Goal: Information Seeking & Learning: Learn about a topic

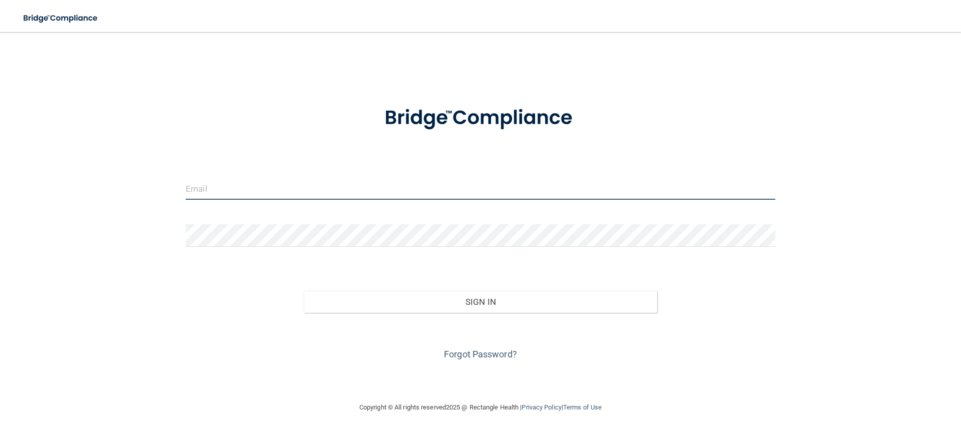
type input "salonzo@drbarrycorp.com"
drag, startPoint x: 287, startPoint y: 186, endPoint x: 61, endPoint y: 189, distance: 226.3
click at [65, 195] on div "salonzo@drbarrycorp.com Invalid email/password. You don't have permission to ac…" at bounding box center [480, 216] width 921 height 349
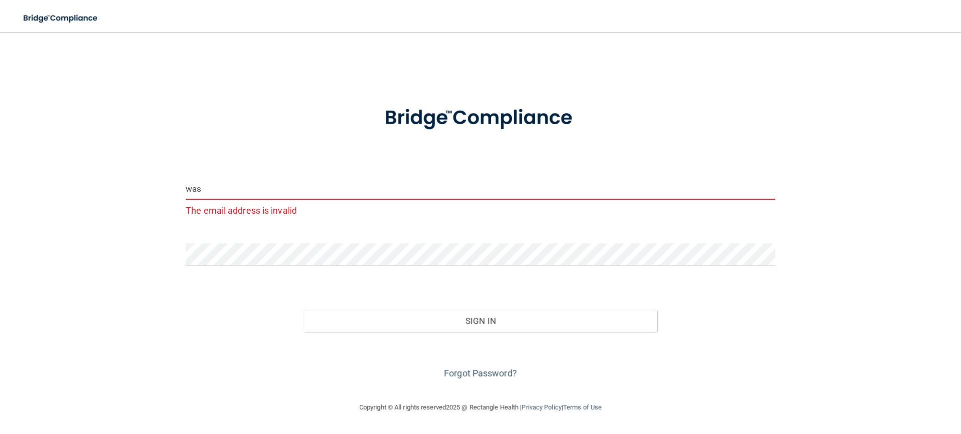
type input "[EMAIL_ADDRESS][DOMAIN_NAME]"
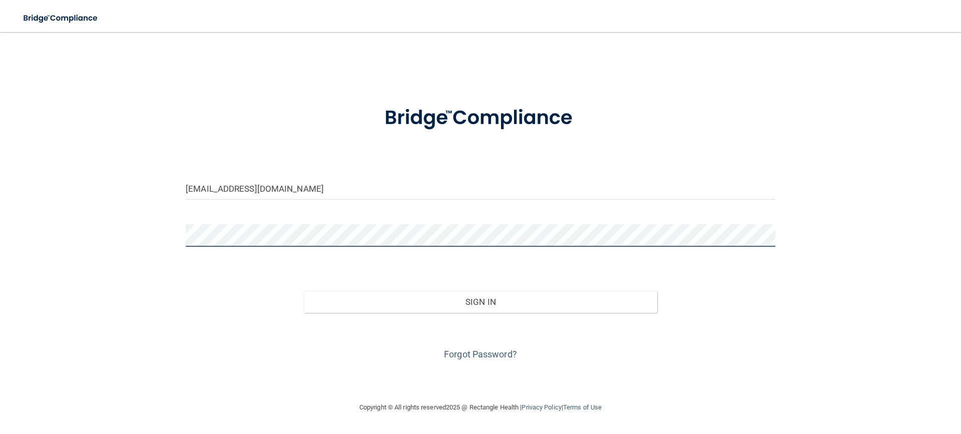
click at [304, 291] on button "Sign In" at bounding box center [481, 302] width 354 height 22
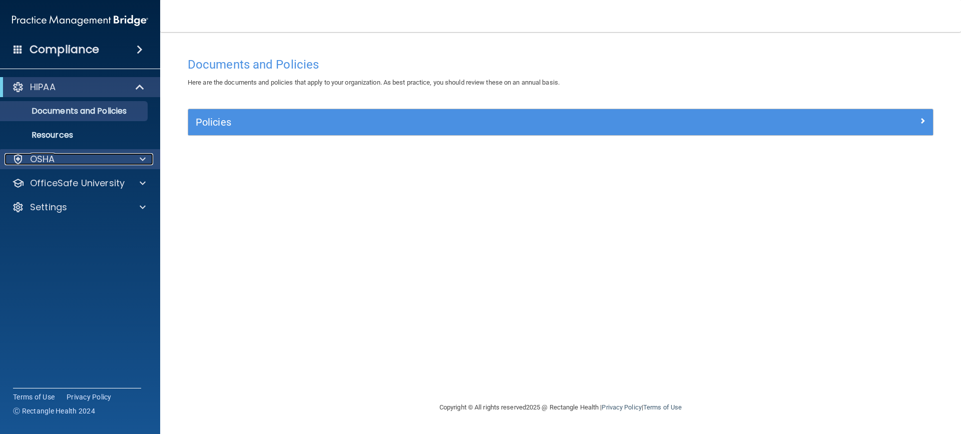
click at [141, 165] on div "OSHA" at bounding box center [80, 159] width 161 height 20
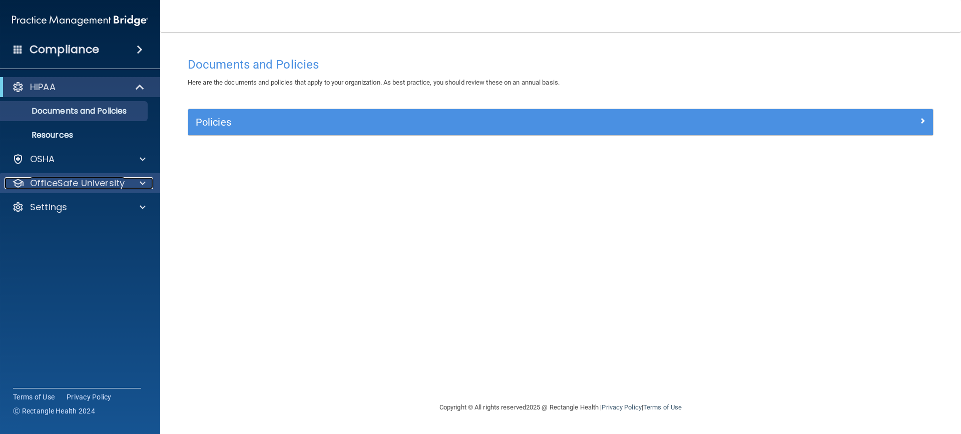
click at [141, 183] on span at bounding box center [143, 183] width 6 height 12
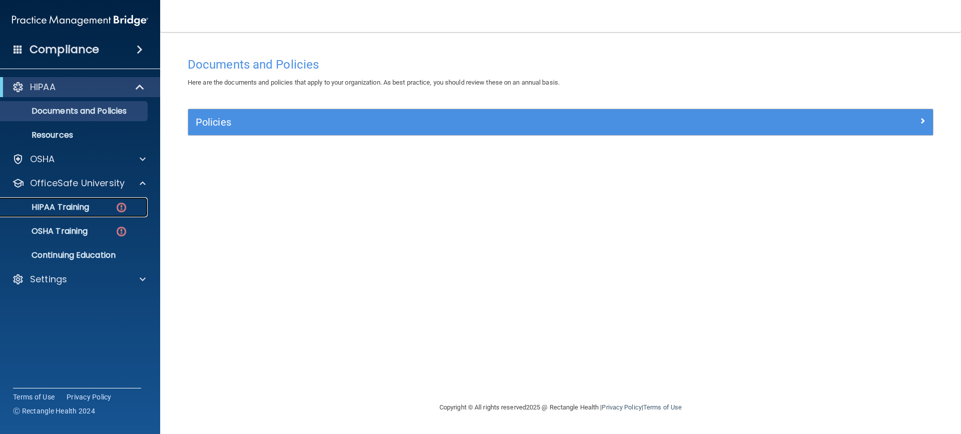
click at [124, 206] on img at bounding box center [121, 207] width 13 height 13
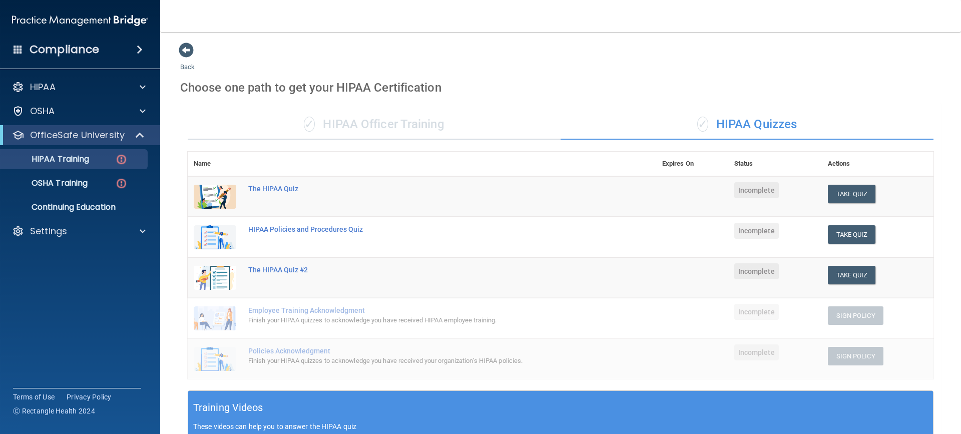
click at [399, 127] on div "✓ HIPAA Officer Training" at bounding box center [374, 125] width 373 height 30
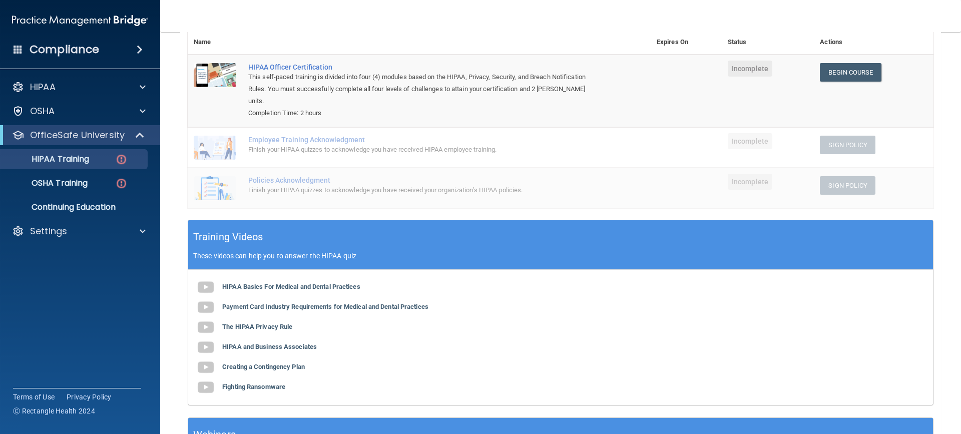
scroll to position [150, 0]
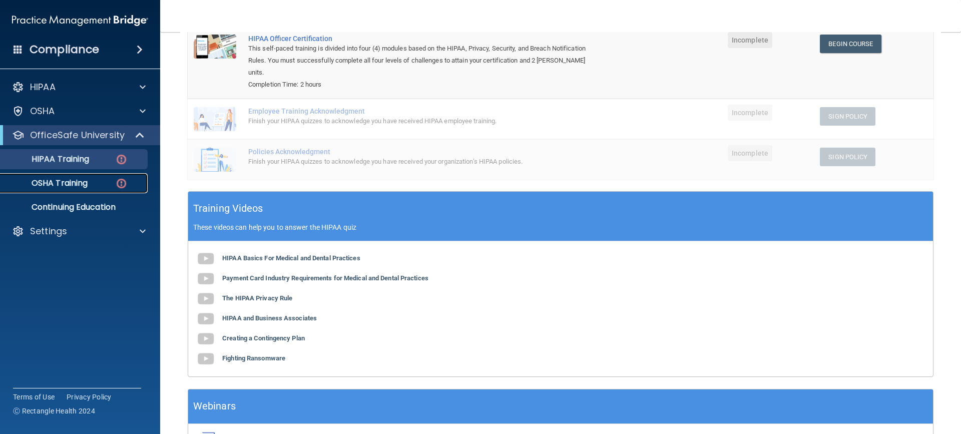
click at [95, 188] on div "OSHA Training" at bounding box center [75, 183] width 137 height 10
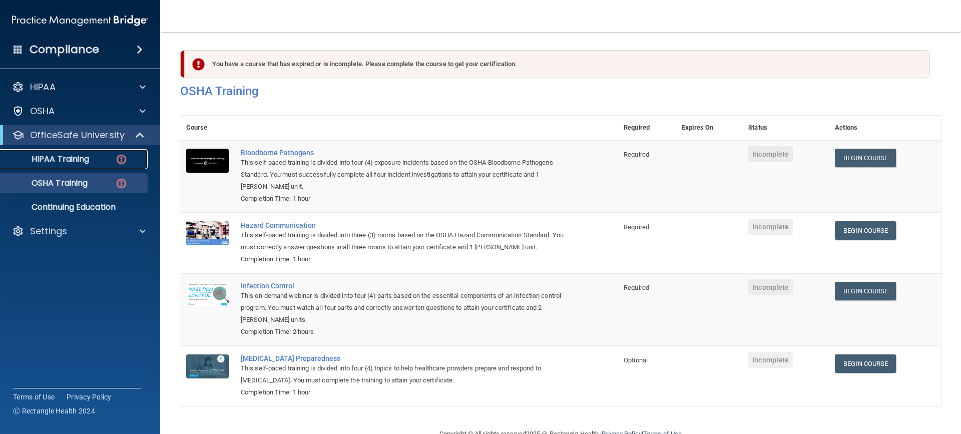
click at [100, 158] on div "HIPAA Training" at bounding box center [75, 159] width 137 height 10
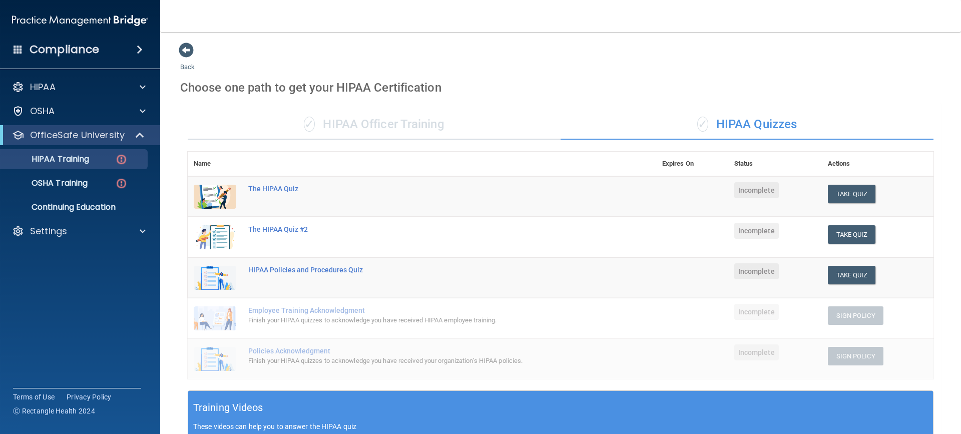
click at [400, 123] on div "✓ HIPAA Officer Training" at bounding box center [374, 125] width 373 height 30
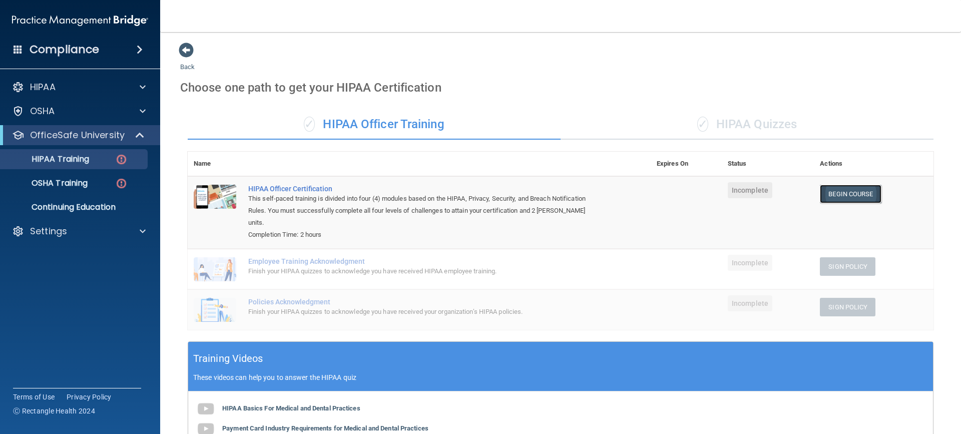
click at [843, 192] on link "Begin Course" at bounding box center [850, 194] width 61 height 19
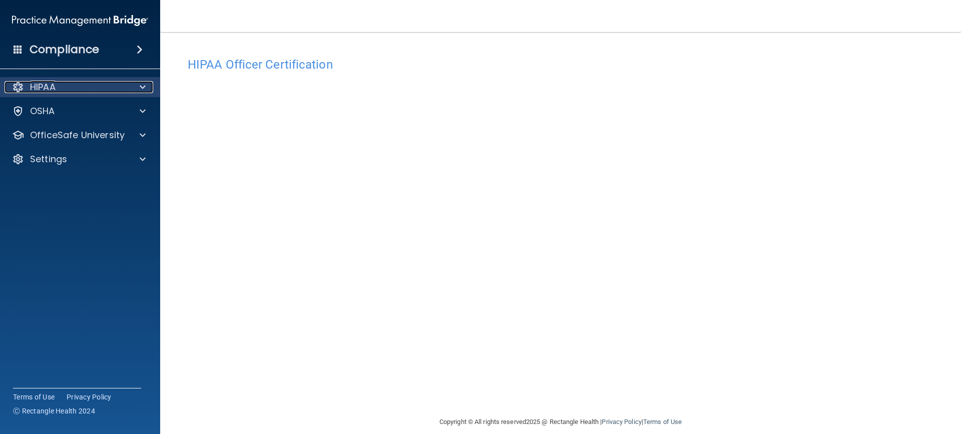
click at [54, 81] on p "HIPAA" at bounding box center [43, 87] width 26 height 12
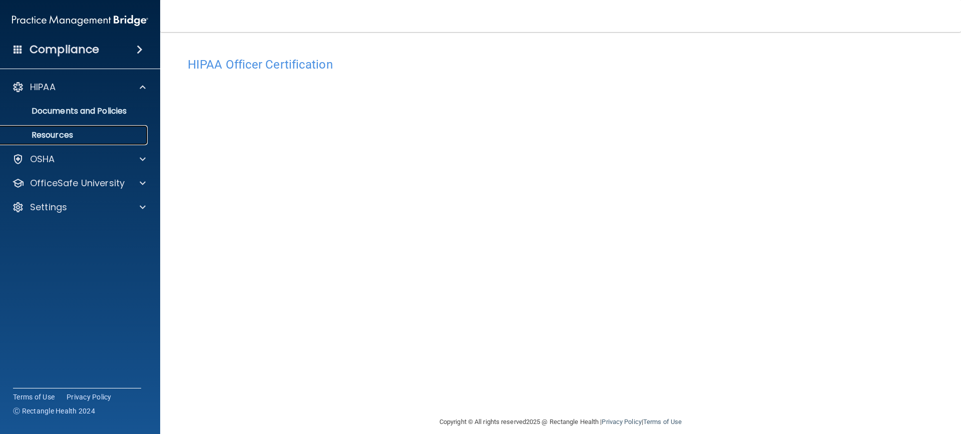
click at [69, 137] on p "Resources" at bounding box center [75, 135] width 137 height 10
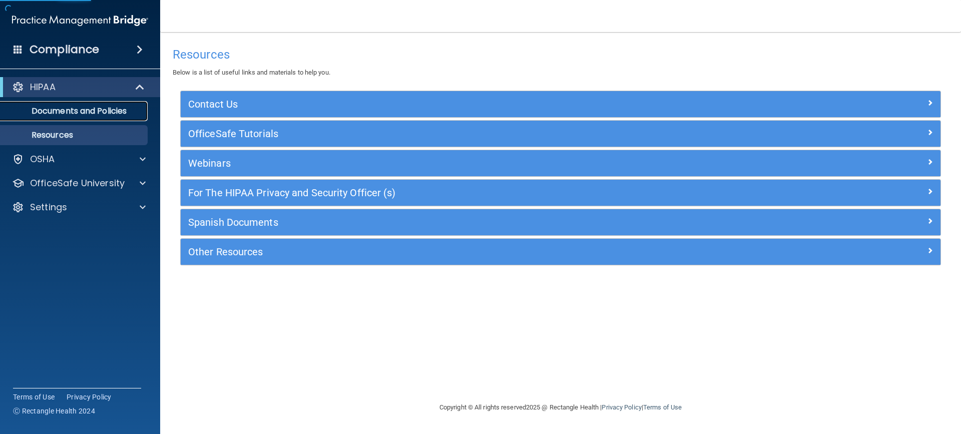
click at [71, 113] on p "Documents and Policies" at bounding box center [75, 111] width 137 height 10
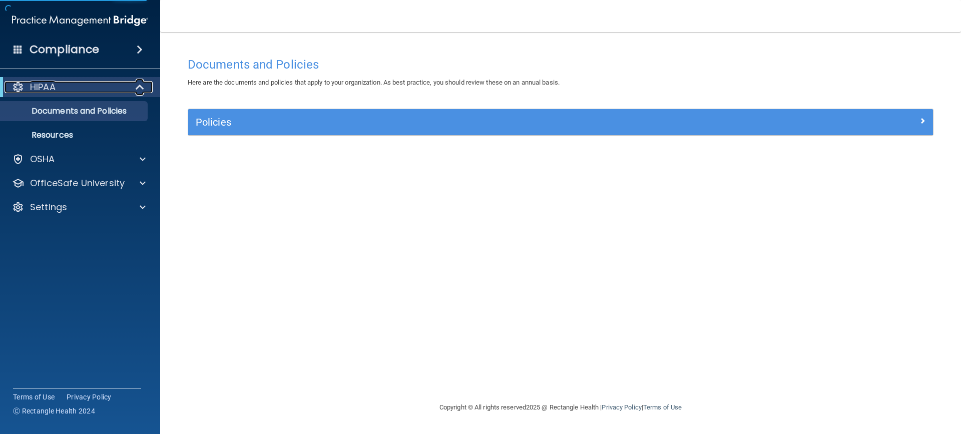
click at [70, 82] on div "HIPAA" at bounding box center [67, 87] width 124 height 12
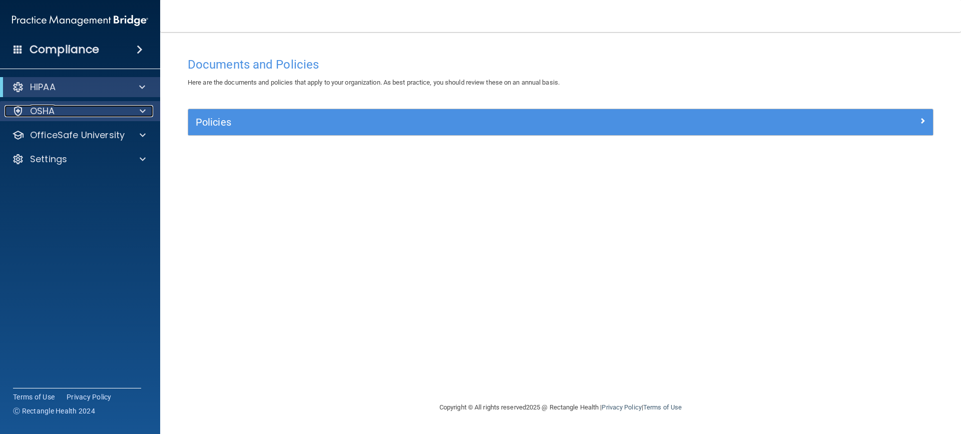
click at [75, 114] on div "OSHA" at bounding box center [67, 111] width 124 height 12
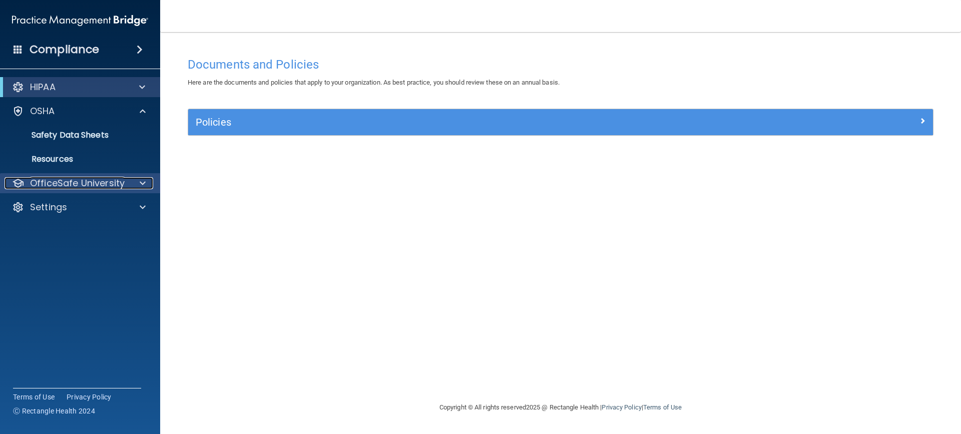
click at [74, 184] on p "OfficeSafe University" at bounding box center [77, 183] width 95 height 12
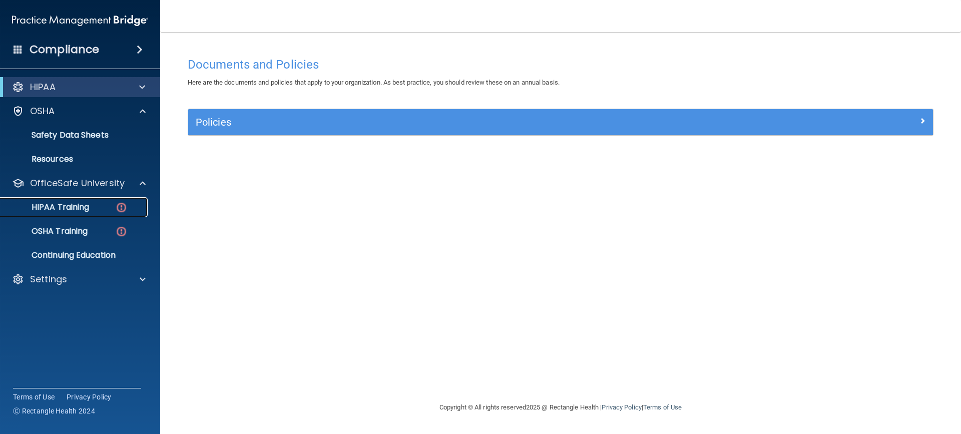
click at [69, 210] on p "HIPAA Training" at bounding box center [48, 207] width 83 height 10
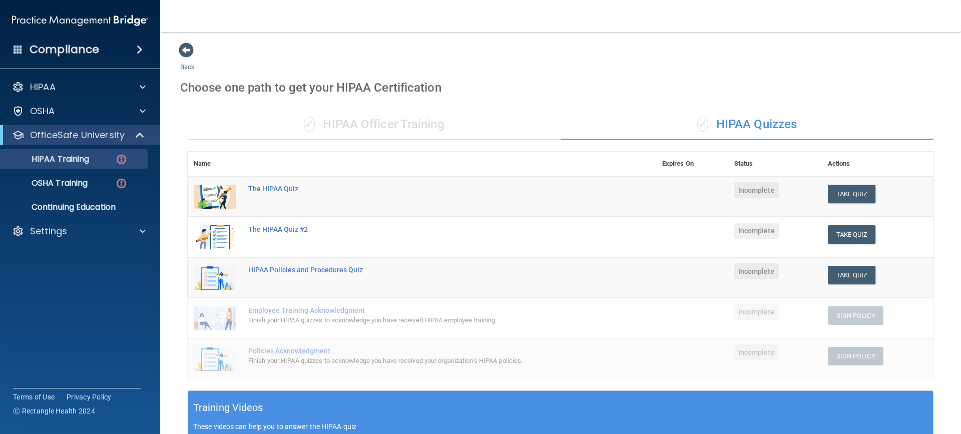
click at [381, 127] on div "✓ HIPAA Officer Training" at bounding box center [374, 125] width 373 height 30
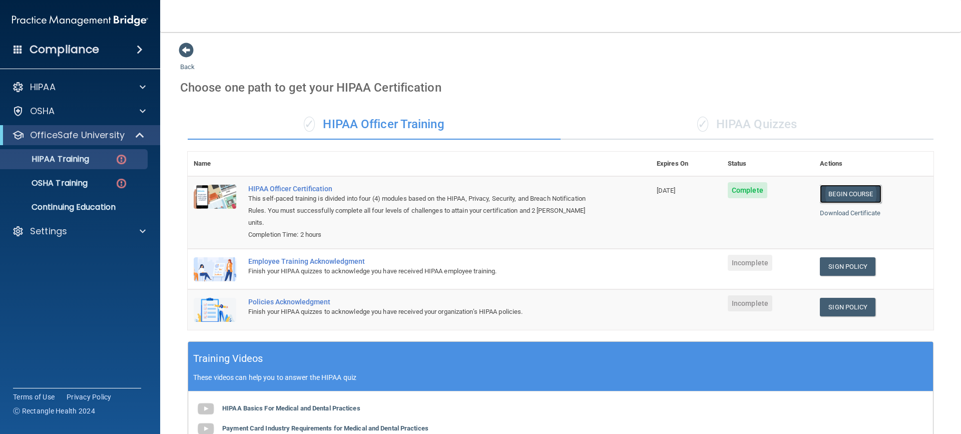
click at [845, 200] on link "Begin Course" at bounding box center [850, 194] width 61 height 19
click at [848, 192] on link "Begin Course" at bounding box center [850, 194] width 61 height 19
click at [827, 257] on link "Sign Policy" at bounding box center [848, 266] width 56 height 19
click at [850, 257] on link "Sign Policy" at bounding box center [848, 266] width 56 height 19
click at [839, 257] on link "Sign Policy" at bounding box center [848, 266] width 56 height 19
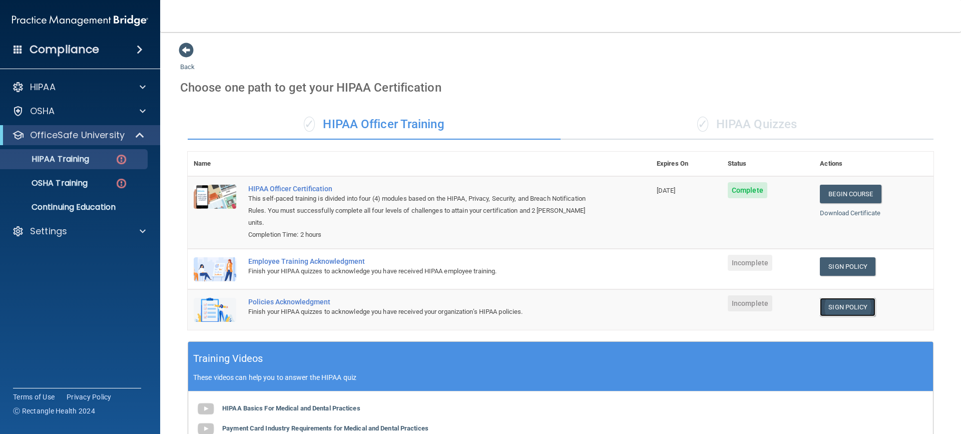
click at [848, 298] on link "Sign Policy" at bounding box center [848, 307] width 56 height 19
click at [749, 119] on div "✓ HIPAA Quizzes" at bounding box center [747, 125] width 373 height 30
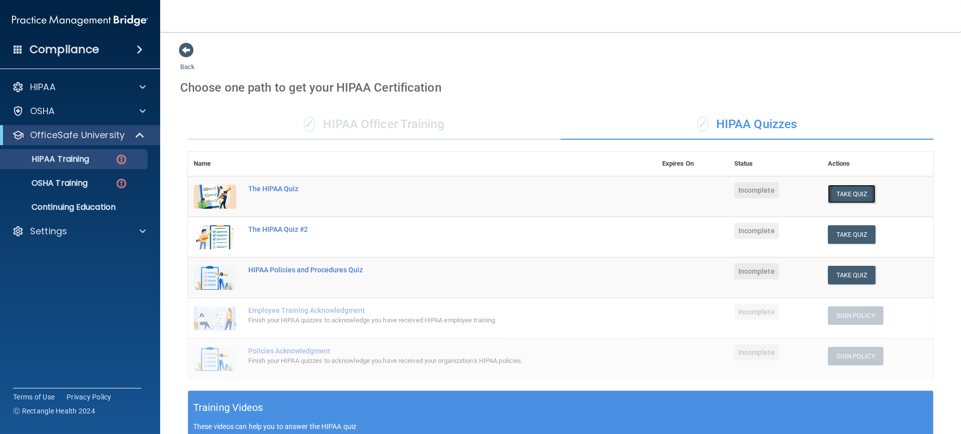
click at [847, 194] on button "Take Quiz" at bounding box center [852, 194] width 48 height 19
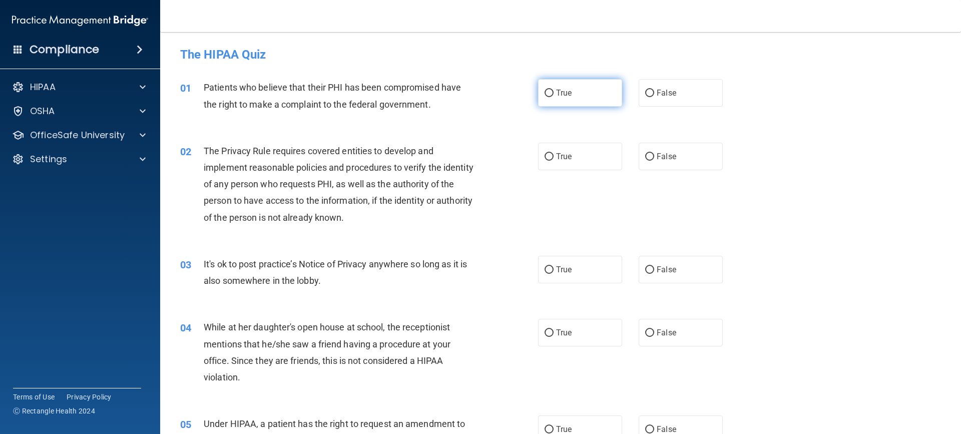
click at [546, 95] on input "True" at bounding box center [549, 94] width 9 height 8
radio input "true"
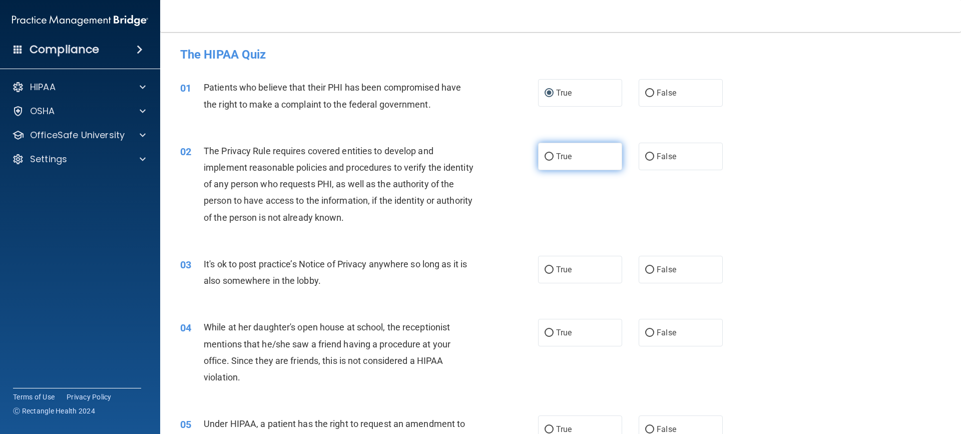
drag, startPoint x: 559, startPoint y: 157, endPoint x: 560, endPoint y: 151, distance: 6.6
click at [560, 151] on label "True" at bounding box center [580, 157] width 84 height 28
click at [554, 153] on input "True" at bounding box center [549, 157] width 9 height 8
radio input "true"
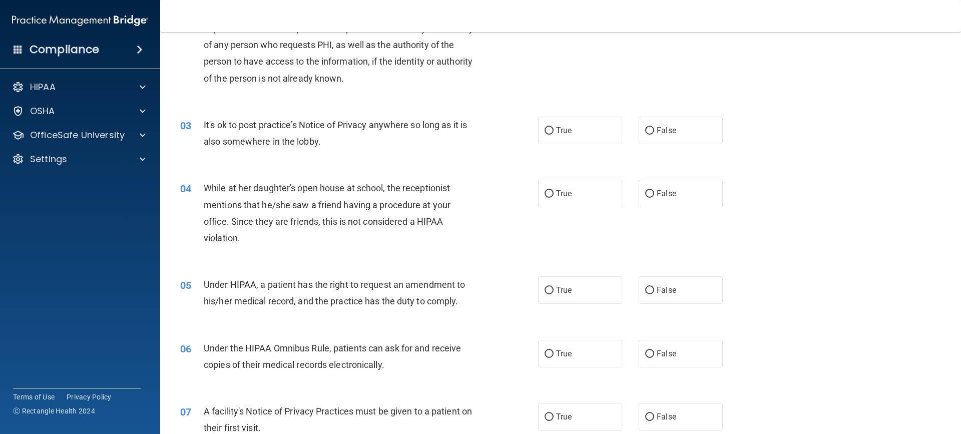
scroll to position [150, 0]
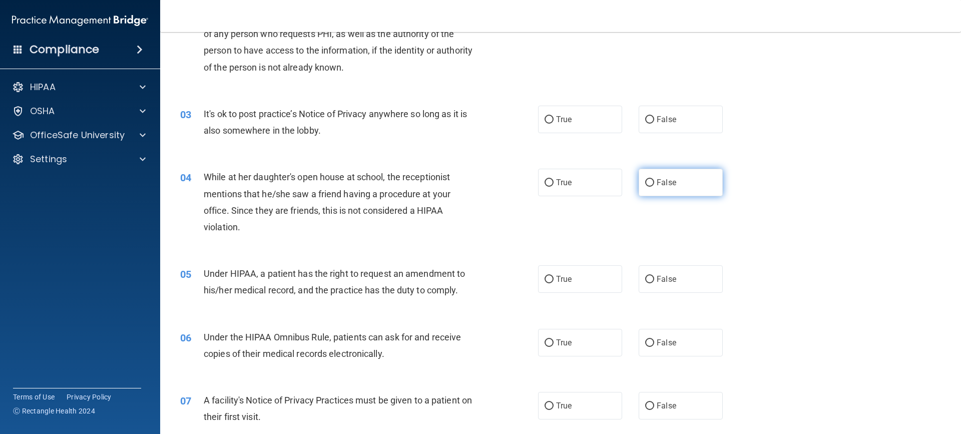
click at [681, 187] on label "False" at bounding box center [681, 183] width 84 height 28
click at [654, 187] on input "False" at bounding box center [649, 183] width 9 height 8
radio input "true"
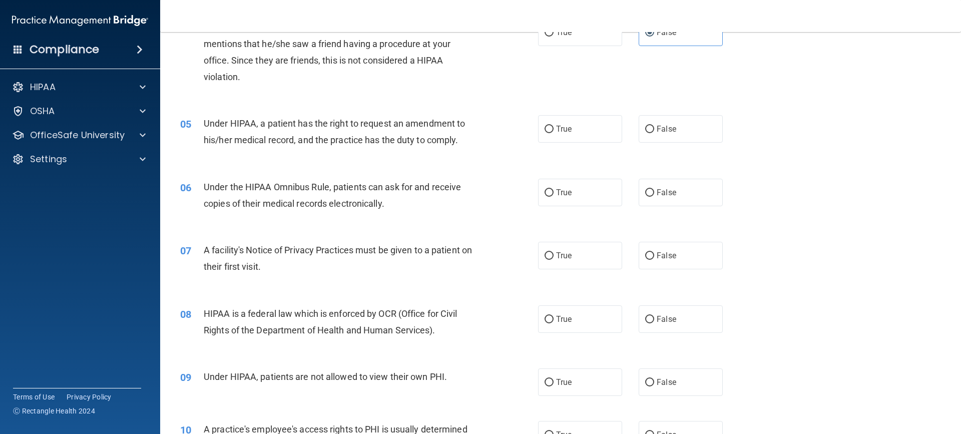
scroll to position [350, 0]
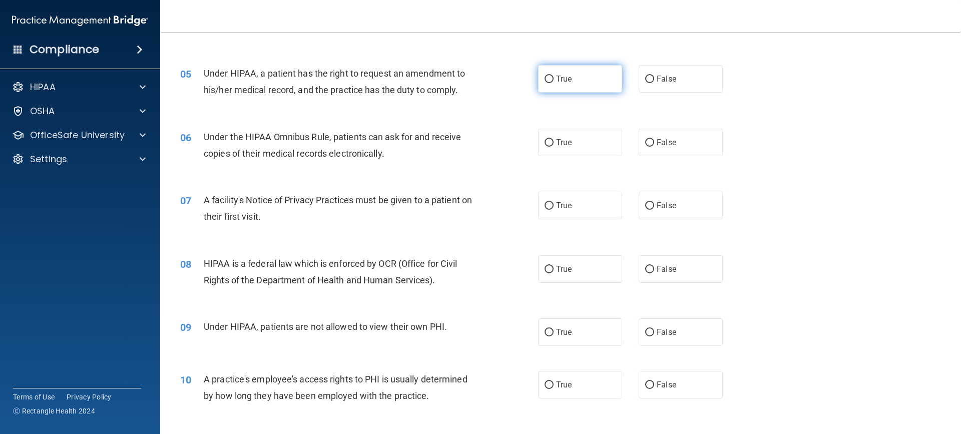
click at [565, 77] on span "True" at bounding box center [564, 79] width 16 height 10
click at [554, 77] on input "True" at bounding box center [549, 80] width 9 height 8
radio input "true"
click at [572, 149] on label "True" at bounding box center [580, 143] width 84 height 28
click at [554, 147] on input "True" at bounding box center [549, 143] width 9 height 8
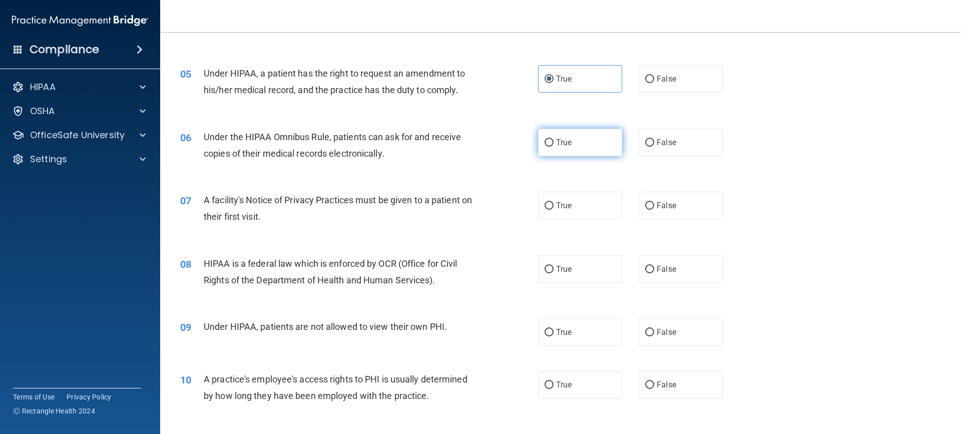
radio input "true"
click at [556, 209] on span "True" at bounding box center [564, 206] width 16 height 10
click at [554, 209] on input "True" at bounding box center [549, 206] width 9 height 8
radio input "true"
click at [557, 277] on label "True" at bounding box center [580, 269] width 84 height 28
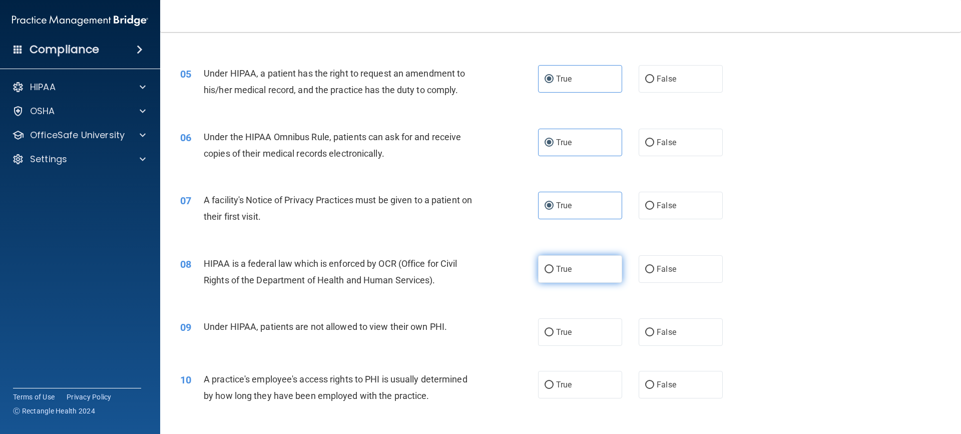
click at [554, 273] on input "True" at bounding box center [549, 270] width 9 height 8
radio input "true"
click at [673, 330] on label "False" at bounding box center [681, 332] width 84 height 28
click at [654, 330] on input "False" at bounding box center [649, 333] width 9 height 8
radio input "true"
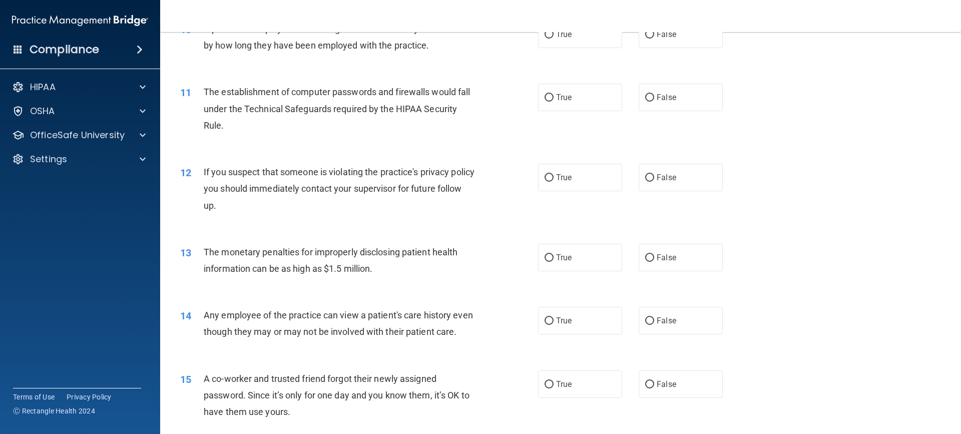
scroll to position [651, 0]
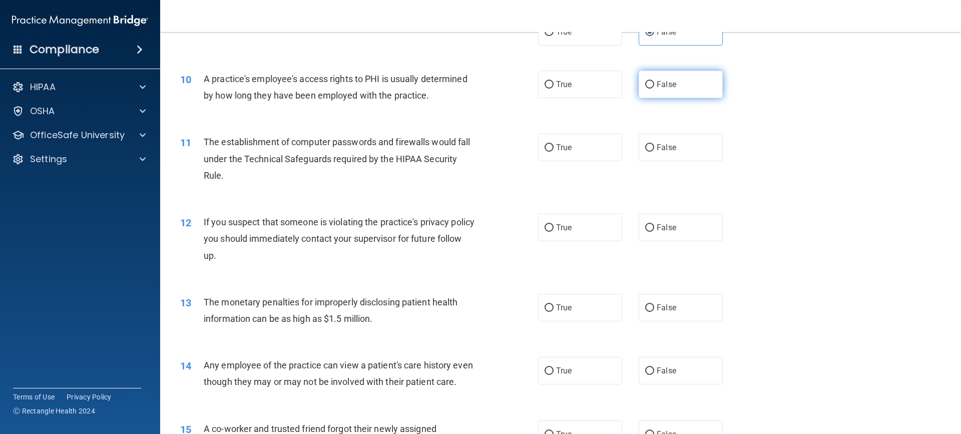
click at [657, 84] on span "False" at bounding box center [667, 85] width 20 height 10
click at [654, 84] on input "False" at bounding box center [649, 85] width 9 height 8
radio input "true"
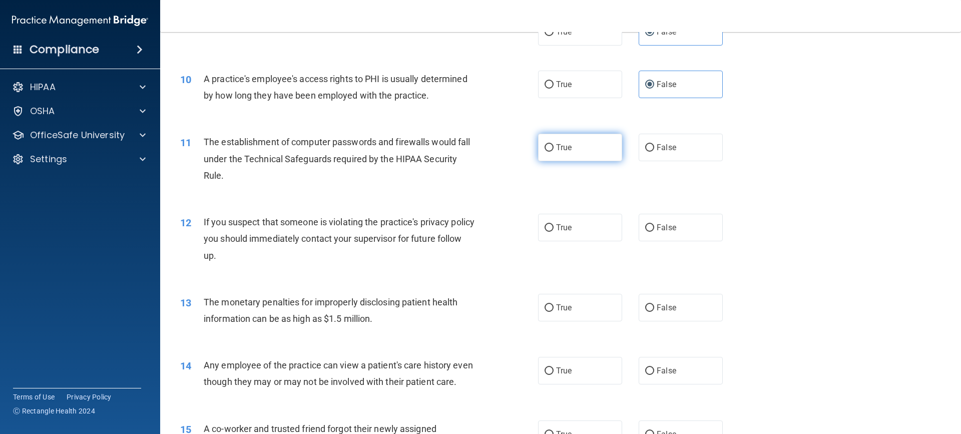
click at [580, 148] on label "True" at bounding box center [580, 148] width 84 height 28
click at [554, 148] on input "True" at bounding box center [549, 148] width 9 height 8
radio input "true"
click at [550, 242] on div "12 If you suspect that someone is violating the practice's privacy policy you s…" at bounding box center [561, 241] width 776 height 80
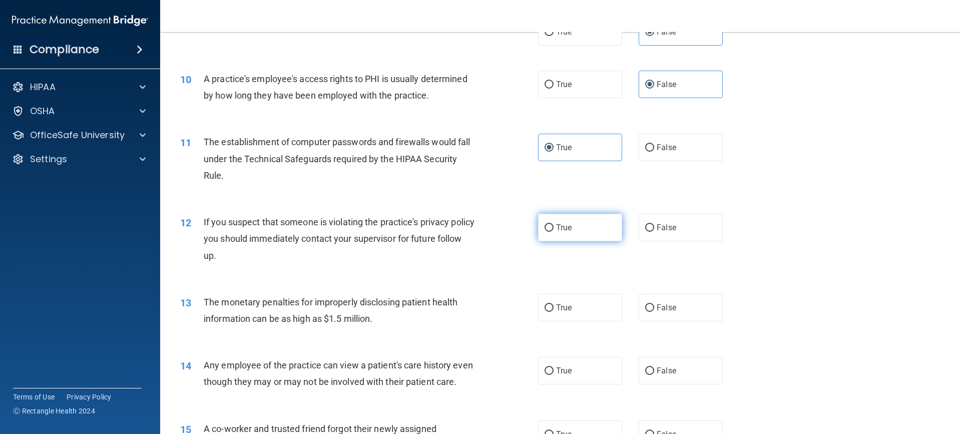
click at [549, 234] on label "True" at bounding box center [580, 228] width 84 height 28
click at [549, 232] on input "True" at bounding box center [549, 228] width 9 height 8
radio input "true"
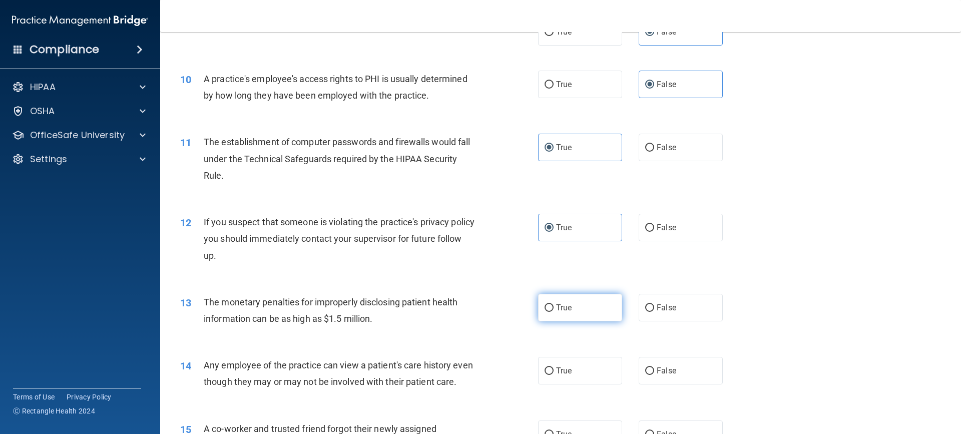
click at [547, 304] on input "True" at bounding box center [549, 308] width 9 height 8
radio input "true"
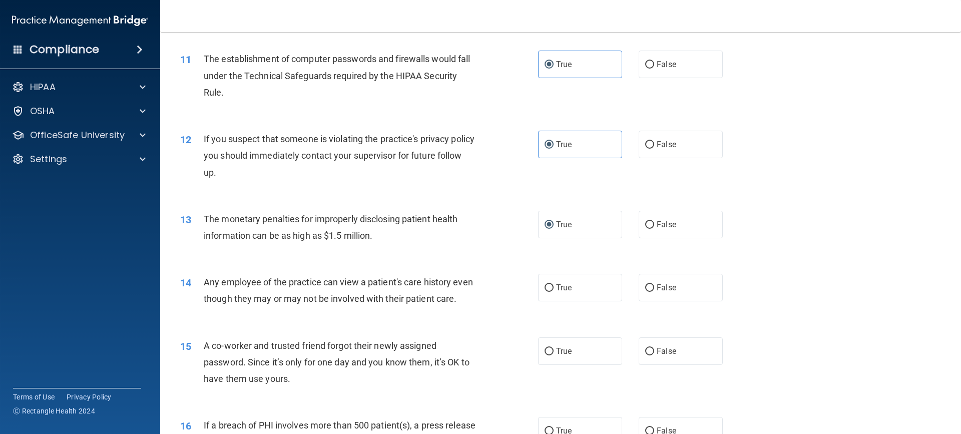
scroll to position [751, 0]
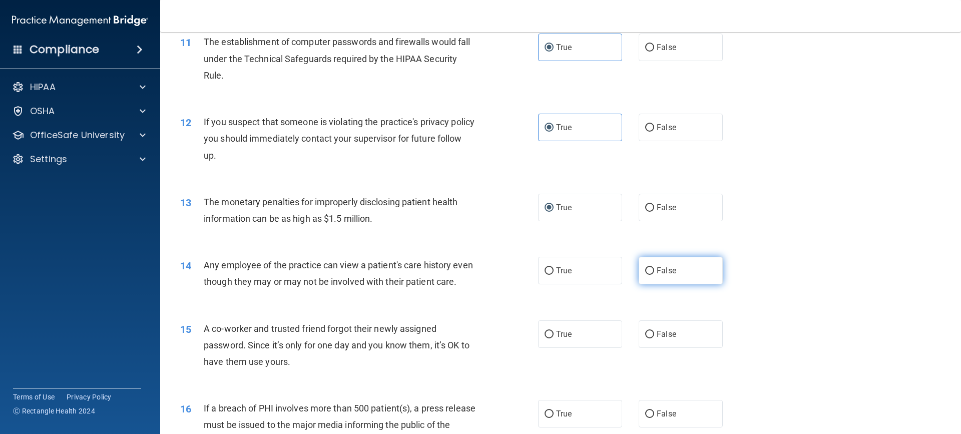
click at [657, 268] on span "False" at bounding box center [667, 271] width 20 height 10
click at [654, 268] on input "False" at bounding box center [649, 271] width 9 height 8
radio input "true"
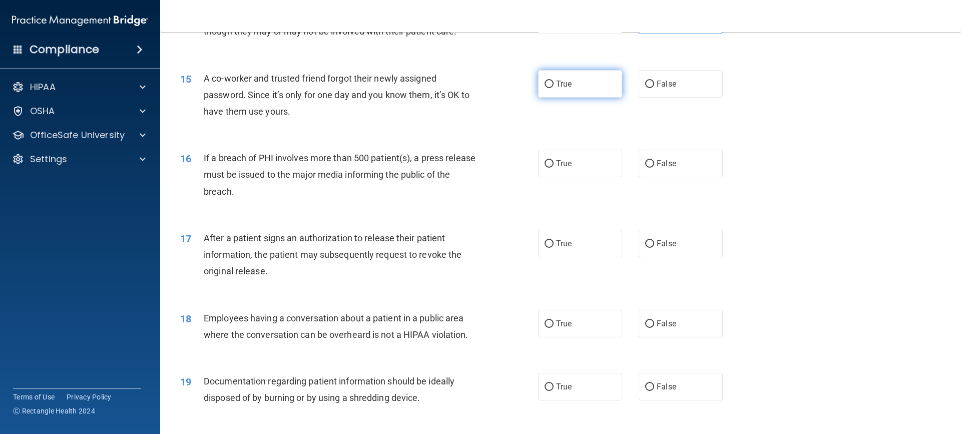
scroll to position [951, 0]
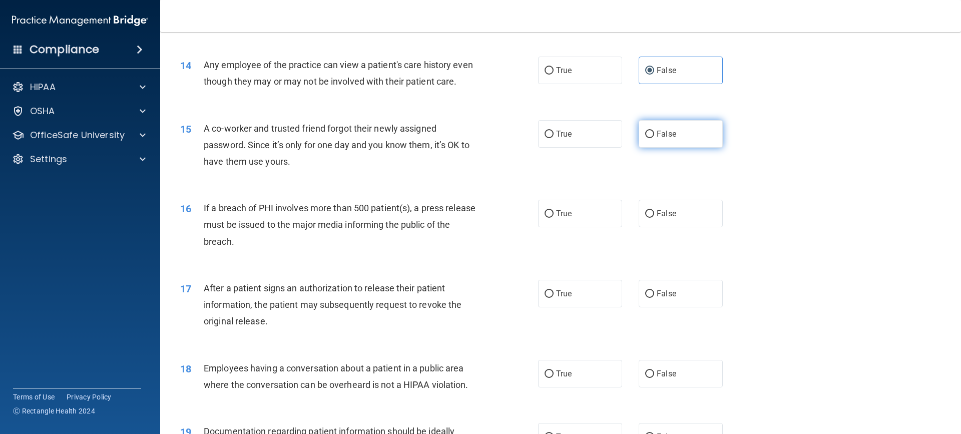
click at [663, 141] on label "False" at bounding box center [681, 134] width 84 height 28
click at [654, 138] on input "False" at bounding box center [649, 135] width 9 height 8
radio input "true"
click at [580, 221] on label "True" at bounding box center [580, 214] width 84 height 28
click at [554, 218] on input "True" at bounding box center [549, 214] width 9 height 8
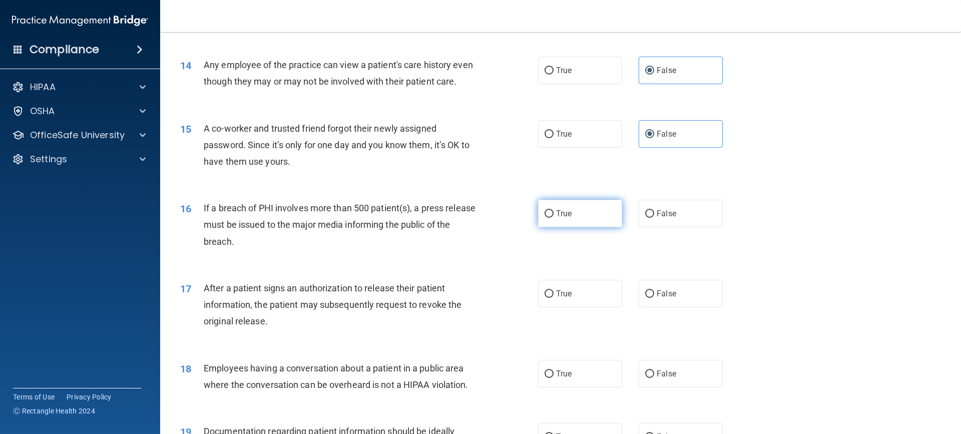
radio input "true"
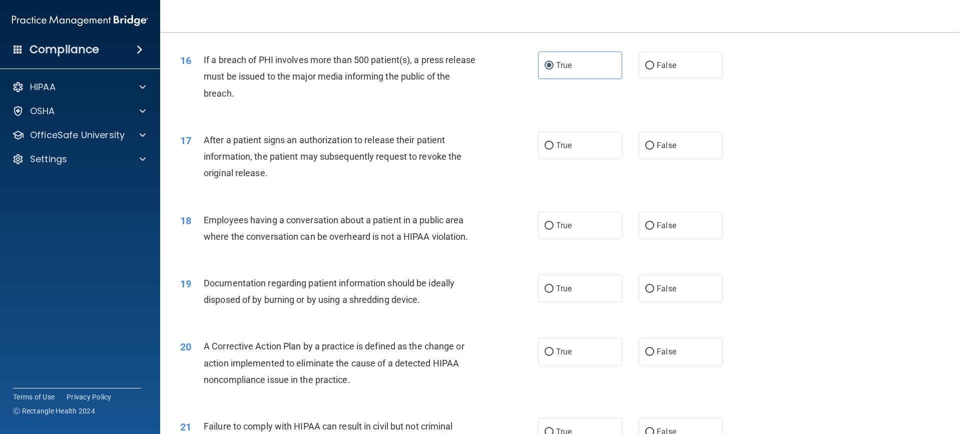
scroll to position [1101, 0]
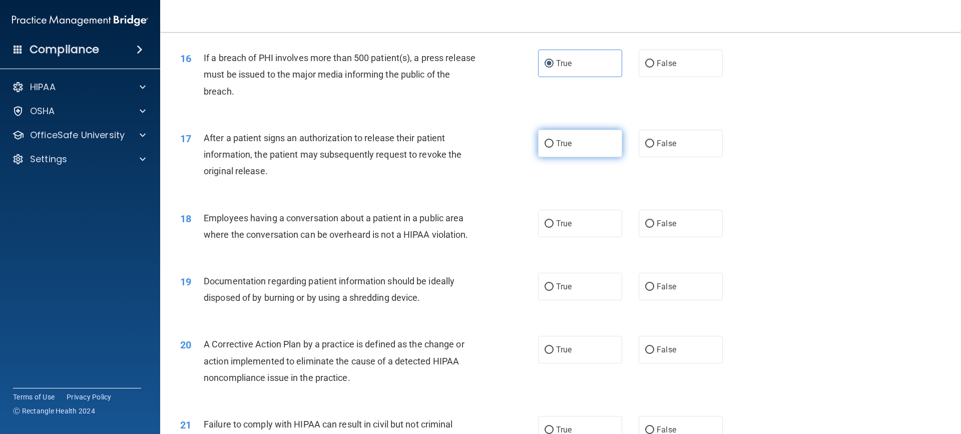
click at [595, 150] on label "True" at bounding box center [580, 144] width 84 height 28
click at [554, 148] on input "True" at bounding box center [549, 144] width 9 height 8
radio input "true"
click at [645, 237] on label "False" at bounding box center [681, 224] width 84 height 28
click at [645, 228] on input "False" at bounding box center [649, 224] width 9 height 8
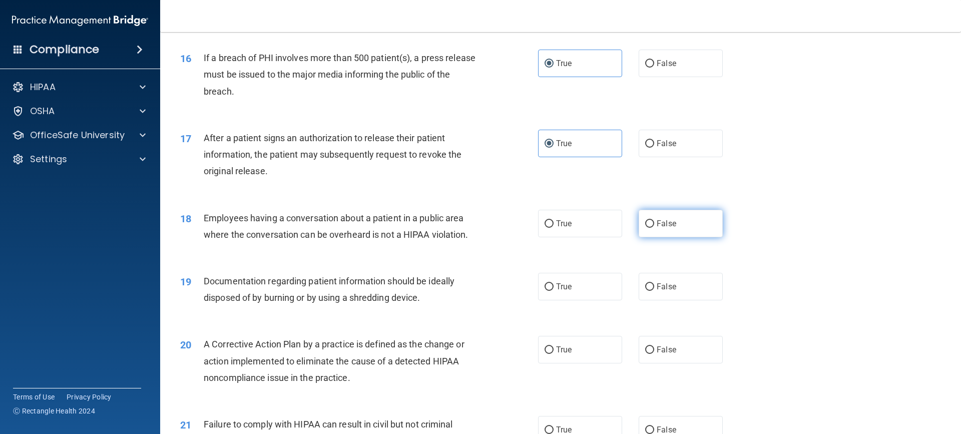
radio input "true"
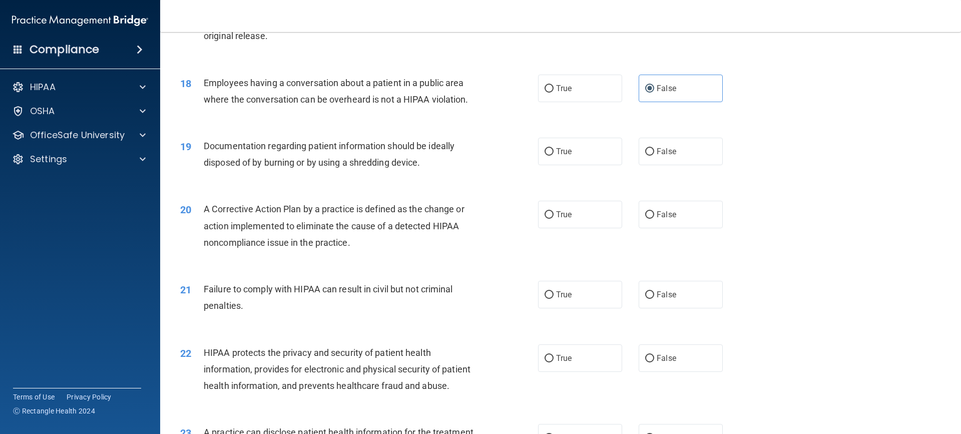
scroll to position [1251, 0]
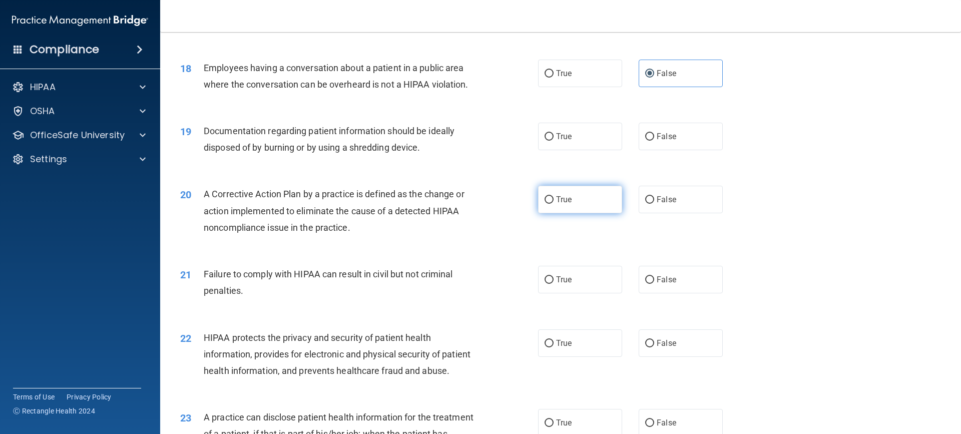
click at [556, 204] on span "True" at bounding box center [564, 200] width 16 height 10
click at [554, 204] on input "True" at bounding box center [549, 200] width 9 height 8
radio input "true"
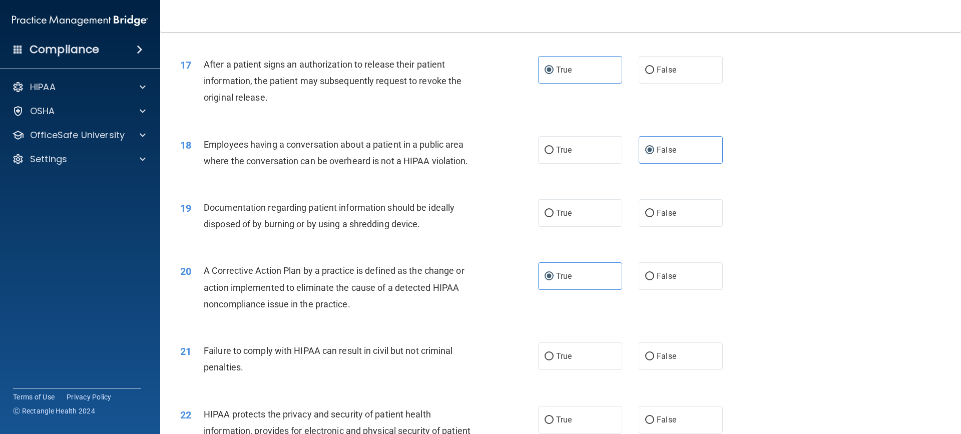
scroll to position [1151, 0]
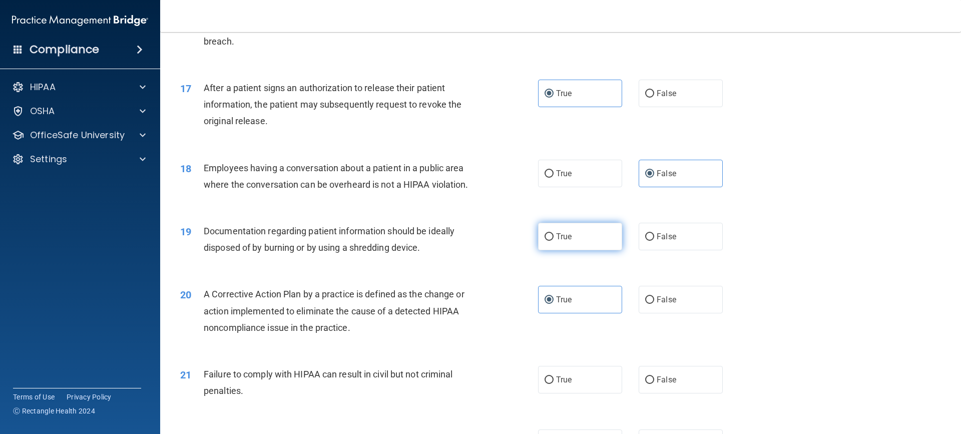
click at [594, 250] on label "True" at bounding box center [580, 237] width 84 height 28
click at [554, 241] on input "True" at bounding box center [549, 237] width 9 height 8
radio input "true"
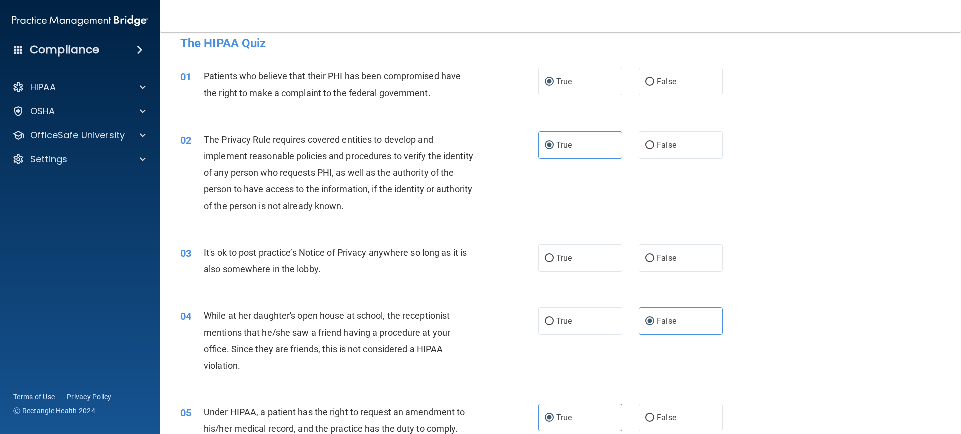
scroll to position [0, 0]
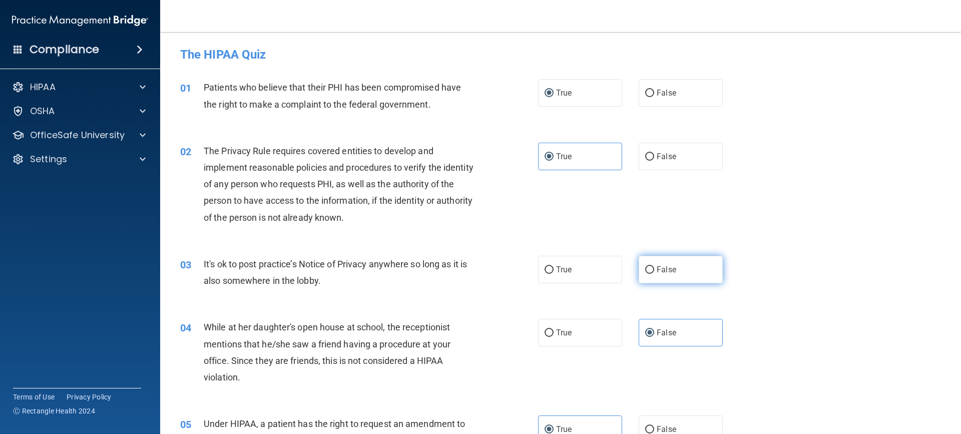
click at [663, 282] on label "False" at bounding box center [681, 270] width 84 height 28
click at [654, 274] on input "False" at bounding box center [649, 270] width 9 height 8
radio input "true"
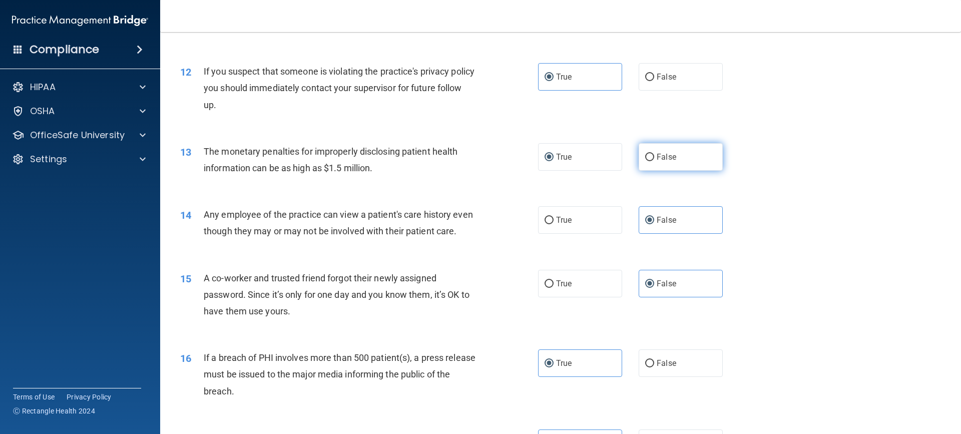
scroll to position [801, 0]
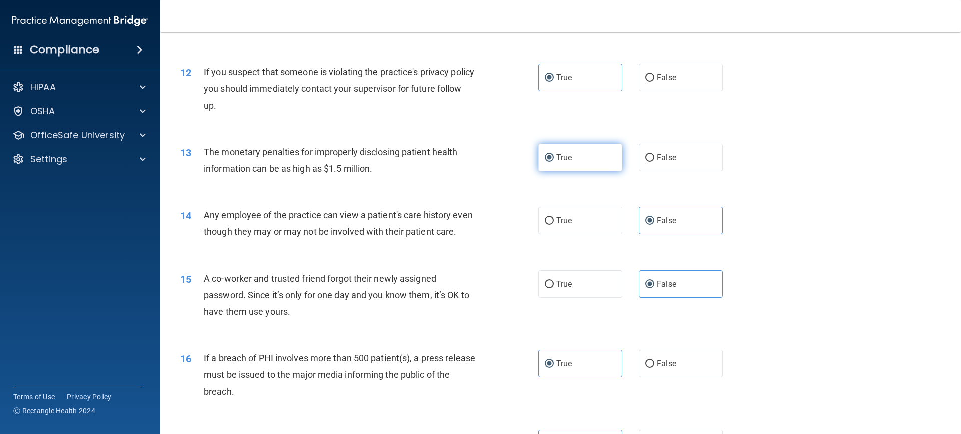
click at [594, 165] on label "True" at bounding box center [580, 158] width 84 height 28
click at [554, 162] on input "True" at bounding box center [549, 158] width 9 height 8
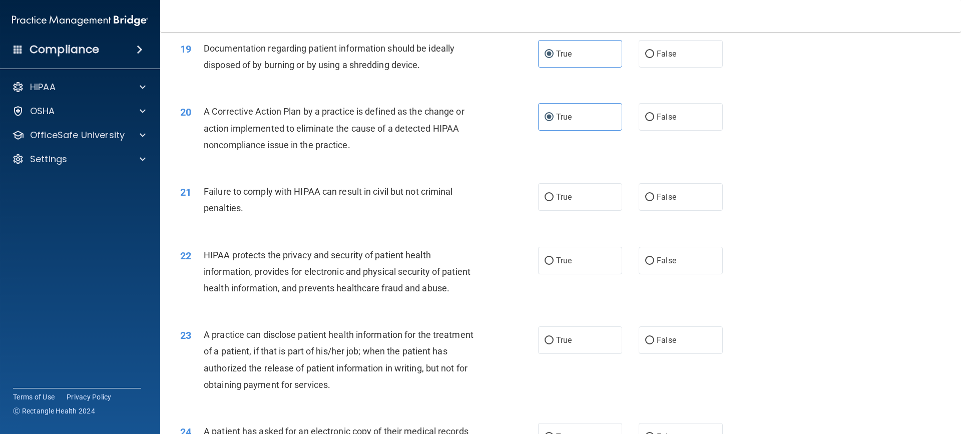
scroll to position [1351, 0]
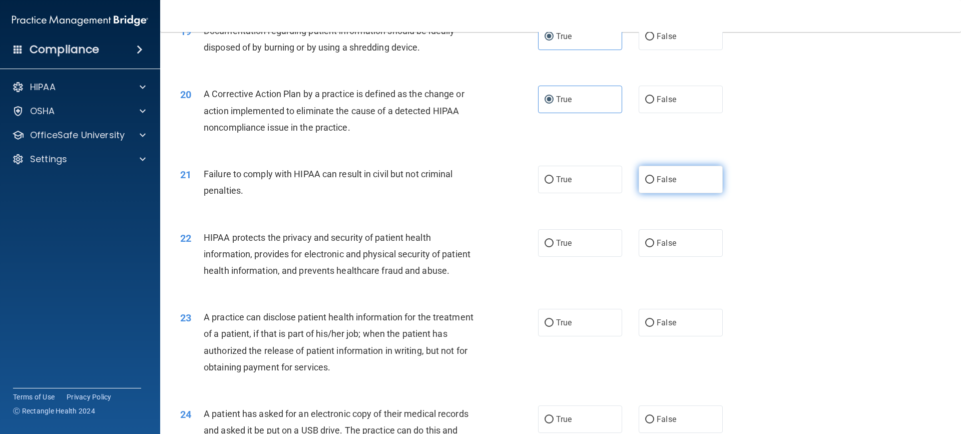
click at [685, 193] on label "False" at bounding box center [681, 180] width 84 height 28
click at [654, 184] on input "False" at bounding box center [649, 180] width 9 height 8
radio input "true"
click at [582, 257] on label "True" at bounding box center [580, 243] width 84 height 28
click at [554, 247] on input "True" at bounding box center [549, 244] width 9 height 8
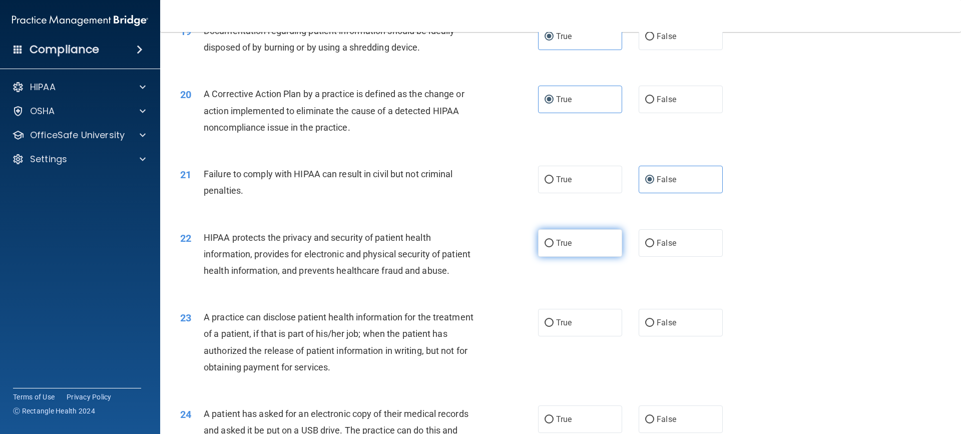
radio input "true"
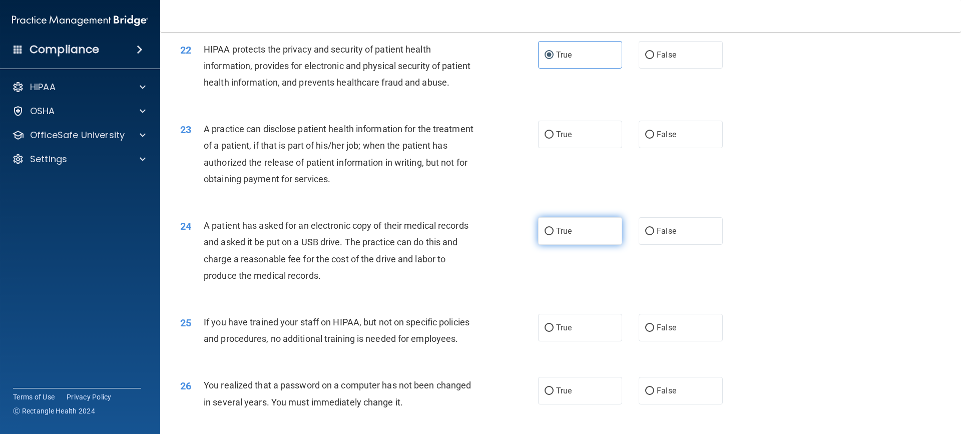
scroll to position [1552, 0]
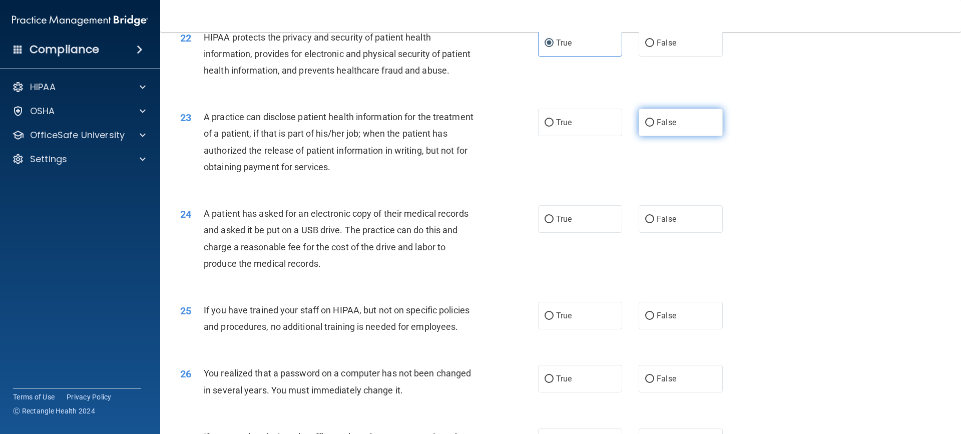
click at [670, 136] on label "False" at bounding box center [681, 123] width 84 height 28
click at [654, 127] on input "False" at bounding box center [649, 123] width 9 height 8
radio input "true"
click at [538, 233] on label "True" at bounding box center [580, 219] width 84 height 28
click at [545, 223] on input "True" at bounding box center [549, 220] width 9 height 8
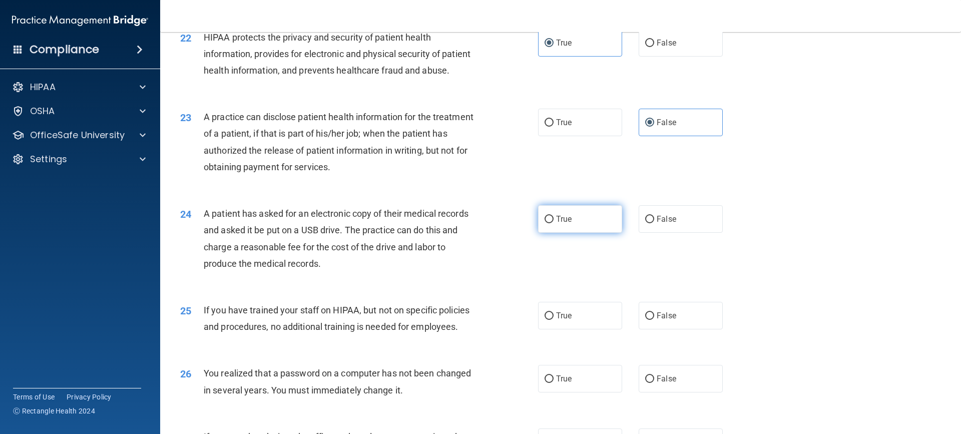
radio input "true"
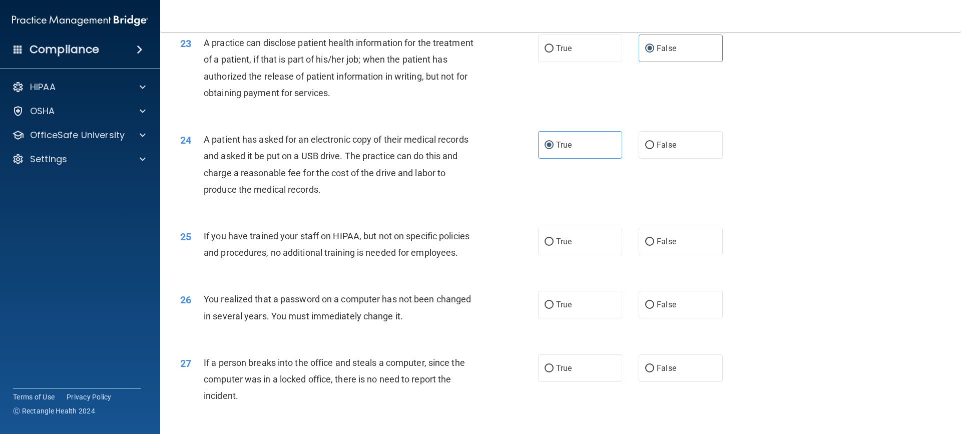
scroll to position [1652, 0]
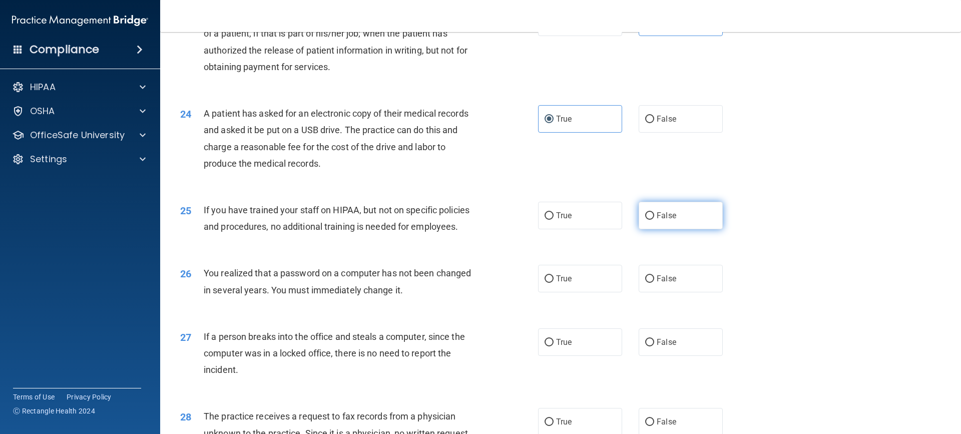
click at [689, 229] on label "False" at bounding box center [681, 216] width 84 height 28
click at [654, 220] on input "False" at bounding box center [649, 216] width 9 height 8
radio input "true"
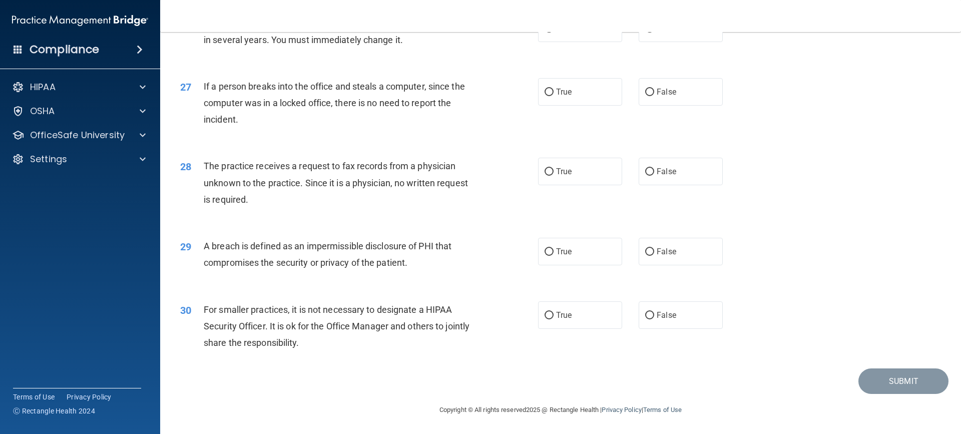
scroll to position [1885, 0]
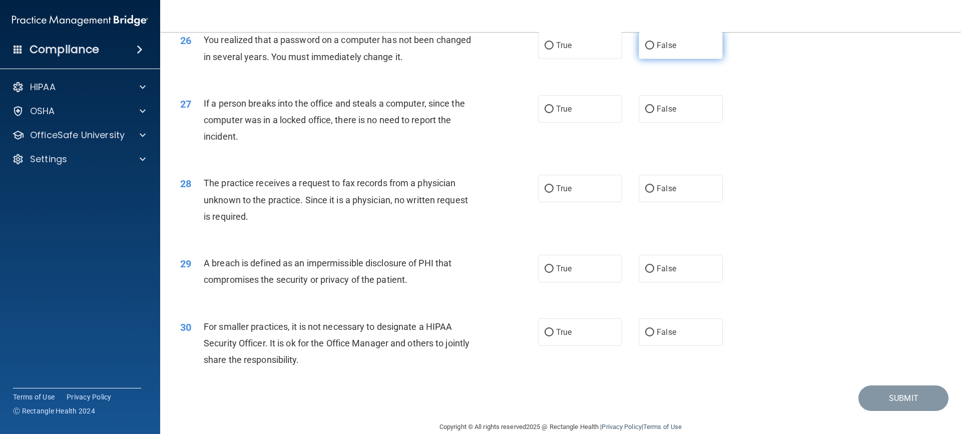
click at [664, 50] on span "False" at bounding box center [667, 46] width 20 height 10
click at [654, 50] on input "False" at bounding box center [649, 46] width 9 height 8
radio input "true"
click at [660, 114] on span "False" at bounding box center [667, 109] width 20 height 10
click at [654, 113] on input "False" at bounding box center [649, 110] width 9 height 8
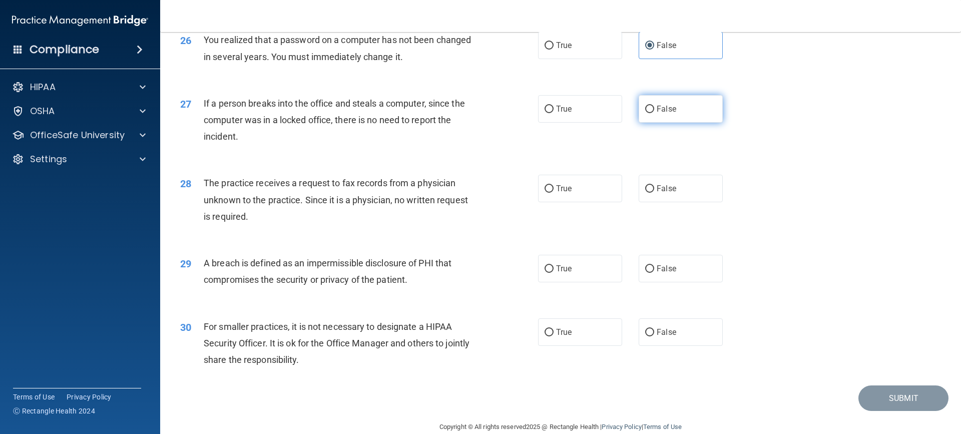
radio input "true"
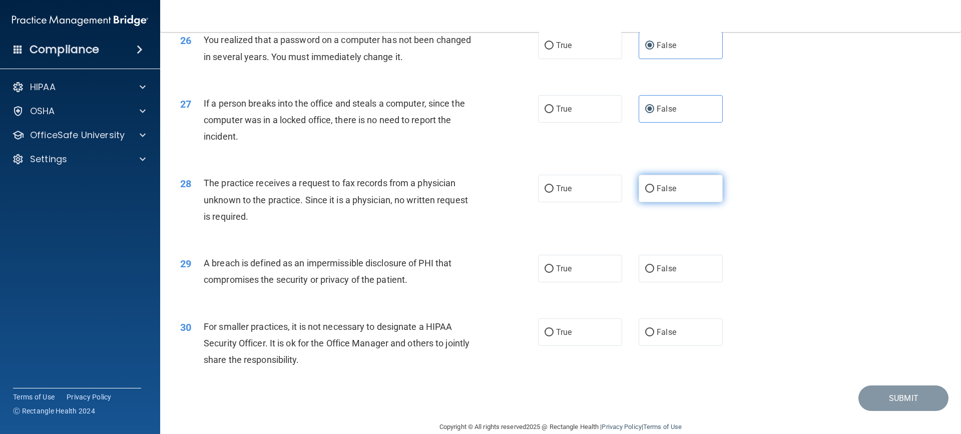
click at [676, 202] on label "False" at bounding box center [681, 189] width 84 height 28
click at [654, 193] on input "False" at bounding box center [649, 189] width 9 height 8
radio input "true"
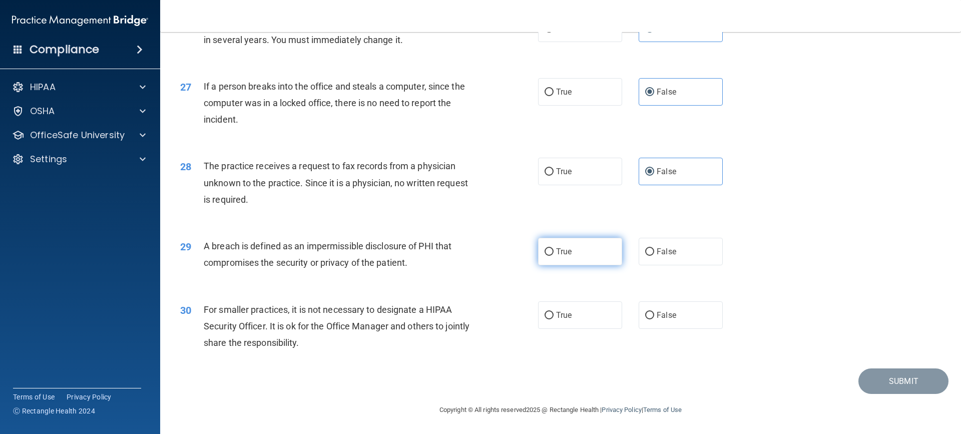
click at [552, 258] on label "True" at bounding box center [580, 252] width 84 height 28
click at [552, 256] on input "True" at bounding box center [549, 252] width 9 height 8
radio input "true"
click at [689, 315] on label "False" at bounding box center [681, 315] width 84 height 28
click at [654, 315] on input "False" at bounding box center [649, 316] width 9 height 8
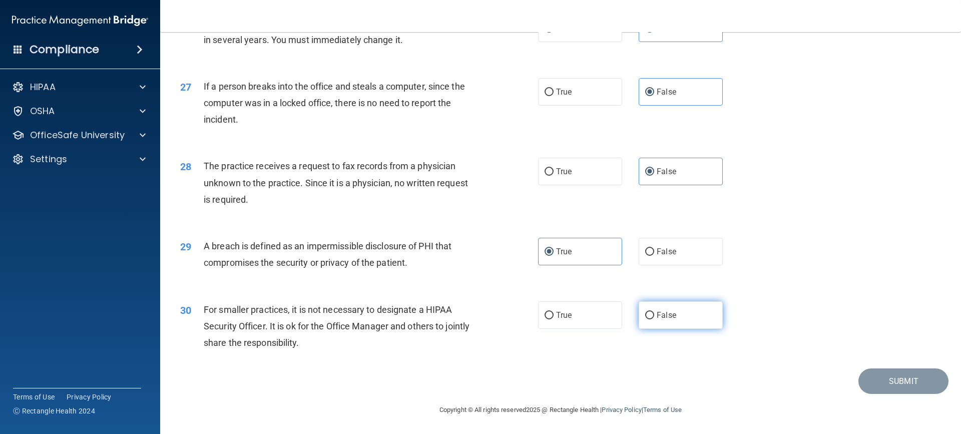
radio input "true"
click at [879, 381] on button "Submit" at bounding box center [903, 381] width 90 height 26
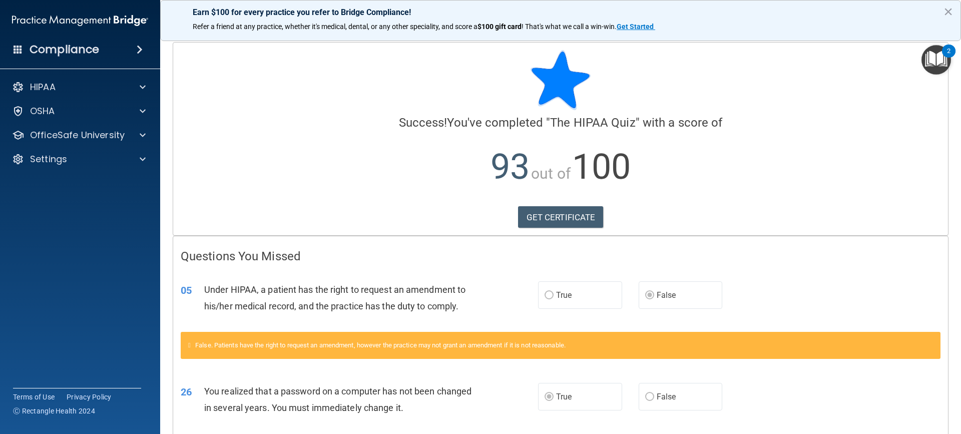
scroll to position [87, 0]
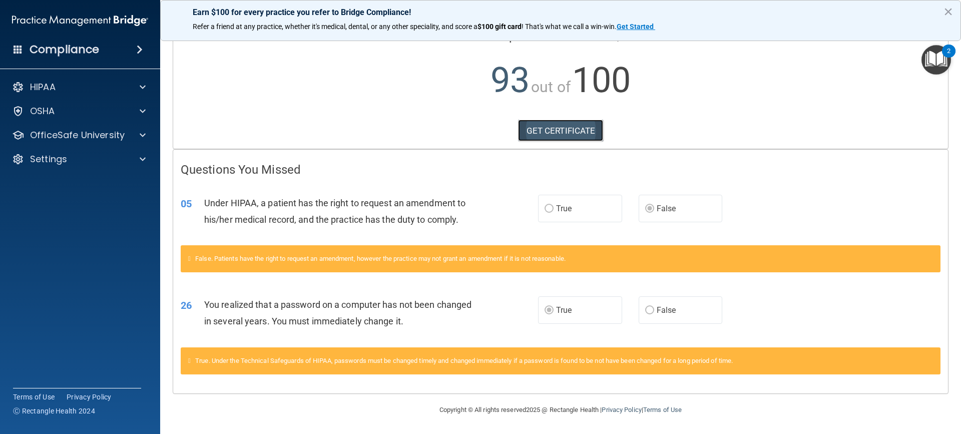
click at [546, 126] on link "GET CERTIFICATE" at bounding box center [561, 131] width 86 height 22
click at [95, 127] on div "OfficeSafe University" at bounding box center [80, 135] width 161 height 20
click at [112, 141] on p "OfficeSafe University" at bounding box center [77, 135] width 95 height 12
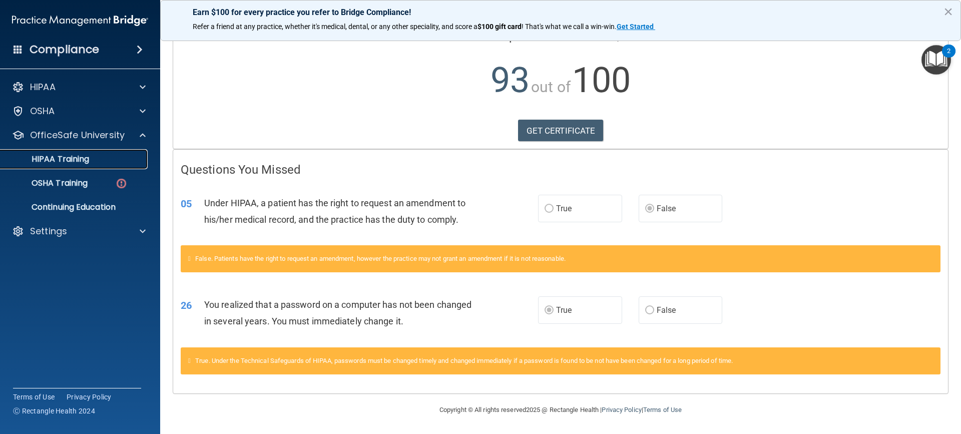
click at [107, 162] on div "HIPAA Training" at bounding box center [75, 159] width 137 height 10
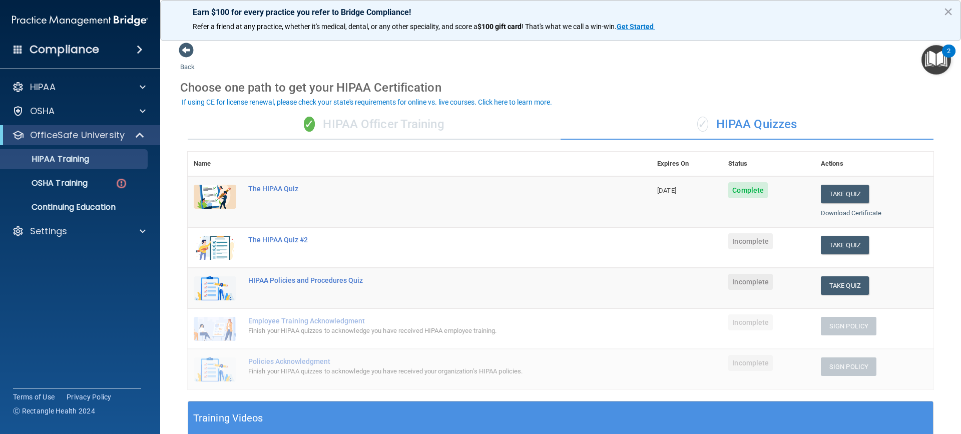
click at [445, 129] on div "✓ HIPAA Officer Training" at bounding box center [374, 125] width 373 height 30
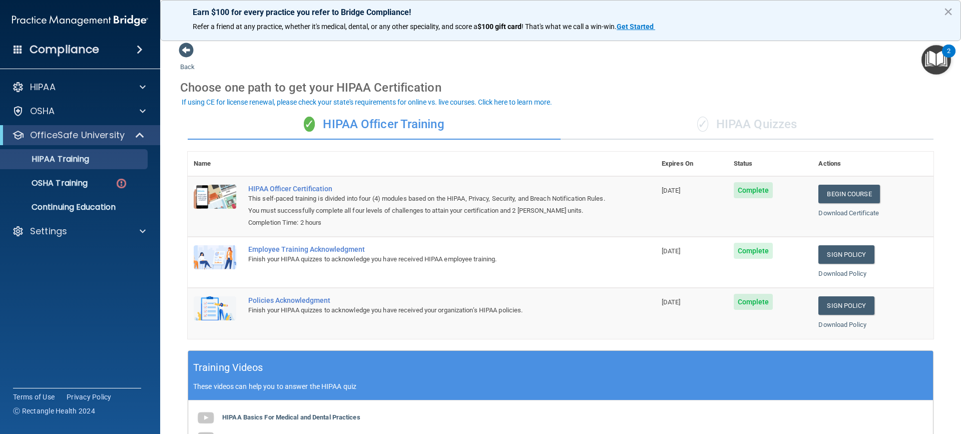
click at [763, 133] on div "✓ HIPAA Quizzes" at bounding box center [747, 125] width 373 height 30
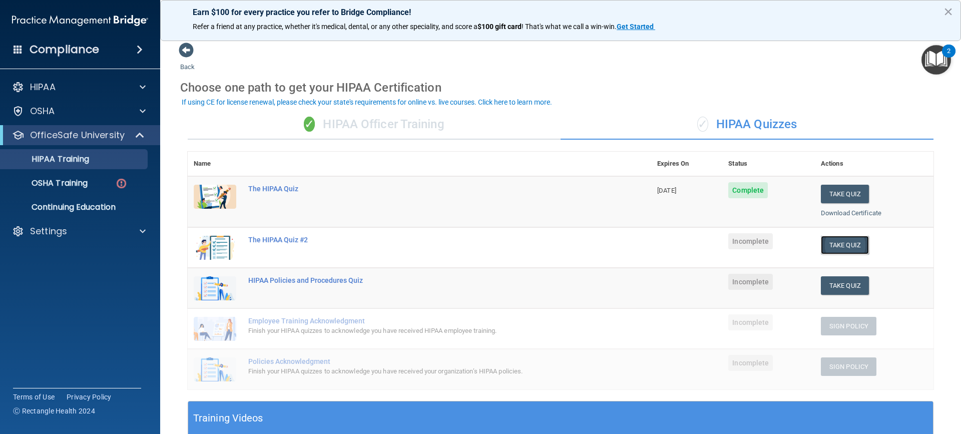
click at [845, 250] on button "Take Quiz" at bounding box center [845, 245] width 48 height 19
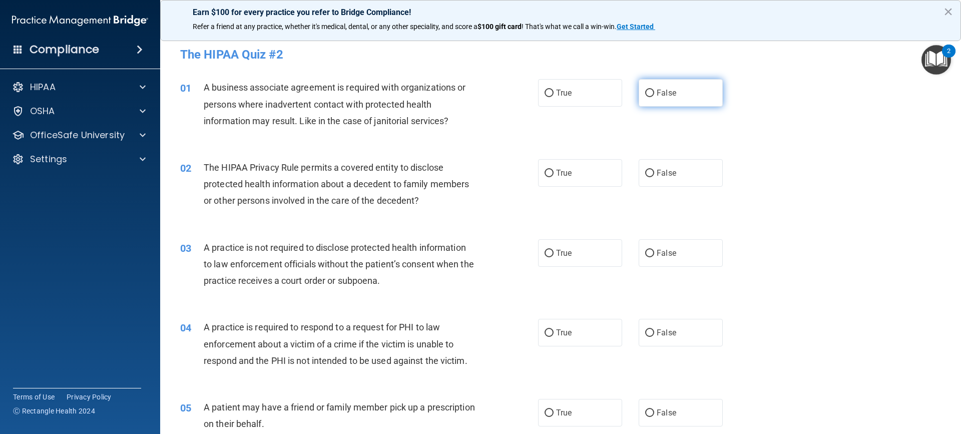
click at [717, 91] on label "False" at bounding box center [681, 93] width 84 height 28
click at [654, 91] on input "False" at bounding box center [649, 94] width 9 height 8
radio input "true"
click at [586, 174] on label "True" at bounding box center [580, 173] width 84 height 28
click at [554, 174] on input "True" at bounding box center [549, 174] width 9 height 8
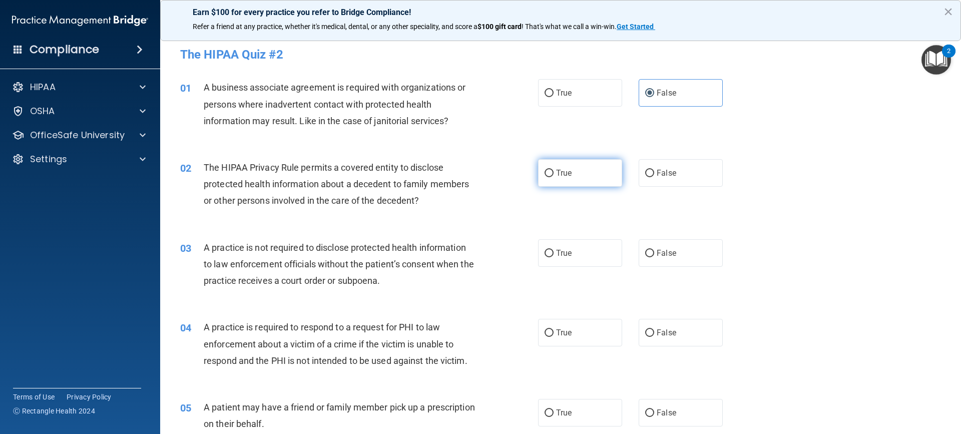
radio input "true"
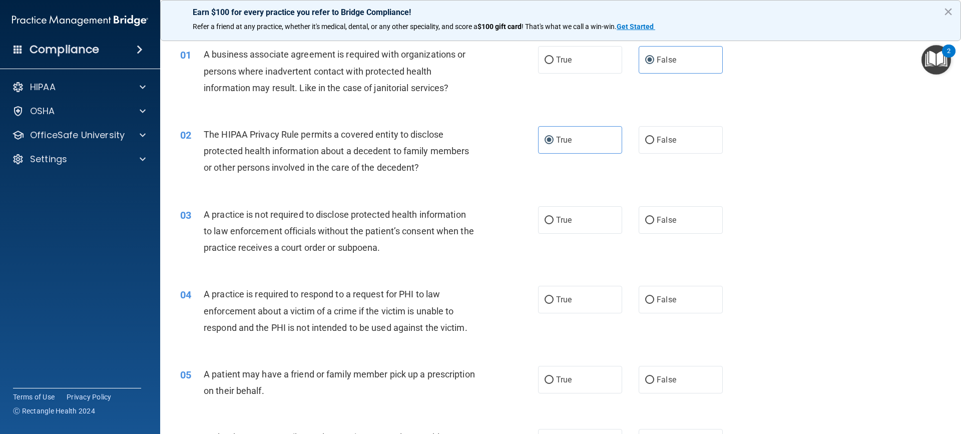
scroll to position [100, 0]
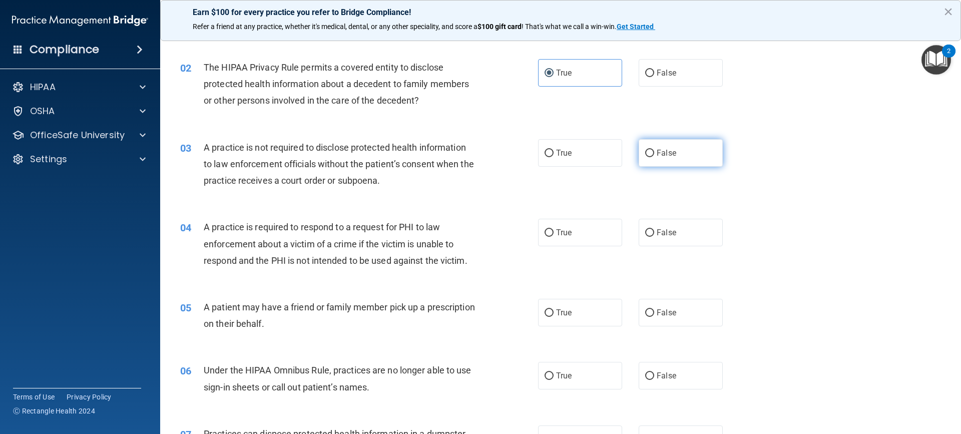
drag, startPoint x: 647, startPoint y: 136, endPoint x: 642, endPoint y: 149, distance: 13.5
click at [647, 137] on div "03 A practice is not required to disclose protected health information to law e…" at bounding box center [561, 167] width 776 height 80
click at [645, 150] on input "False" at bounding box center [649, 154] width 9 height 8
radio input "true"
click at [563, 238] on label "True" at bounding box center [580, 233] width 84 height 28
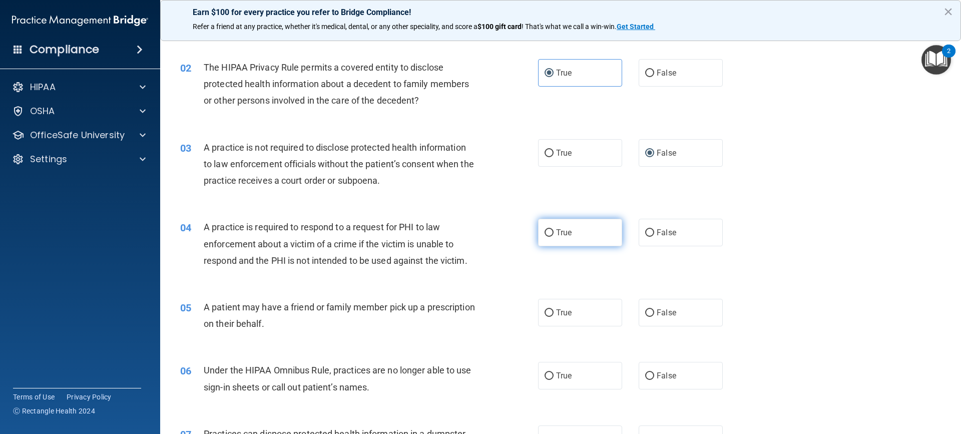
click at [554, 237] on input "True" at bounding box center [549, 233] width 9 height 8
radio input "true"
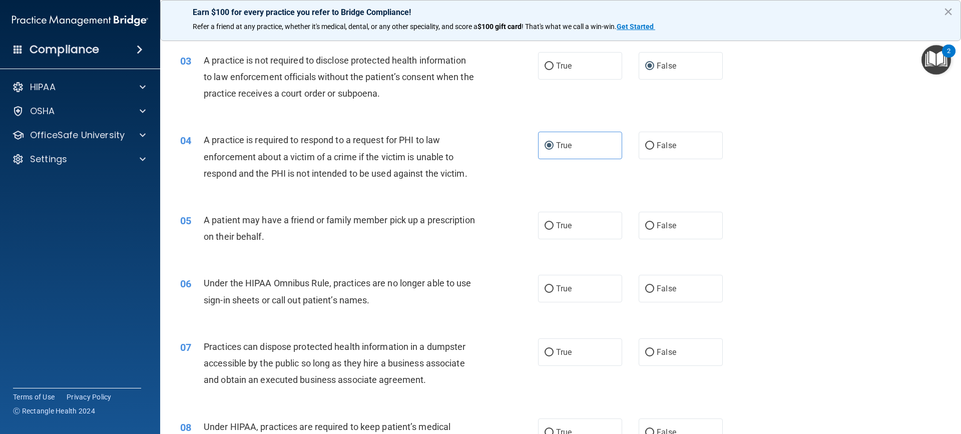
scroll to position [200, 0]
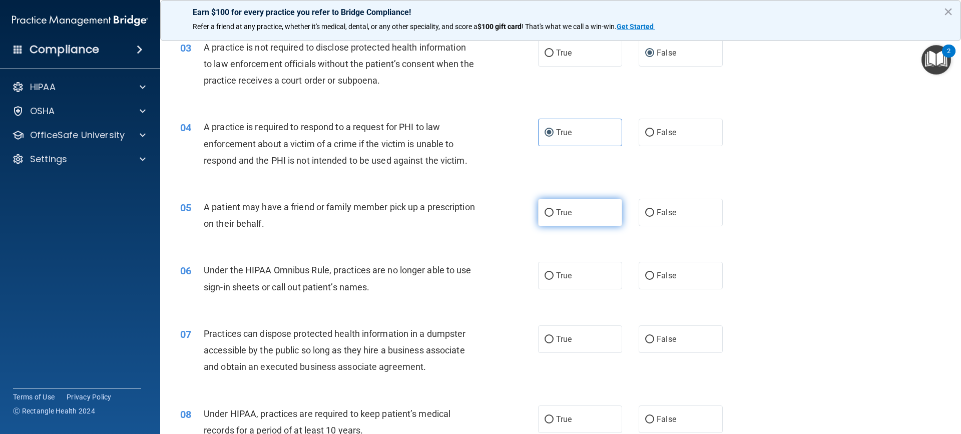
click at [561, 219] on label "True" at bounding box center [580, 213] width 84 height 28
click at [554, 217] on input "True" at bounding box center [549, 213] width 9 height 8
radio input "true"
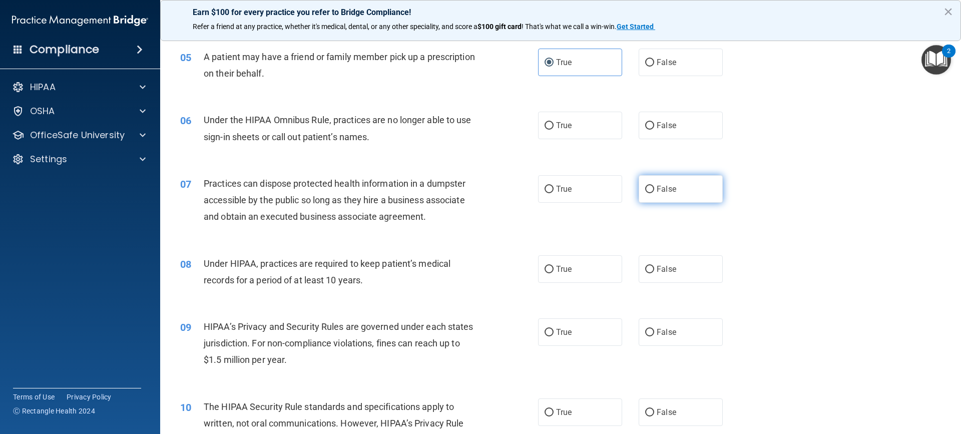
scroll to position [400, 0]
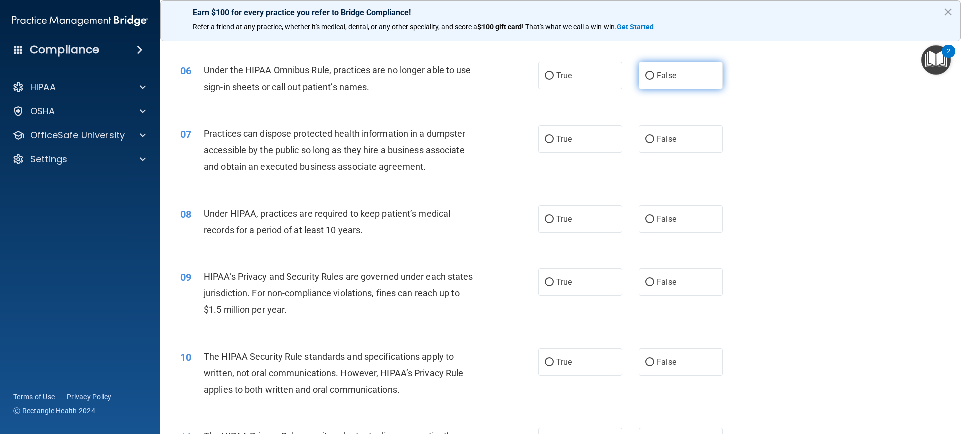
click at [662, 72] on span "False" at bounding box center [667, 76] width 20 height 10
click at [657, 70] on label "False" at bounding box center [681, 76] width 84 height 28
click at [654, 72] on input "False" at bounding box center [649, 76] width 9 height 8
radio input "true"
click at [697, 143] on label "False" at bounding box center [681, 139] width 84 height 28
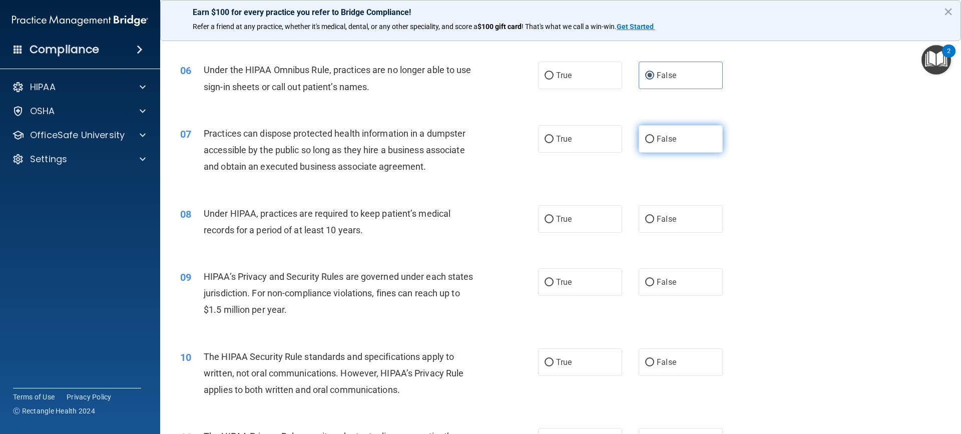
click at [654, 143] on input "False" at bounding box center [649, 140] width 9 height 8
radio input "true"
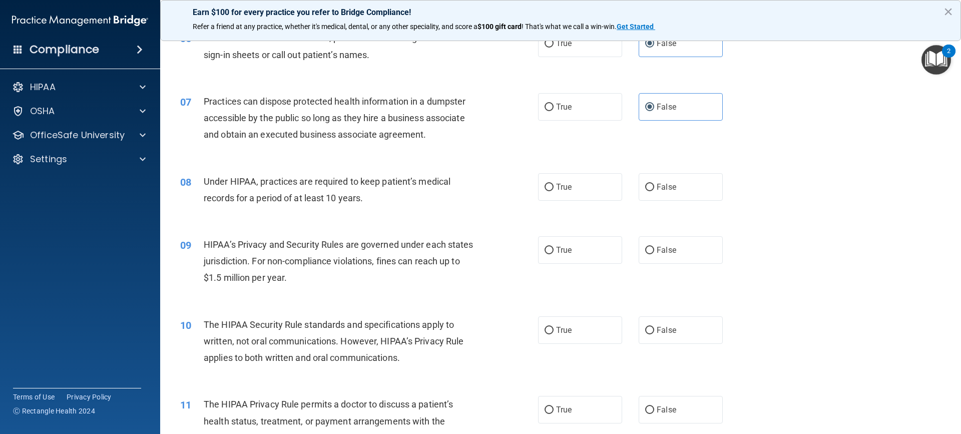
scroll to position [450, 0]
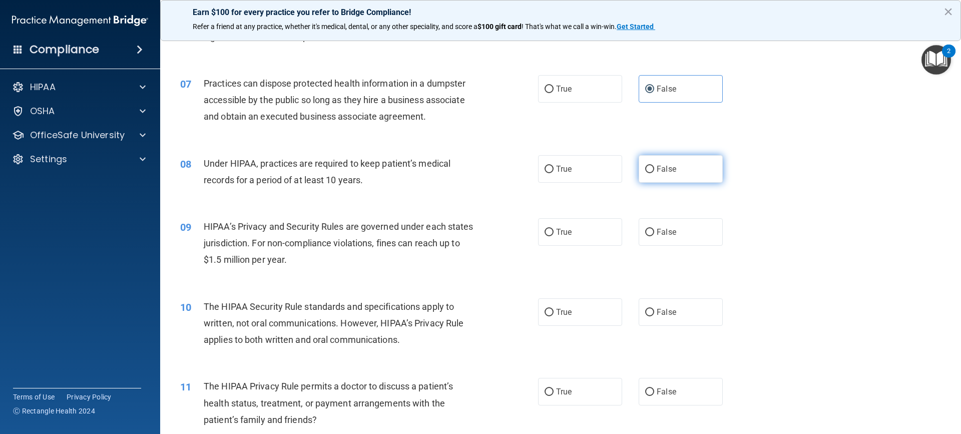
click at [676, 177] on label "False" at bounding box center [681, 169] width 84 height 28
click at [654, 173] on input "False" at bounding box center [649, 170] width 9 height 8
radio input "true"
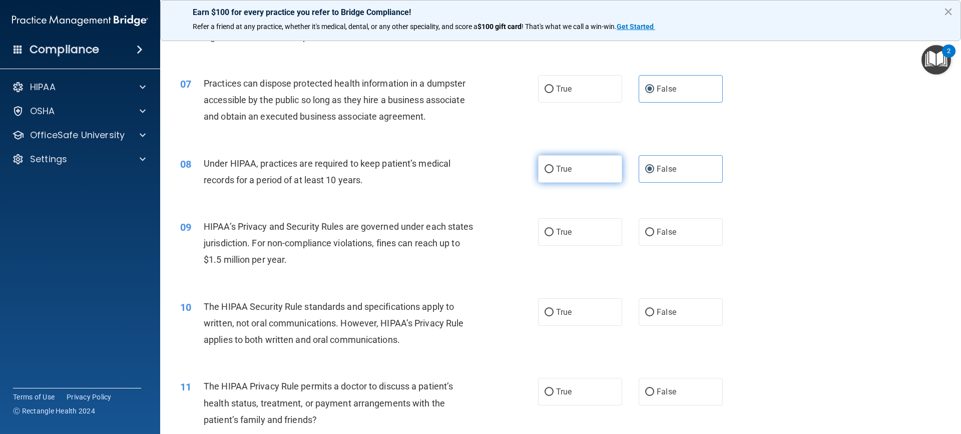
click at [579, 170] on label "True" at bounding box center [580, 169] width 84 height 28
click at [554, 170] on input "True" at bounding box center [549, 170] width 9 height 8
radio input "true"
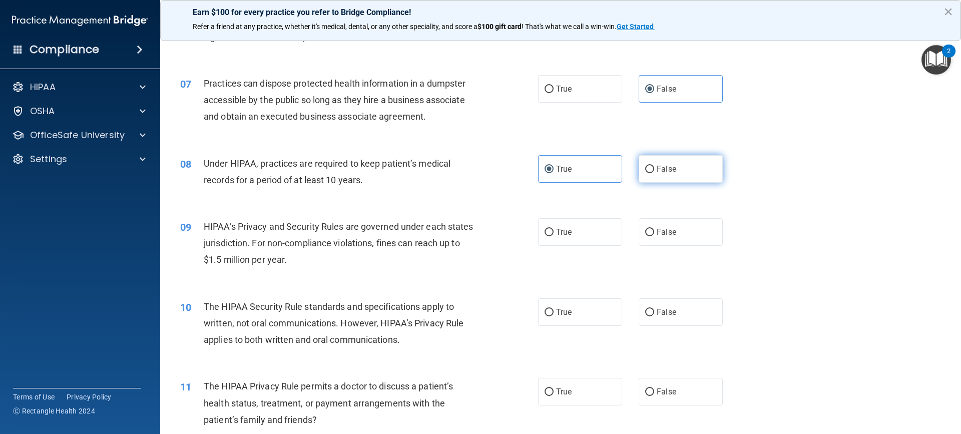
click at [689, 170] on label "False" at bounding box center [681, 169] width 84 height 28
click at [654, 170] on input "False" at bounding box center [649, 170] width 9 height 8
radio input "true"
radio input "false"
click at [579, 231] on label "True" at bounding box center [580, 232] width 84 height 28
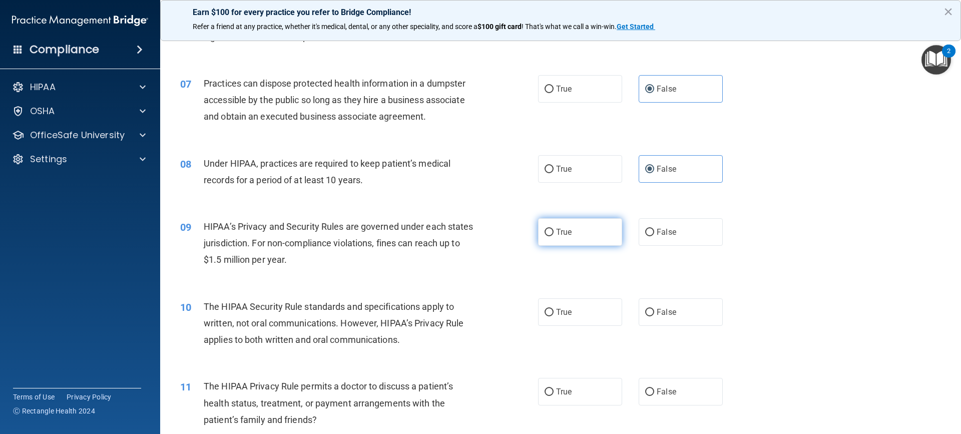
click at [554, 231] on input "True" at bounding box center [549, 233] width 9 height 8
radio input "true"
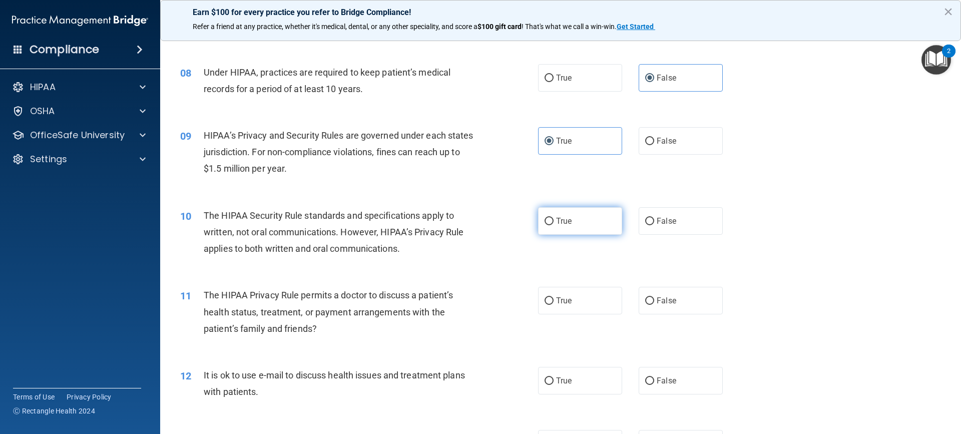
scroll to position [551, 0]
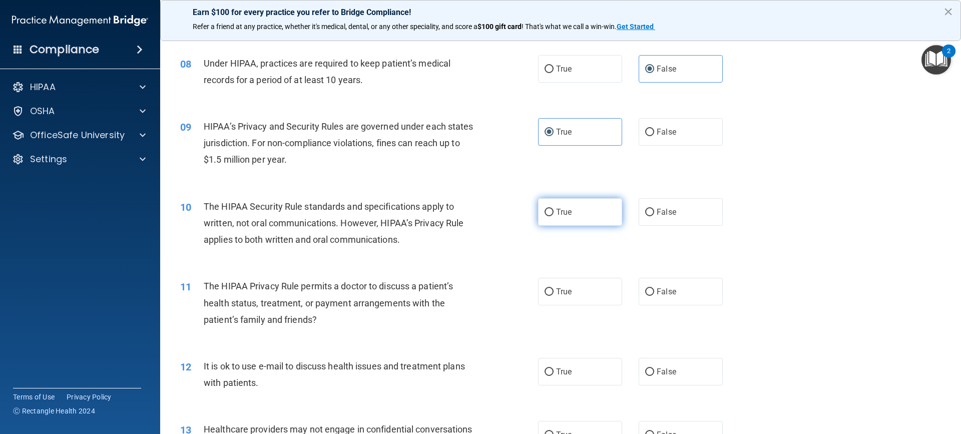
click at [555, 218] on label "True" at bounding box center [580, 212] width 84 height 28
click at [554, 216] on input "True" at bounding box center [549, 213] width 9 height 8
radio input "true"
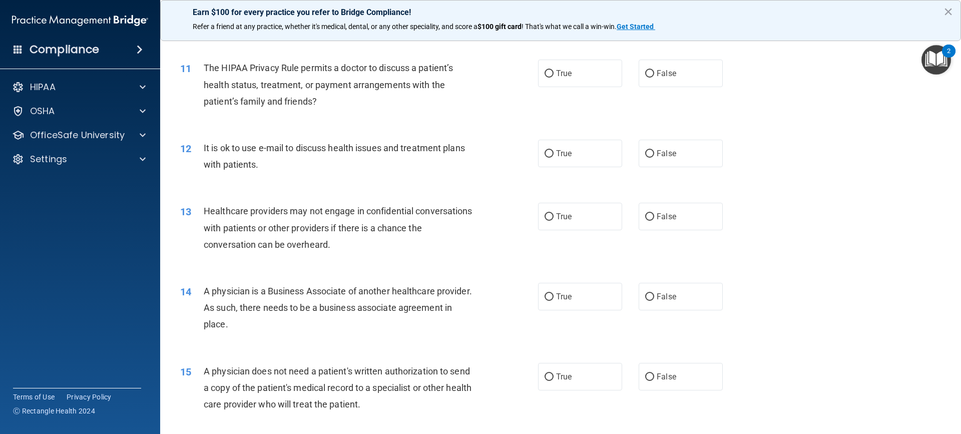
scroll to position [751, 0]
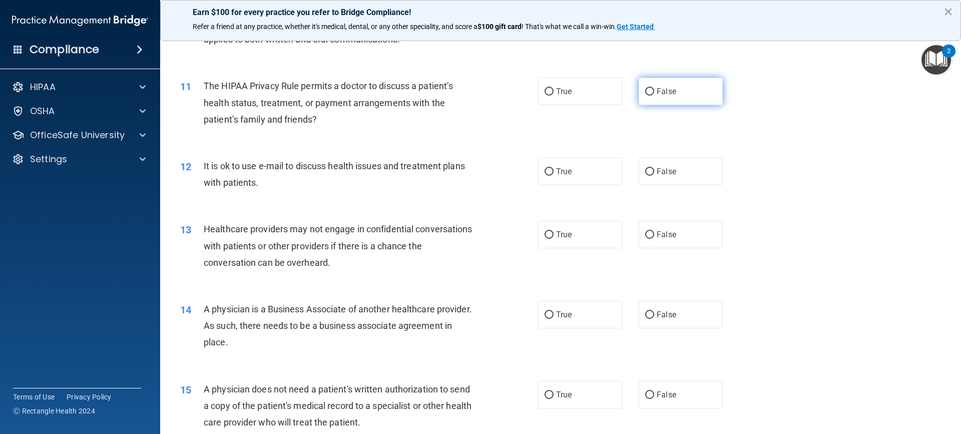
click at [695, 91] on label "False" at bounding box center [681, 92] width 84 height 28
click at [654, 91] on input "False" at bounding box center [649, 92] width 9 height 8
radio input "true"
click at [597, 176] on label "True" at bounding box center [580, 172] width 84 height 28
click at [554, 176] on input "True" at bounding box center [549, 172] width 9 height 8
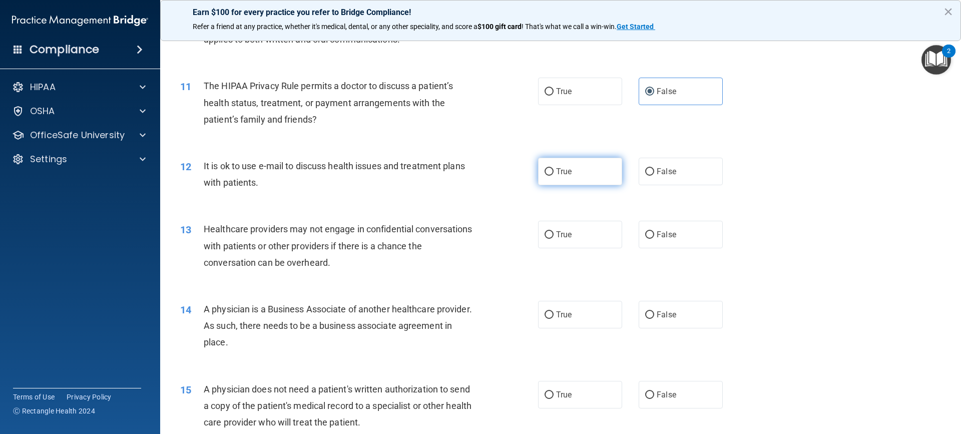
radio input "true"
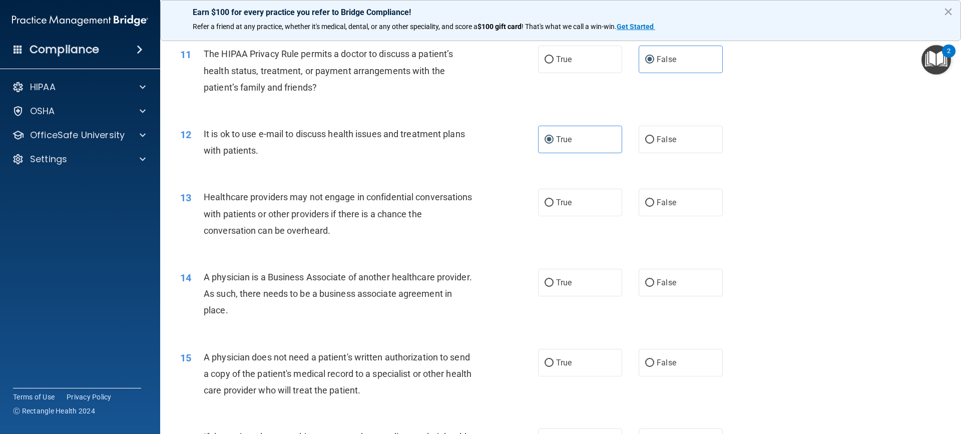
scroll to position [801, 0]
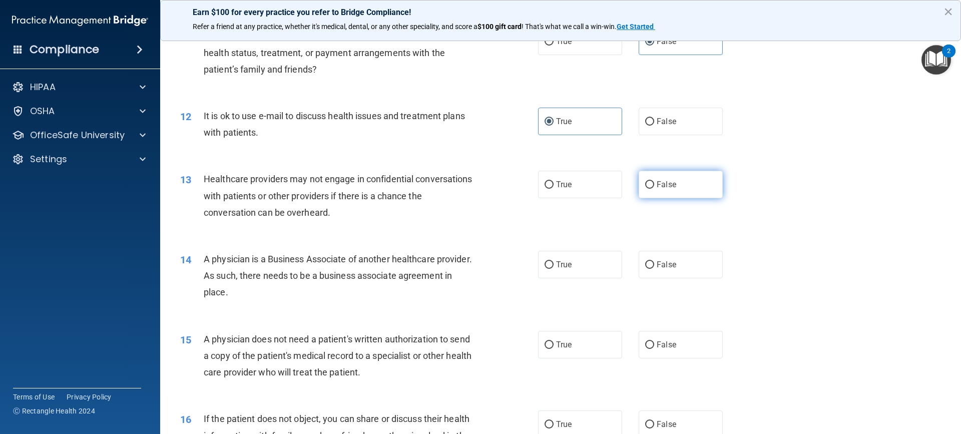
click at [686, 185] on label "False" at bounding box center [681, 185] width 84 height 28
click at [654, 185] on input "False" at bounding box center [649, 185] width 9 height 8
radio input "true"
click at [684, 276] on label "False" at bounding box center [681, 265] width 84 height 28
click at [654, 269] on input "False" at bounding box center [649, 265] width 9 height 8
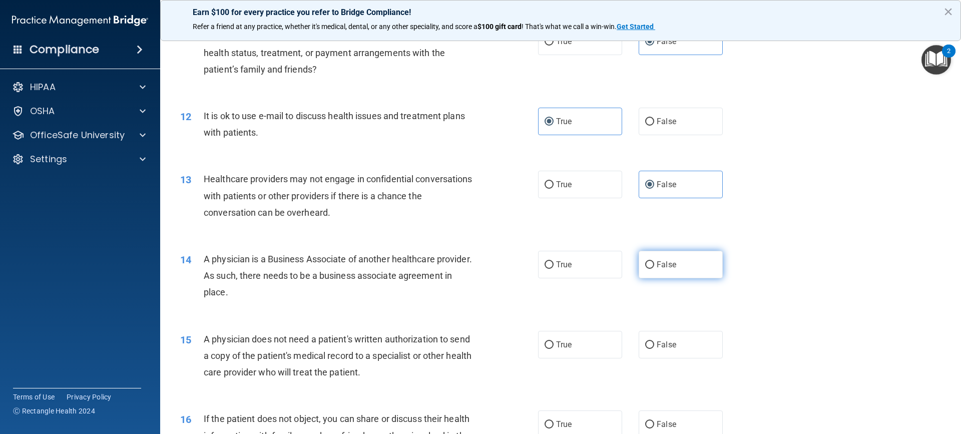
radio input "true"
click at [562, 343] on span "True" at bounding box center [564, 345] width 16 height 10
click at [554, 343] on input "True" at bounding box center [549, 345] width 9 height 8
radio input "true"
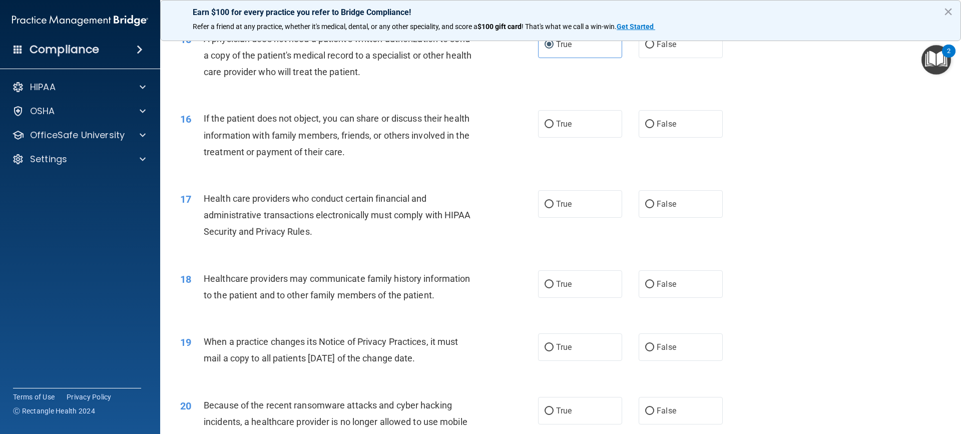
scroll to position [1151, 0]
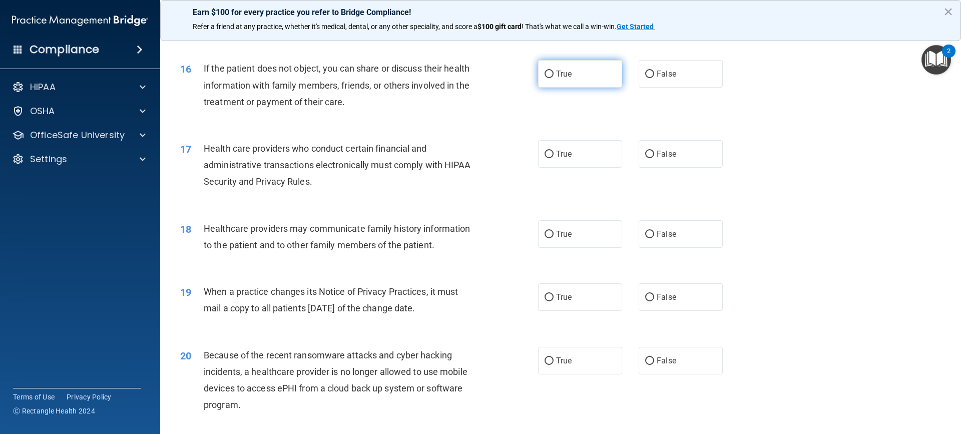
click at [544, 81] on label "True" at bounding box center [580, 74] width 84 height 28
click at [545, 78] on input "True" at bounding box center [549, 75] width 9 height 8
radio input "true"
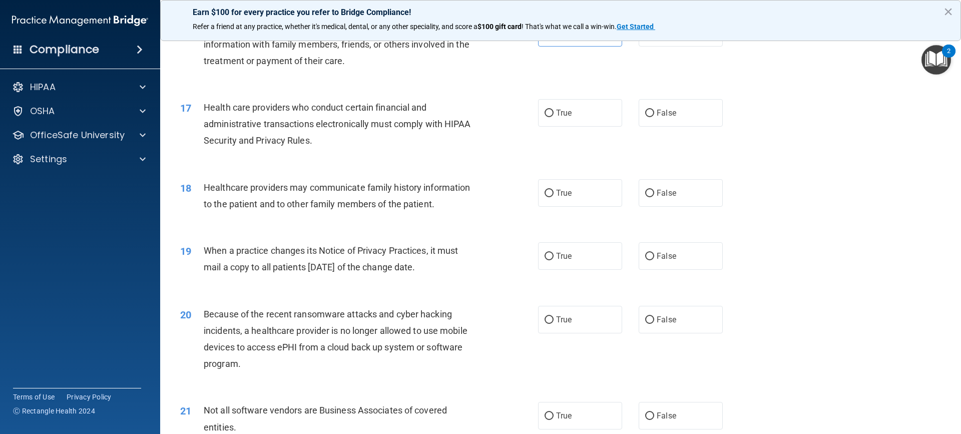
scroll to position [1201, 0]
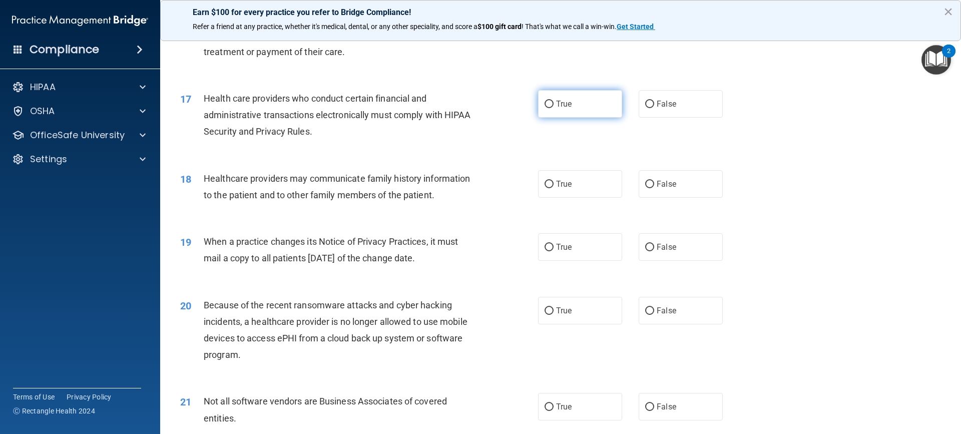
click at [548, 106] on input "True" at bounding box center [549, 105] width 9 height 8
radio input "true"
click at [686, 173] on label "False" at bounding box center [681, 184] width 84 height 28
click at [654, 181] on input "False" at bounding box center [649, 185] width 9 height 8
radio input "true"
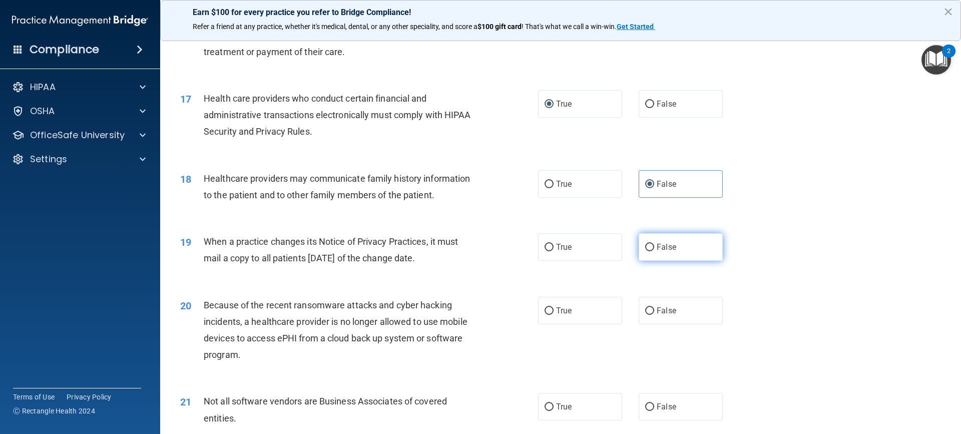
click at [660, 241] on label "False" at bounding box center [681, 247] width 84 height 28
click at [654, 244] on input "False" at bounding box center [649, 248] width 9 height 8
radio input "true"
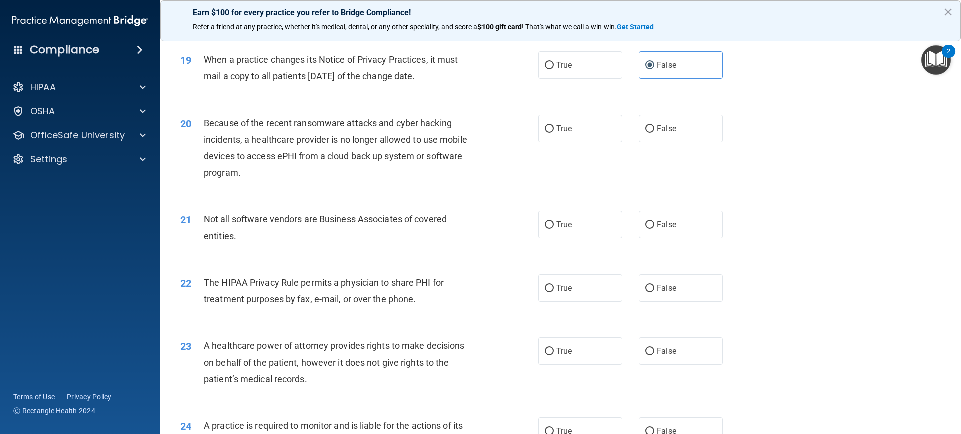
scroll to position [1401, 0]
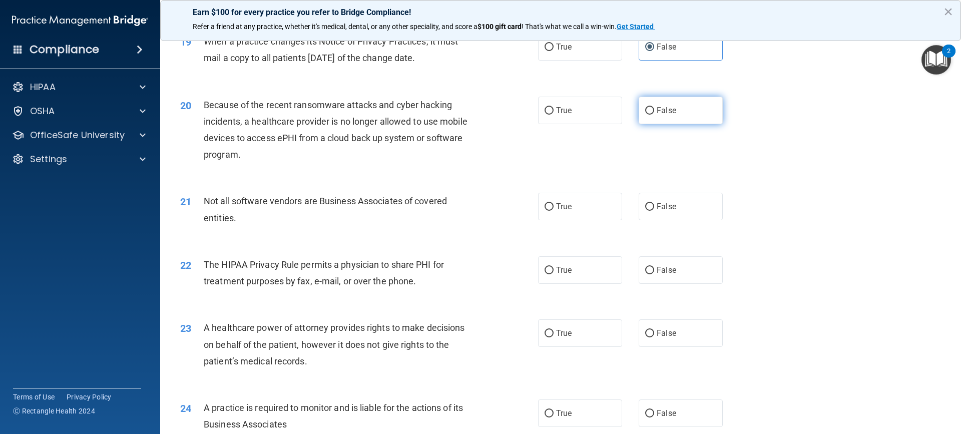
click at [703, 119] on label "False" at bounding box center [681, 111] width 84 height 28
click at [654, 115] on input "False" at bounding box center [649, 111] width 9 height 8
radio input "true"
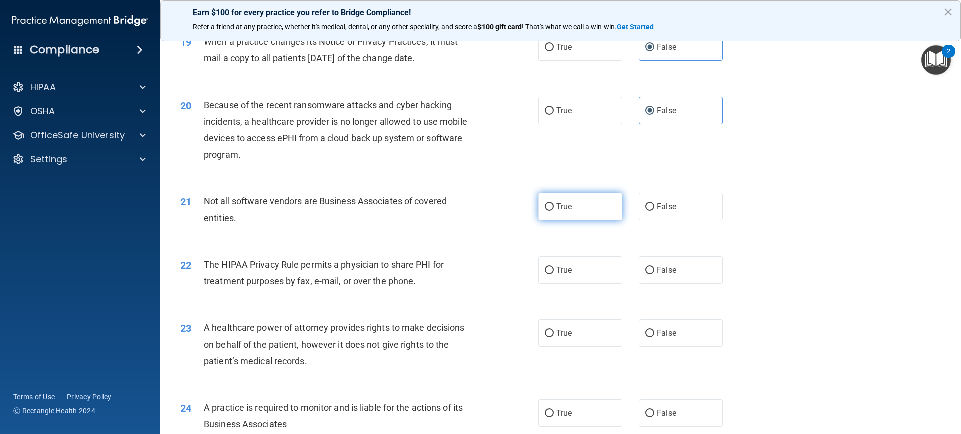
click at [549, 213] on label "True" at bounding box center [580, 207] width 84 height 28
click at [549, 211] on input "True" at bounding box center [549, 207] width 9 height 8
radio input "true"
click at [610, 276] on label "True" at bounding box center [580, 270] width 84 height 28
click at [554, 274] on input "True" at bounding box center [549, 271] width 9 height 8
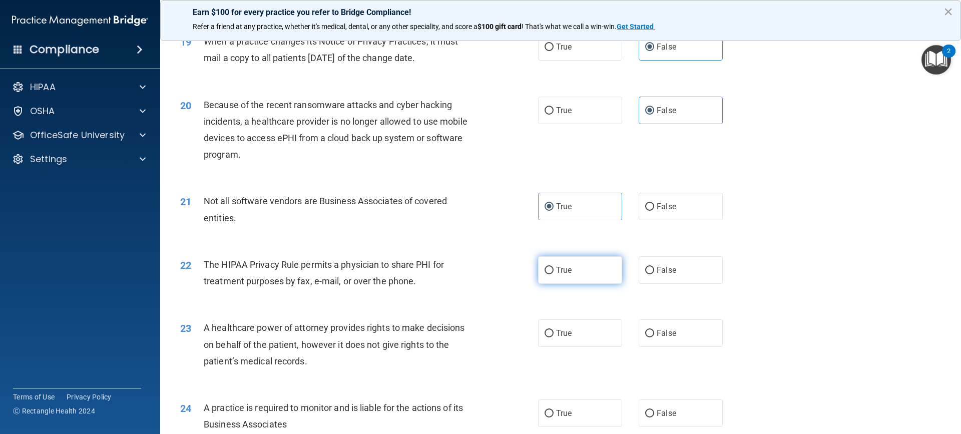
radio input "true"
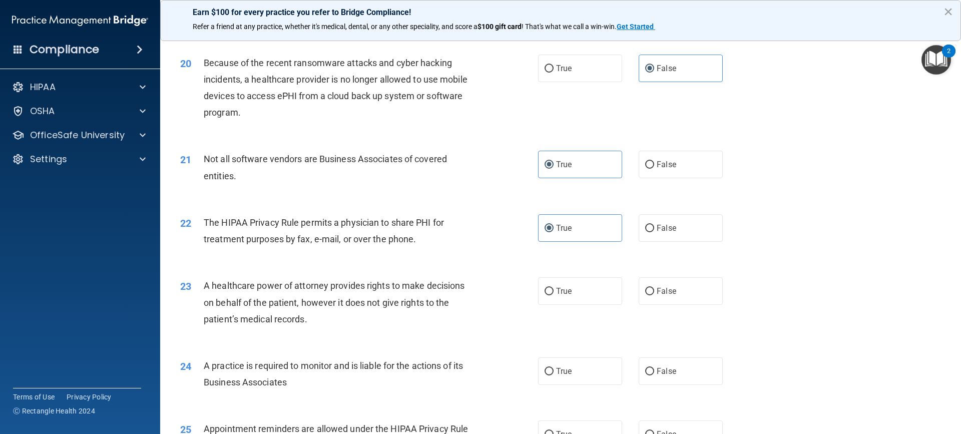
scroll to position [1502, 0]
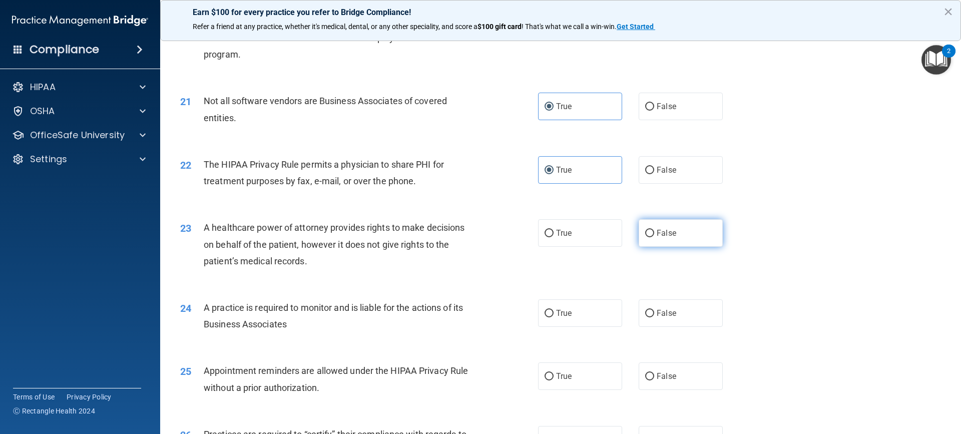
click at [671, 228] on label "False" at bounding box center [681, 233] width 84 height 28
click at [654, 230] on input "False" at bounding box center [649, 234] width 9 height 8
radio input "true"
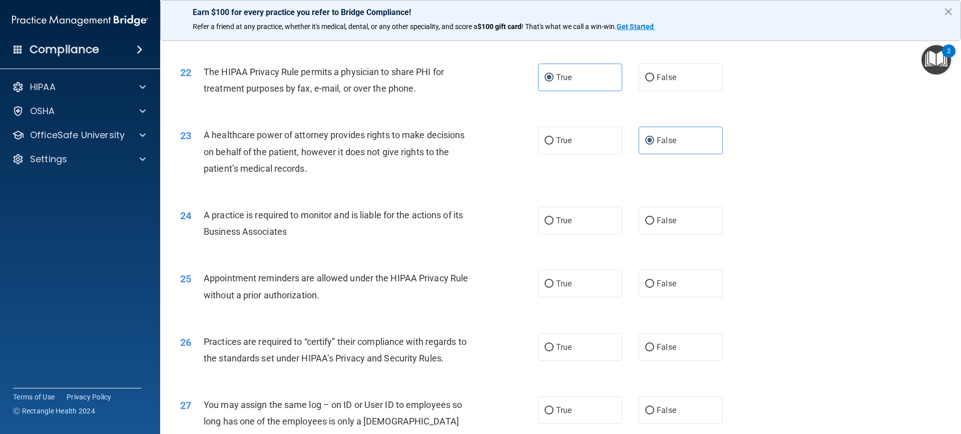
scroll to position [1602, 0]
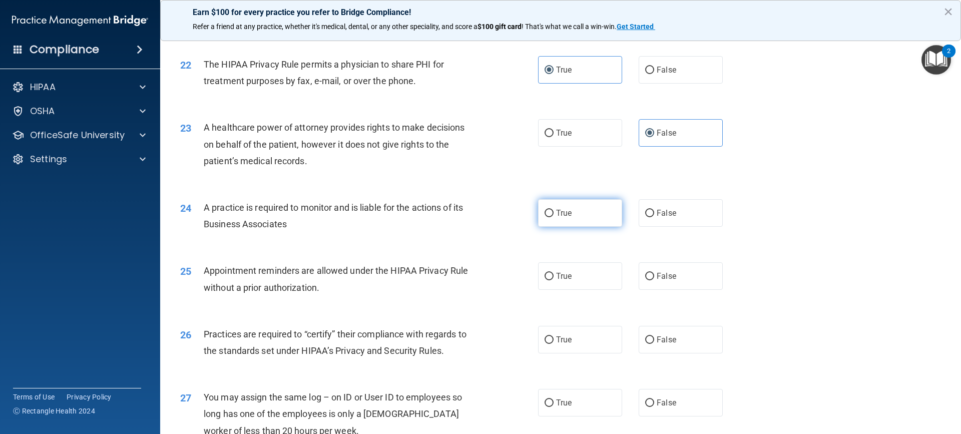
click at [589, 217] on label "True" at bounding box center [580, 213] width 84 height 28
click at [554, 217] on input "True" at bounding box center [549, 214] width 9 height 8
radio input "true"
click at [586, 263] on label "True" at bounding box center [580, 276] width 84 height 28
click at [554, 273] on input "True" at bounding box center [549, 277] width 9 height 8
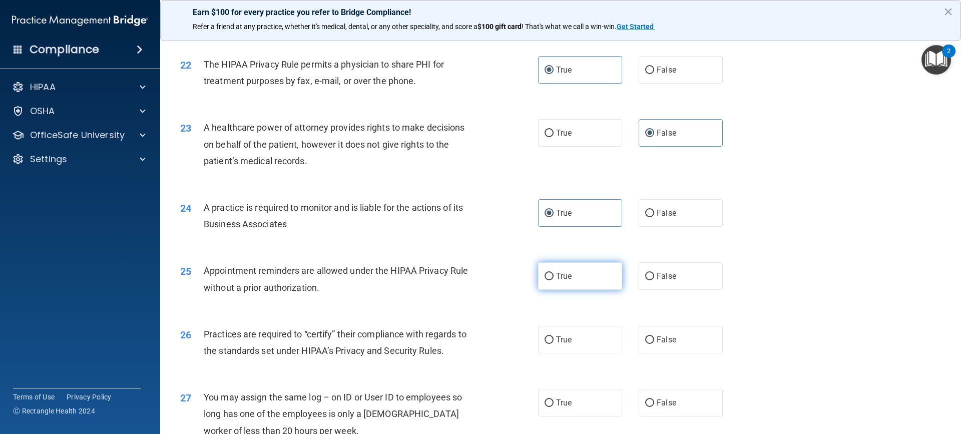
radio input "true"
click at [585, 333] on label "True" at bounding box center [580, 340] width 84 height 28
click at [554, 336] on input "True" at bounding box center [549, 340] width 9 height 8
radio input "true"
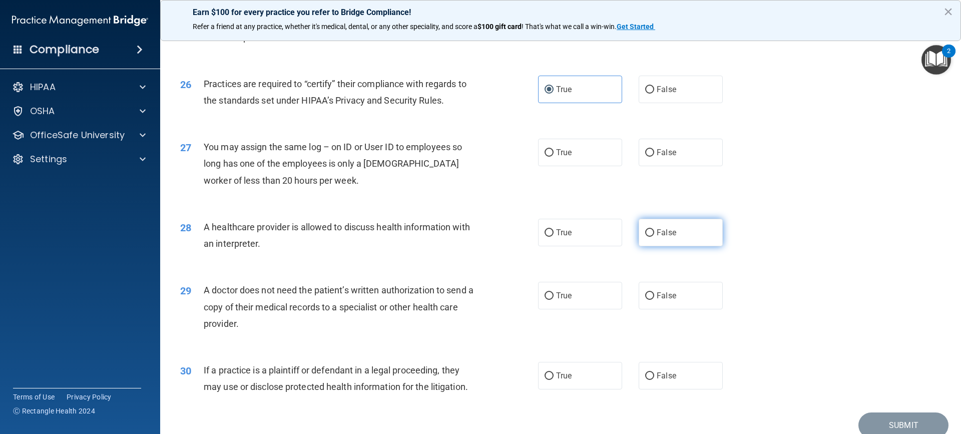
scroll to position [1896, 0]
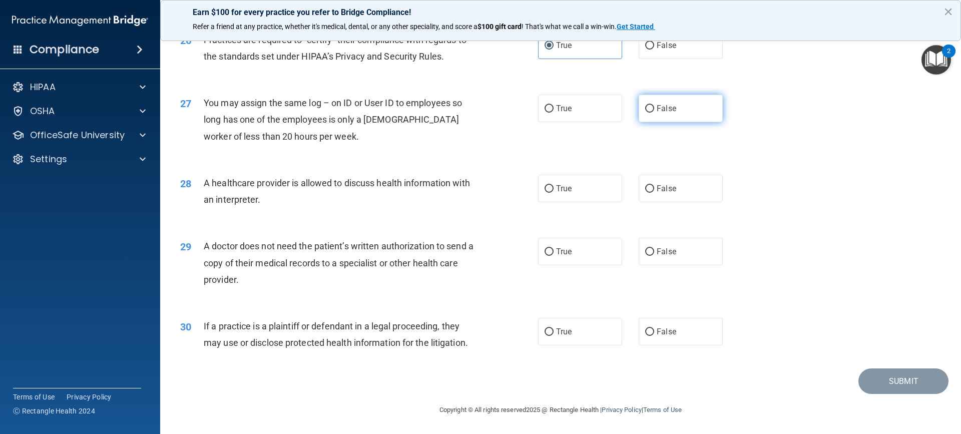
click at [687, 112] on label "False" at bounding box center [681, 109] width 84 height 28
click at [654, 112] on input "False" at bounding box center [649, 109] width 9 height 8
radio input "true"
click at [585, 195] on label "True" at bounding box center [580, 189] width 84 height 28
click at [554, 193] on input "True" at bounding box center [549, 189] width 9 height 8
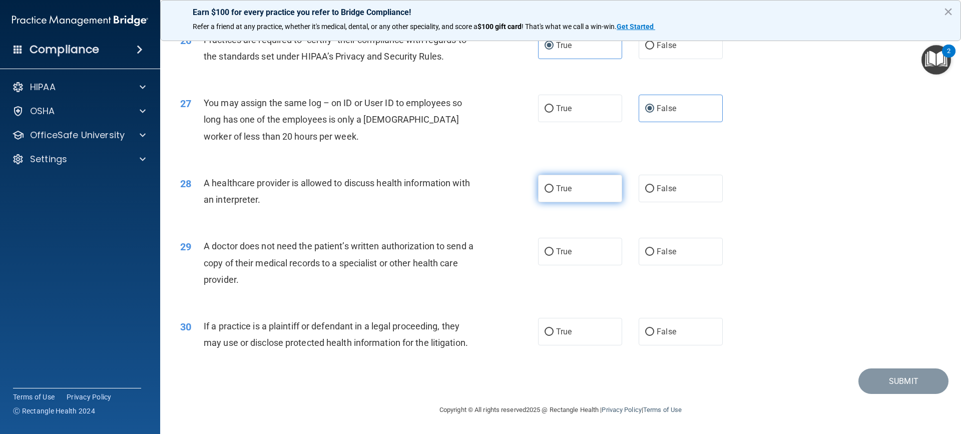
radio input "true"
click at [596, 245] on label "True" at bounding box center [580, 252] width 84 height 28
click at [554, 248] on input "True" at bounding box center [549, 252] width 9 height 8
radio input "true"
click at [562, 323] on label "True" at bounding box center [580, 332] width 84 height 28
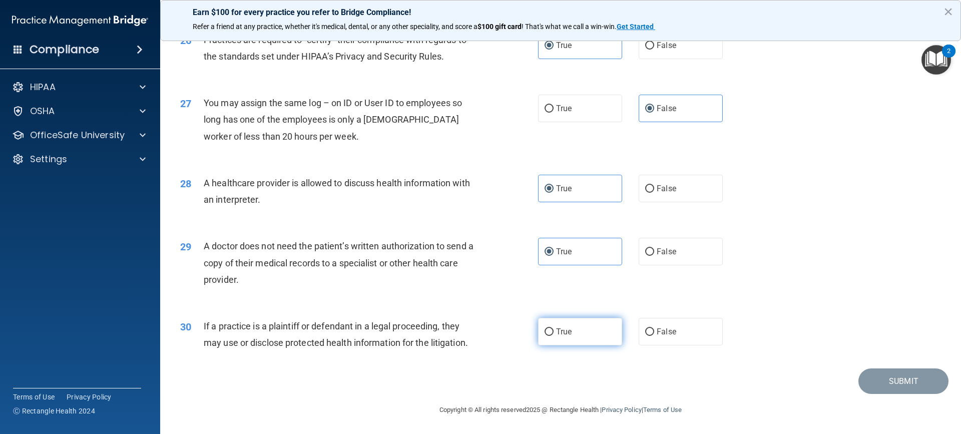
click at [554, 328] on input "True" at bounding box center [549, 332] width 9 height 8
radio input "true"
click at [900, 383] on button "Submit" at bounding box center [903, 381] width 90 height 26
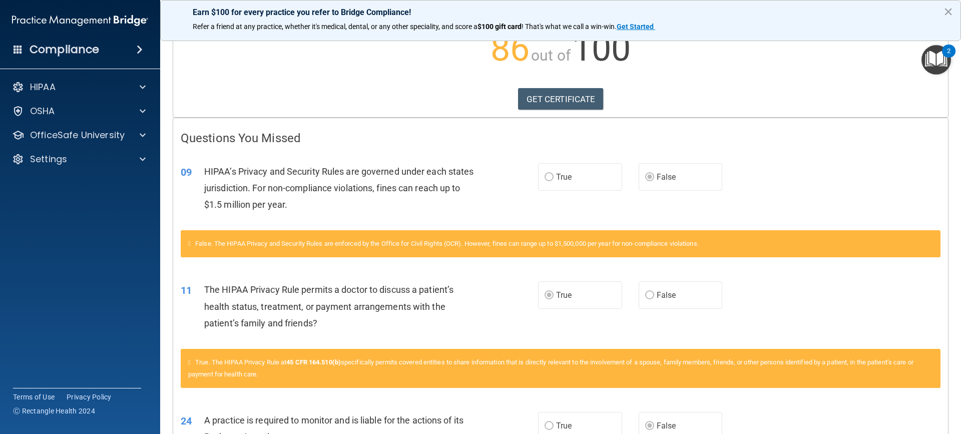
scroll to position [21, 0]
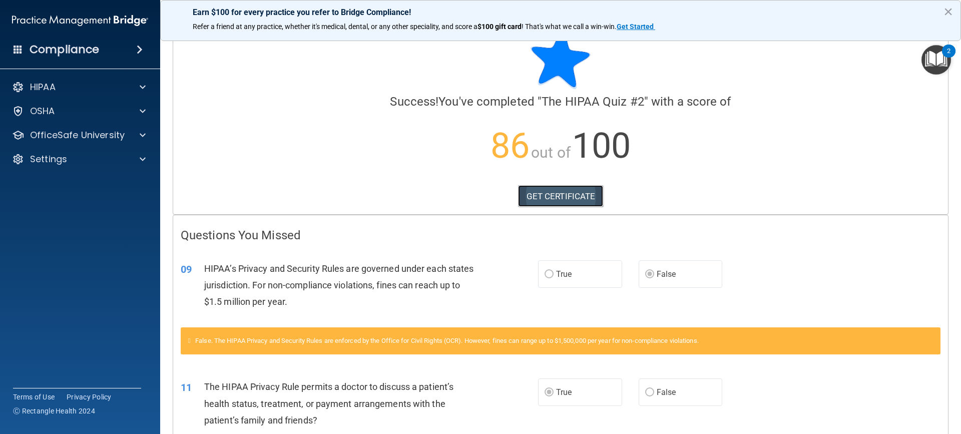
click at [547, 203] on link "GET CERTIFICATE" at bounding box center [561, 196] width 86 height 22
click at [104, 139] on p "OfficeSafe University" at bounding box center [77, 135] width 95 height 12
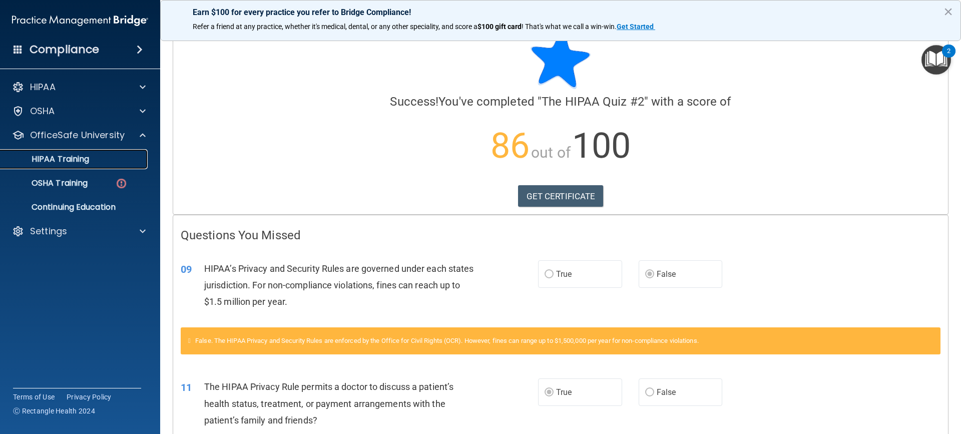
click at [111, 159] on div "HIPAA Training" at bounding box center [75, 159] width 137 height 10
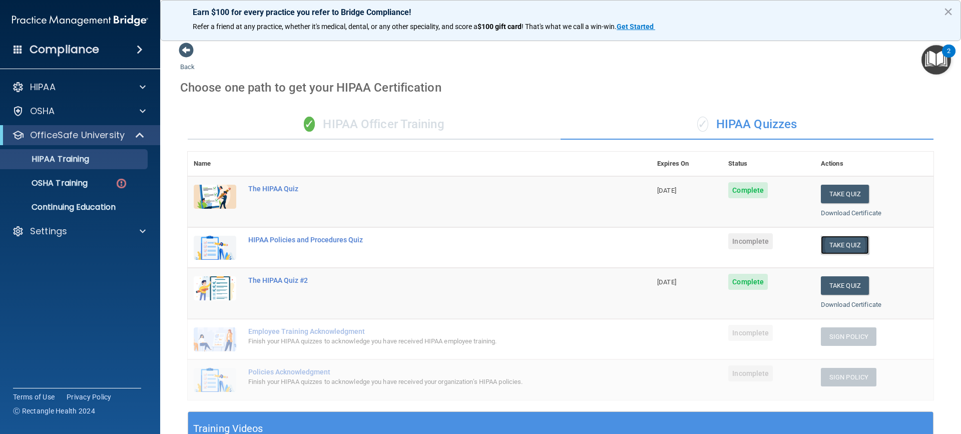
click at [825, 246] on button "Take Quiz" at bounding box center [845, 245] width 48 height 19
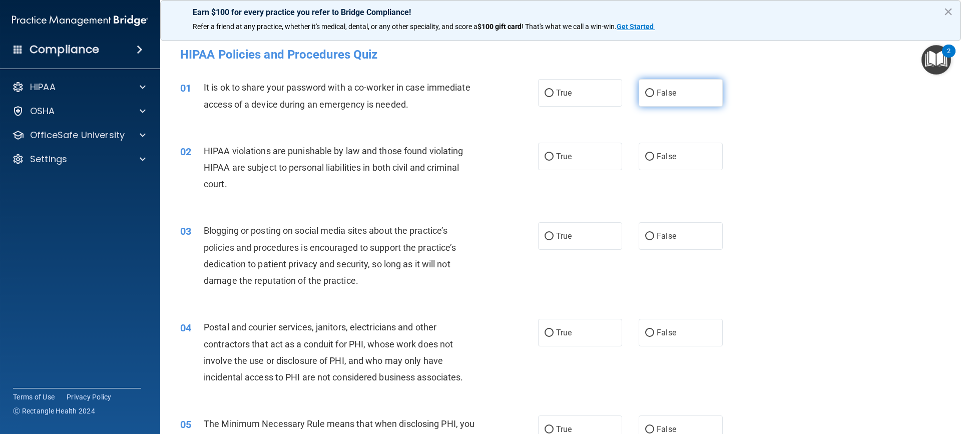
click at [676, 95] on label "False" at bounding box center [681, 93] width 84 height 28
click at [654, 95] on input "False" at bounding box center [649, 94] width 9 height 8
radio input "true"
click at [591, 146] on label "True" at bounding box center [580, 157] width 84 height 28
click at [554, 153] on input "True" at bounding box center [549, 157] width 9 height 8
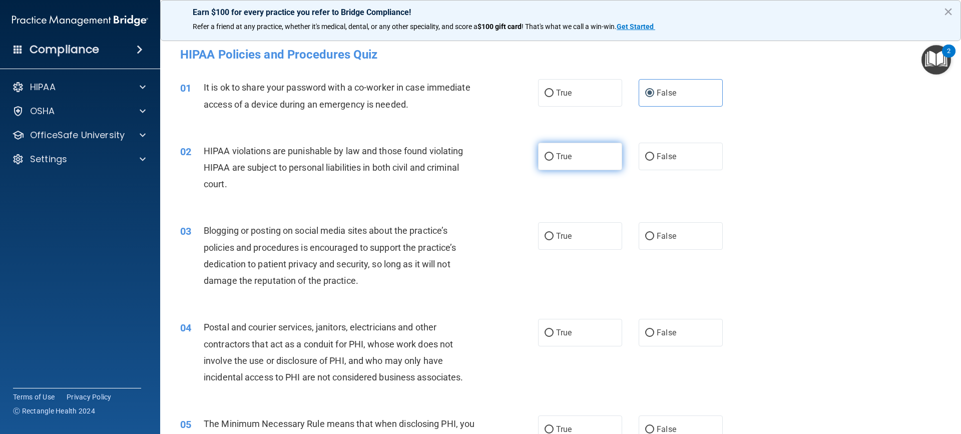
radio input "true"
click at [674, 237] on label "False" at bounding box center [681, 236] width 84 height 28
click at [654, 237] on input "False" at bounding box center [649, 237] width 9 height 8
radio input "true"
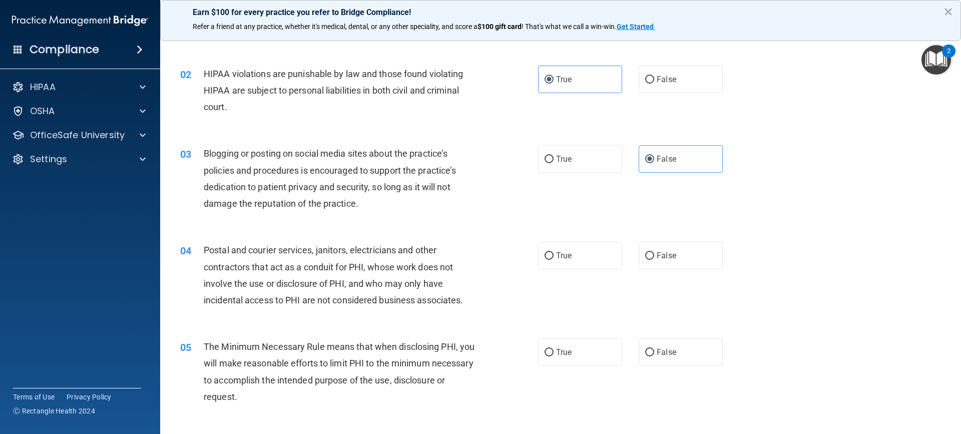
scroll to position [100, 0]
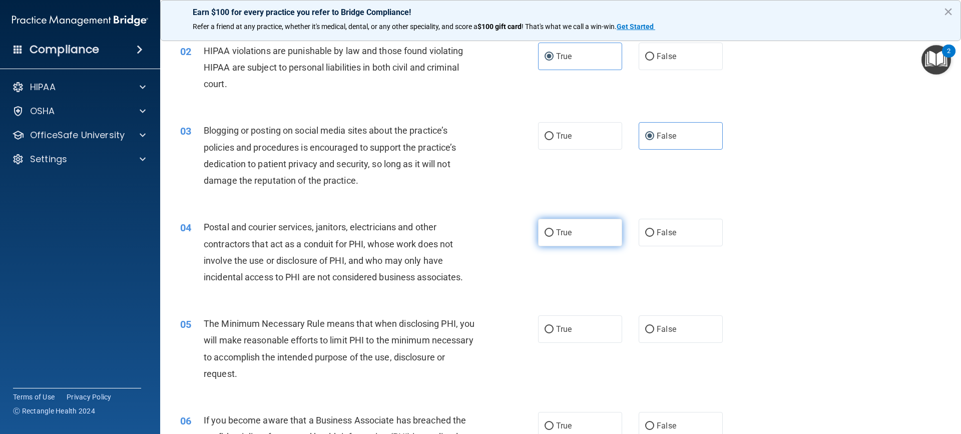
click at [591, 239] on label "True" at bounding box center [580, 233] width 84 height 28
click at [554, 237] on input "True" at bounding box center [549, 233] width 9 height 8
radio input "true"
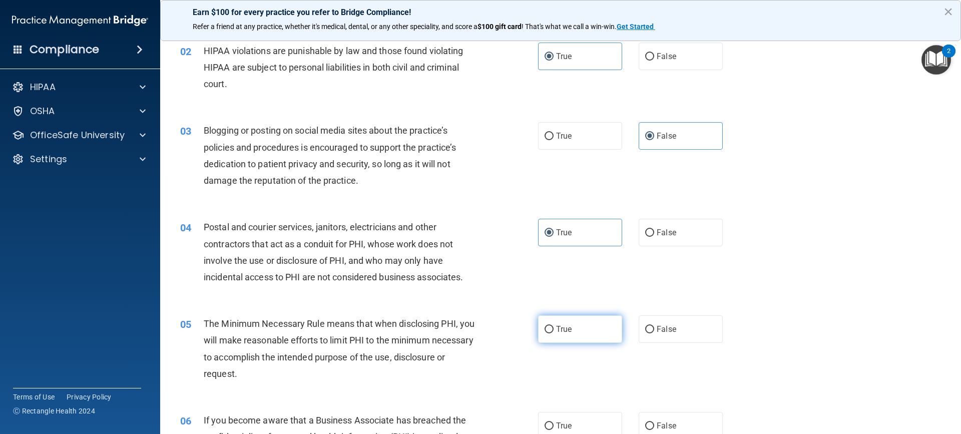
click at [539, 322] on label "True" at bounding box center [580, 329] width 84 height 28
click at [545, 326] on input "True" at bounding box center [549, 330] width 9 height 8
radio input "true"
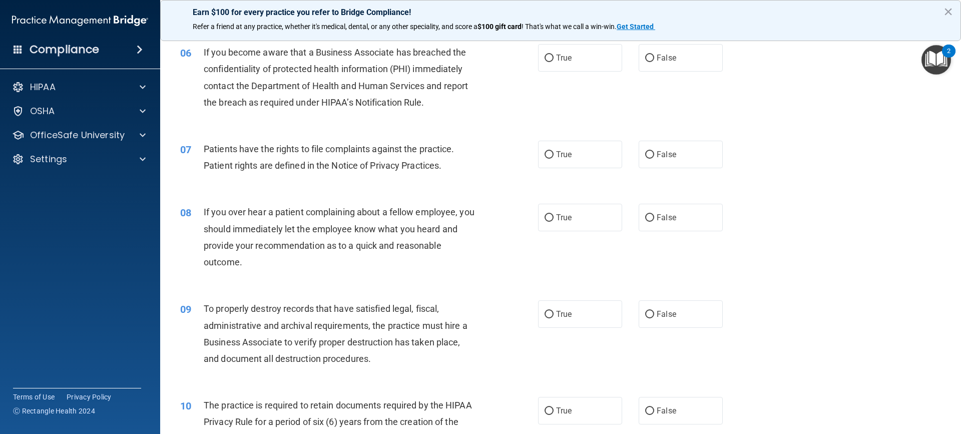
scroll to position [450, 0]
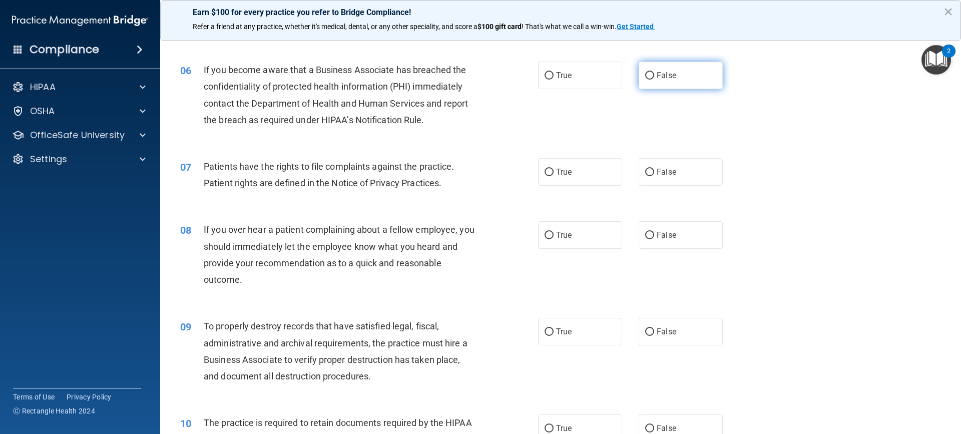
click at [681, 70] on label "False" at bounding box center [681, 76] width 84 height 28
click at [654, 72] on input "False" at bounding box center [649, 76] width 9 height 8
radio input "true"
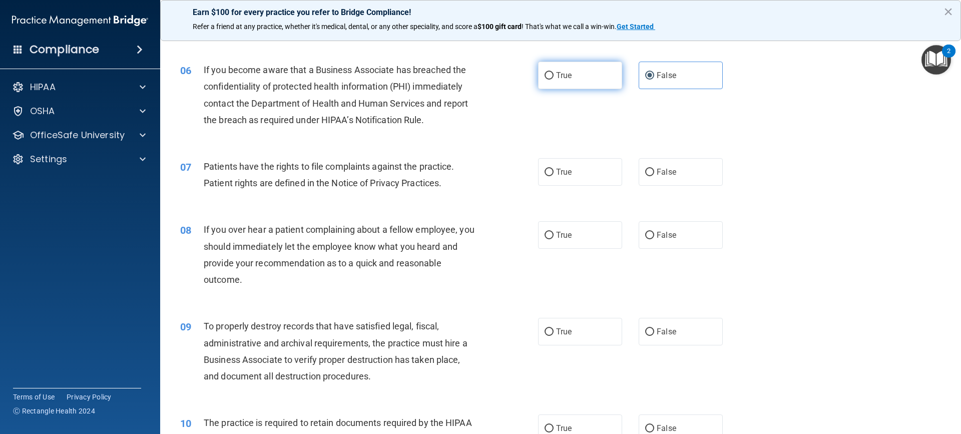
click at [583, 69] on label "True" at bounding box center [580, 76] width 84 height 28
click at [554, 72] on input "True" at bounding box center [549, 76] width 9 height 8
radio input "true"
radio input "false"
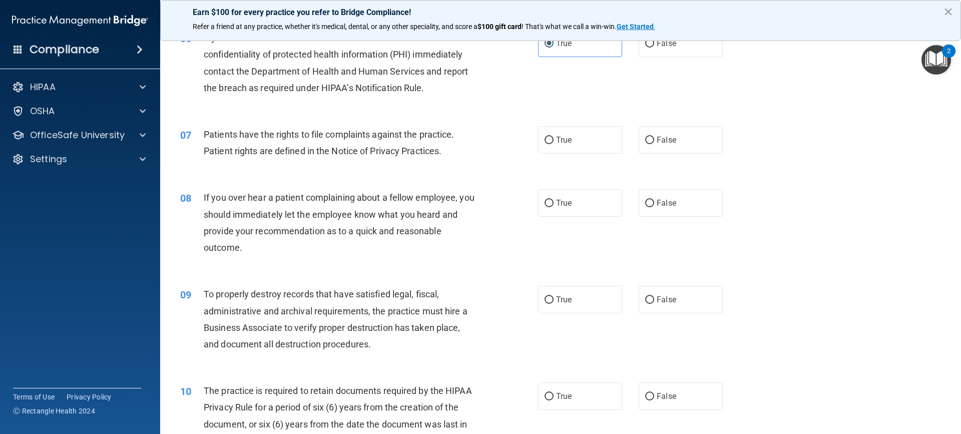
scroll to position [501, 0]
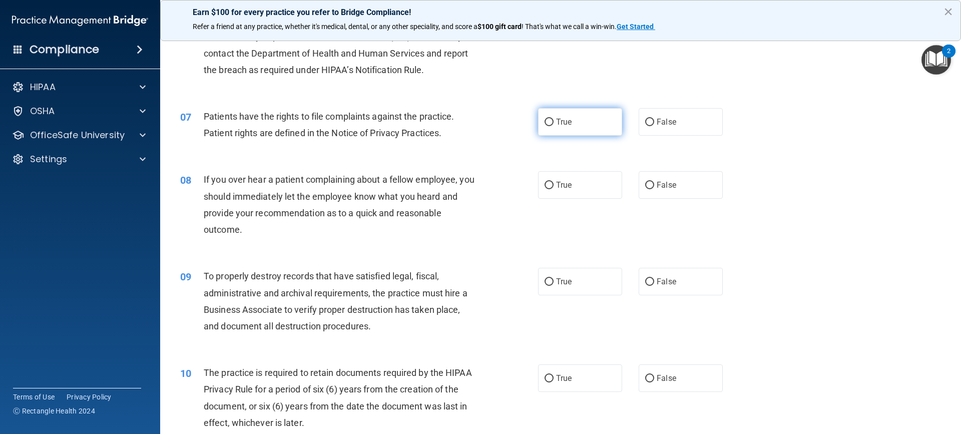
click at [583, 129] on label "True" at bounding box center [580, 122] width 84 height 28
click at [554, 126] on input "True" at bounding box center [549, 123] width 9 height 8
radio input "true"
drag, startPoint x: 685, startPoint y: 192, endPoint x: 681, endPoint y: 183, distance: 10.1
click at [684, 190] on label "False" at bounding box center [681, 185] width 84 height 28
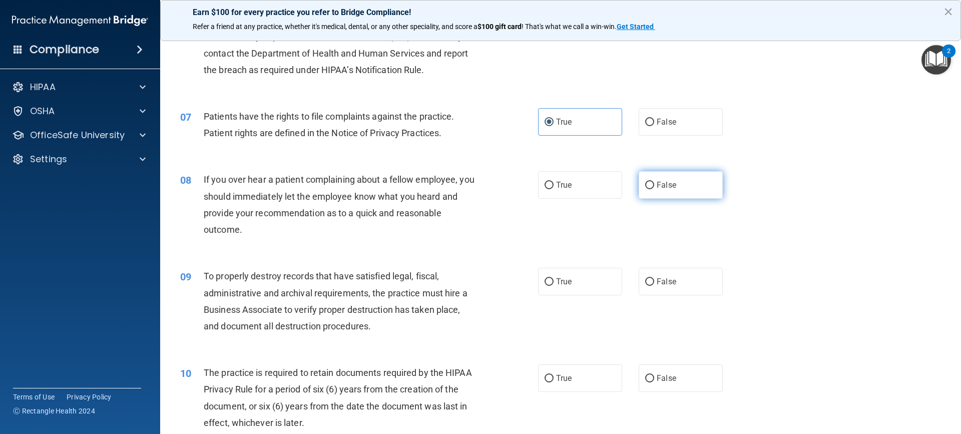
click at [654, 189] on input "False" at bounding box center [649, 186] width 9 height 8
radio input "true"
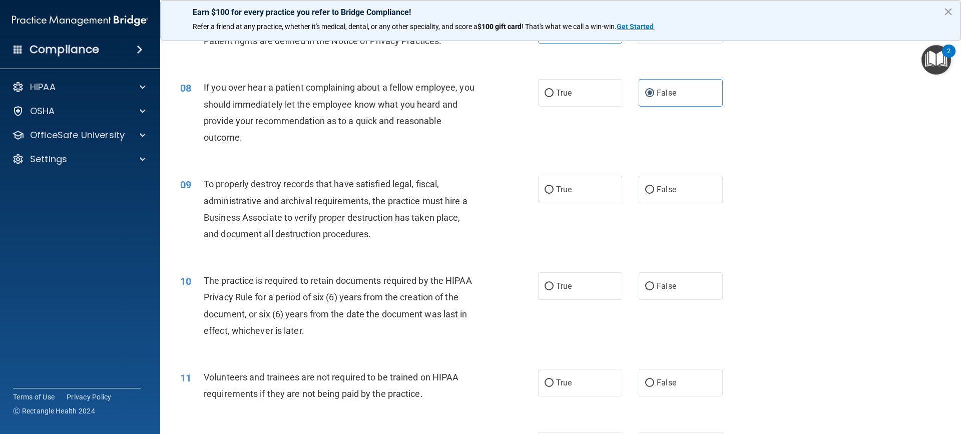
scroll to position [601, 0]
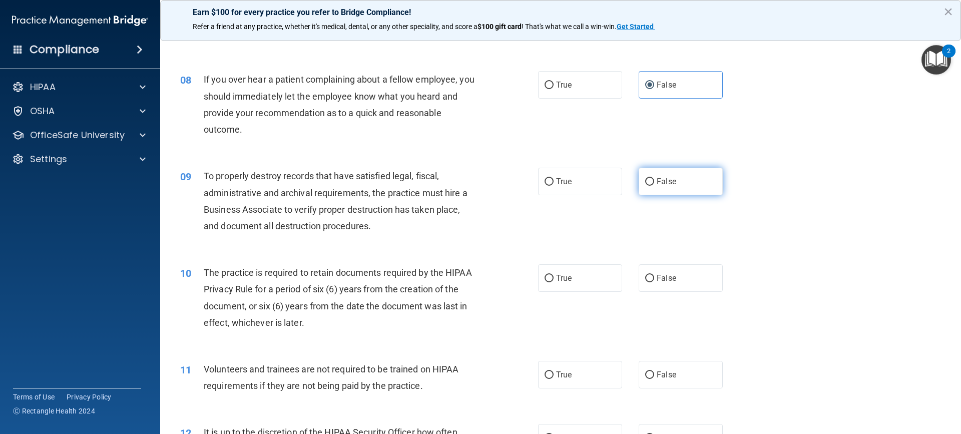
click at [667, 175] on label "False" at bounding box center [681, 182] width 84 height 28
click at [654, 178] on input "False" at bounding box center [649, 182] width 9 height 8
radio input "true"
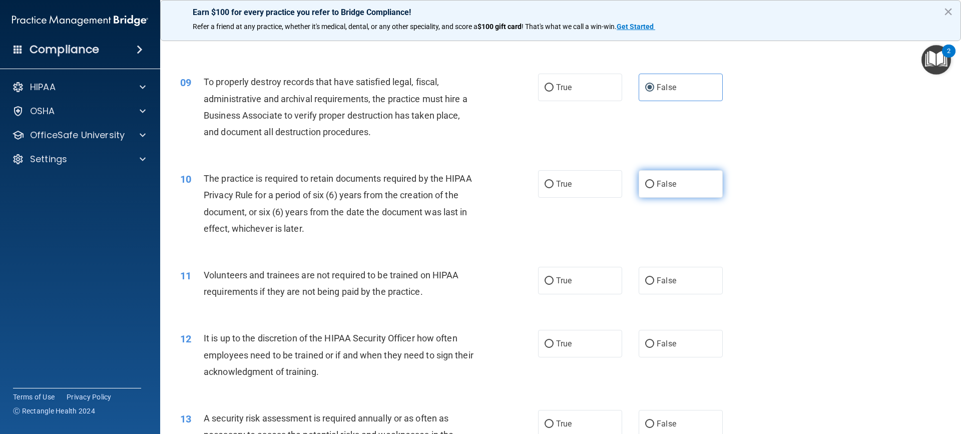
scroll to position [701, 0]
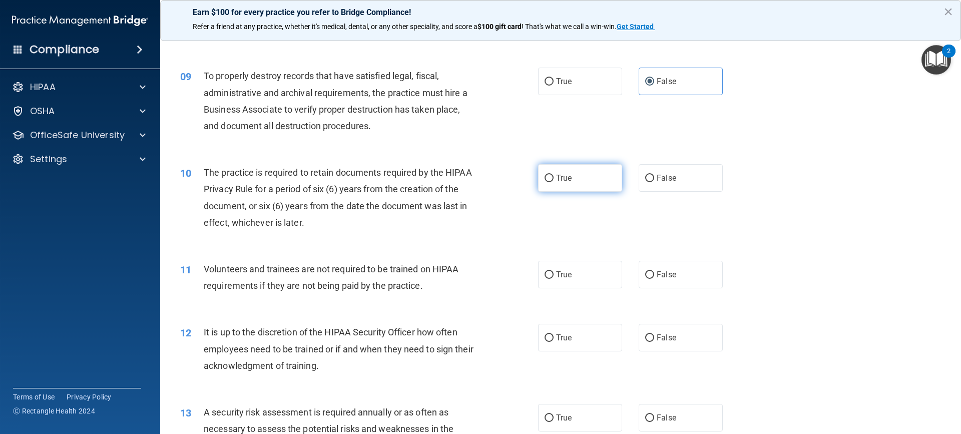
click at [582, 169] on label "True" at bounding box center [580, 178] width 84 height 28
click at [554, 175] on input "True" at bounding box center [549, 179] width 9 height 8
radio input "true"
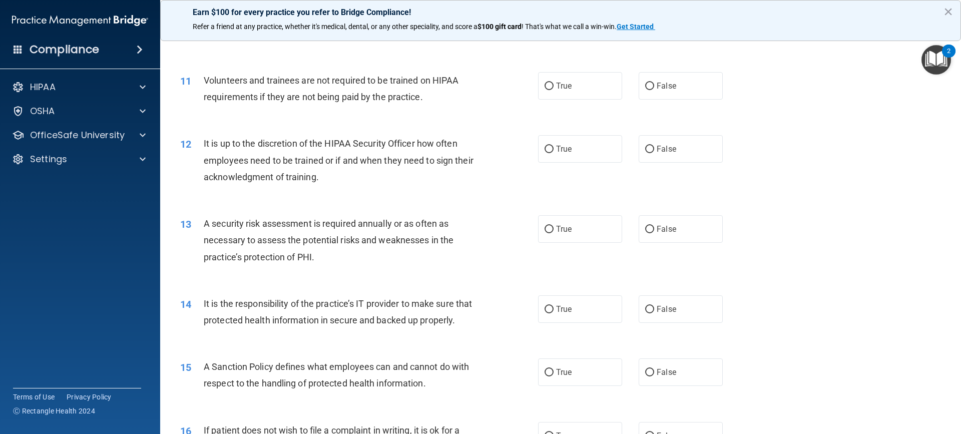
scroll to position [901, 0]
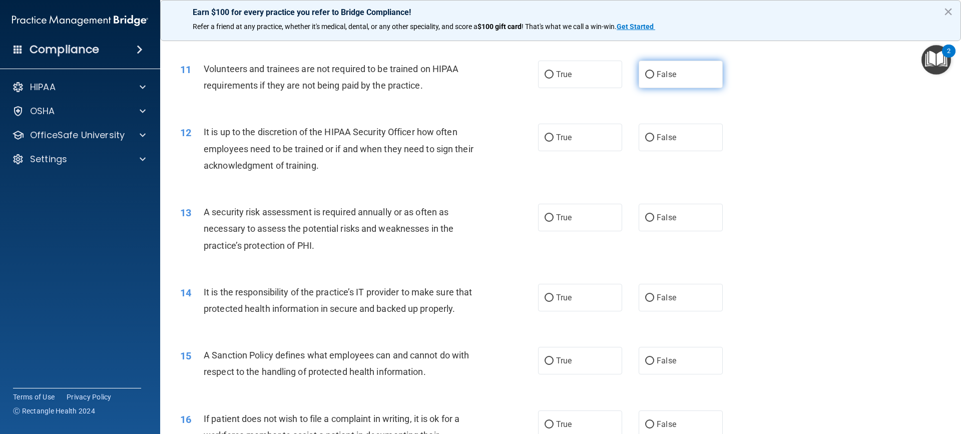
click at [706, 77] on label "False" at bounding box center [681, 75] width 84 height 28
click at [654, 77] on input "False" at bounding box center [649, 75] width 9 height 8
radio input "true"
click at [682, 141] on label "False" at bounding box center [681, 138] width 84 height 28
click at [654, 141] on input "False" at bounding box center [649, 138] width 9 height 8
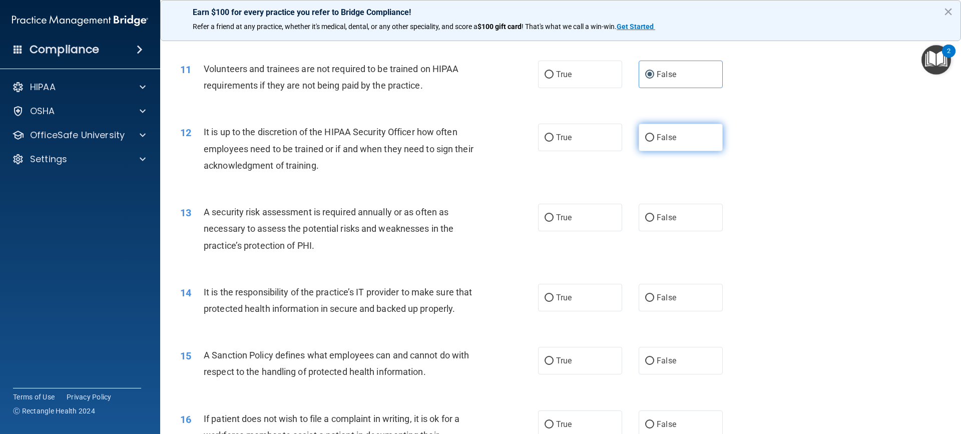
radio input "true"
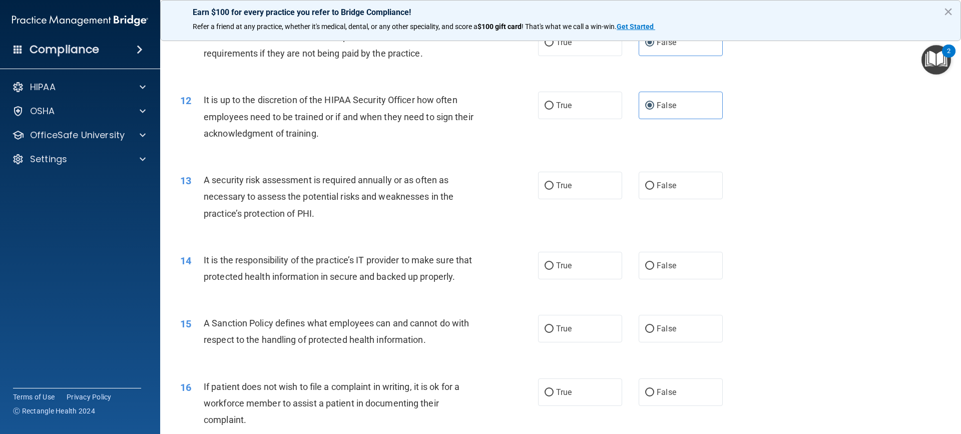
scroll to position [951, 0]
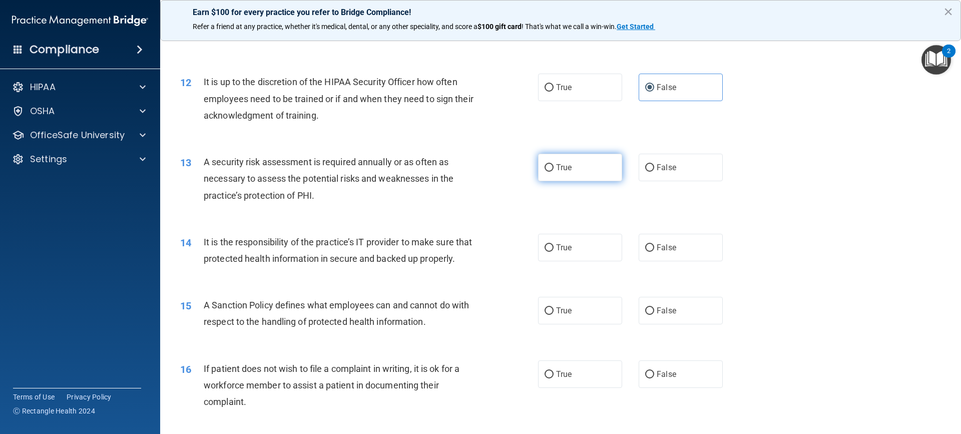
click at [586, 181] on label "True" at bounding box center [580, 168] width 84 height 28
click at [554, 172] on input "True" at bounding box center [549, 168] width 9 height 8
radio input "true"
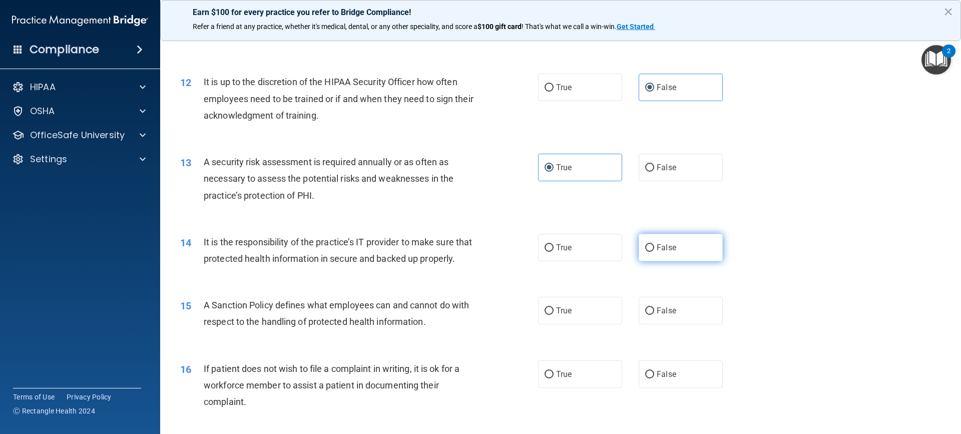
click at [711, 243] on label "False" at bounding box center [681, 248] width 84 height 28
click at [654, 244] on input "False" at bounding box center [649, 248] width 9 height 8
radio input "true"
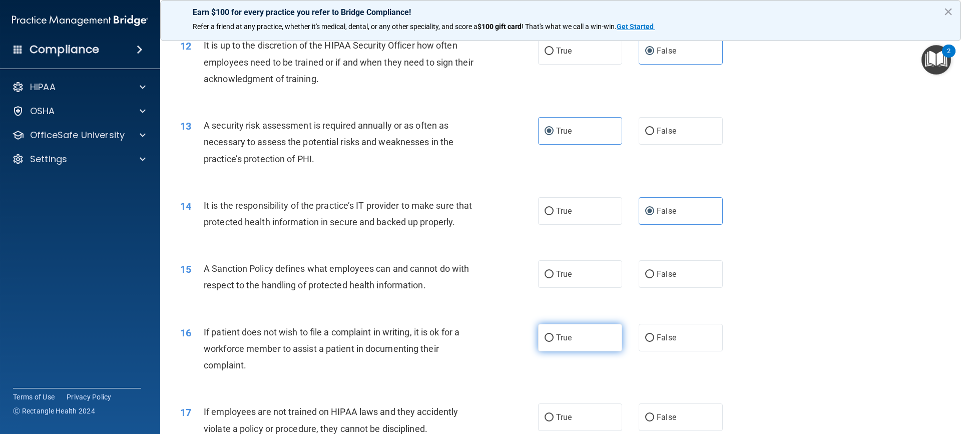
scroll to position [1051, 0]
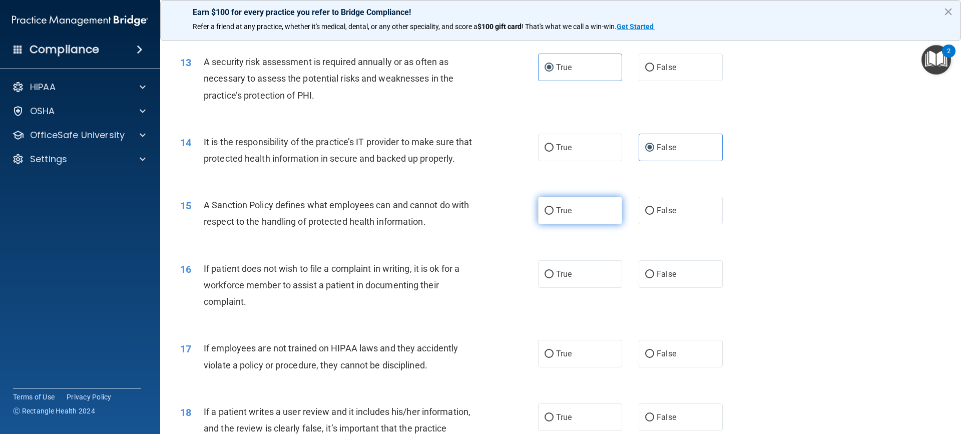
click at [570, 221] on label "True" at bounding box center [580, 211] width 84 height 28
click at [554, 215] on input "True" at bounding box center [549, 211] width 9 height 8
radio input "true"
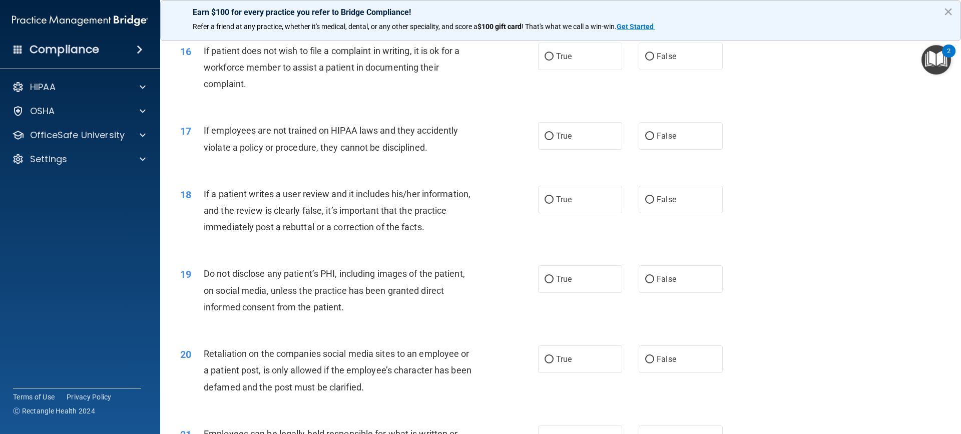
scroll to position [1251, 0]
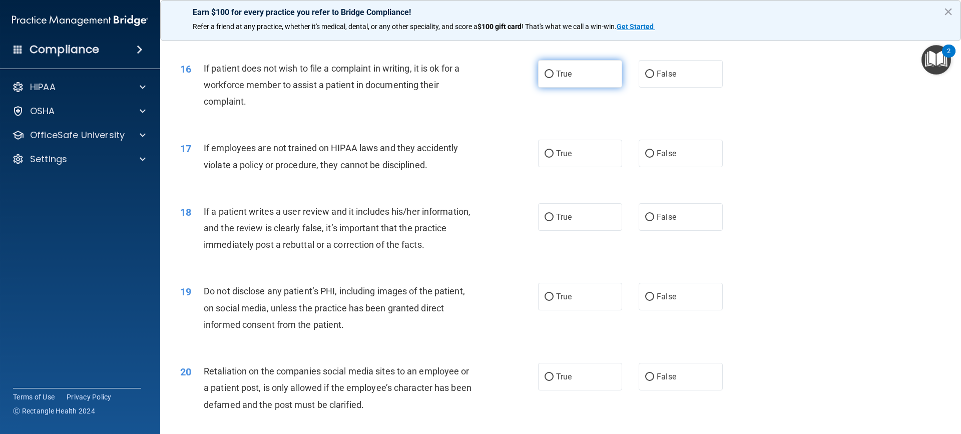
click at [596, 88] on label "True" at bounding box center [580, 74] width 84 height 28
click at [554, 78] on input "True" at bounding box center [549, 75] width 9 height 8
radio input "true"
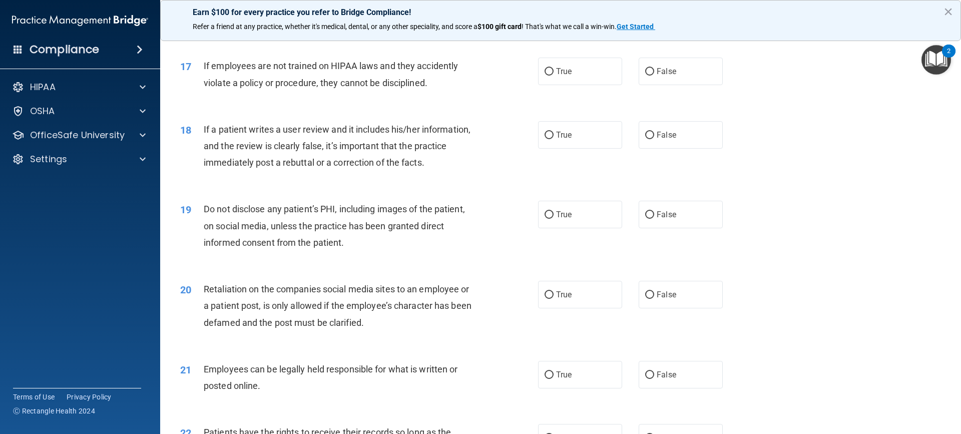
scroll to position [1351, 0]
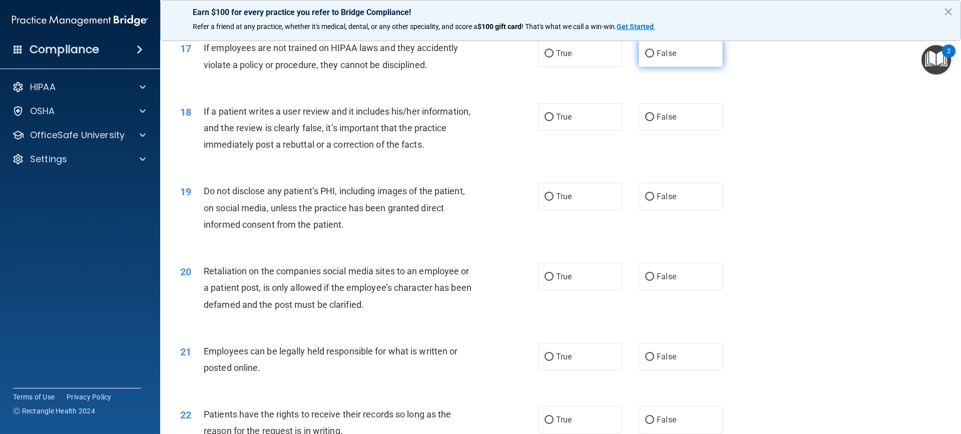
click at [639, 64] on label "False" at bounding box center [681, 54] width 84 height 28
click at [645, 58] on input "False" at bounding box center [649, 54] width 9 height 8
radio input "true"
click at [692, 128] on label "False" at bounding box center [681, 117] width 84 height 28
click at [654, 121] on input "False" at bounding box center [649, 118] width 9 height 8
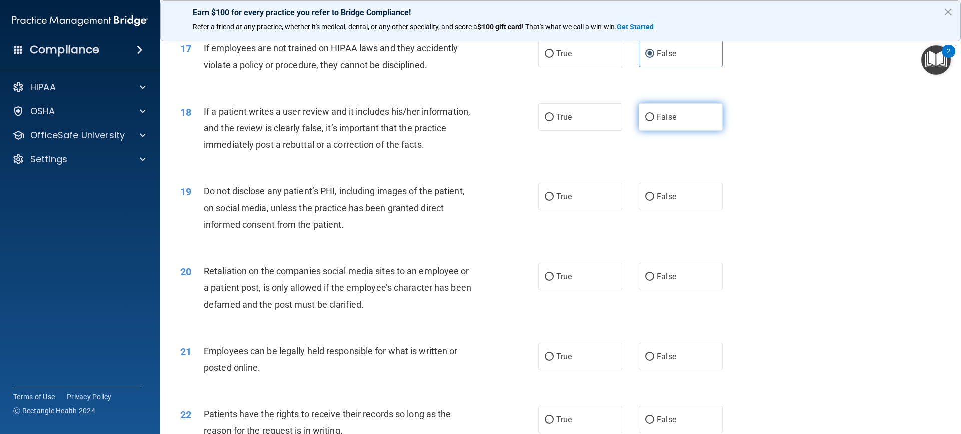
radio input "true"
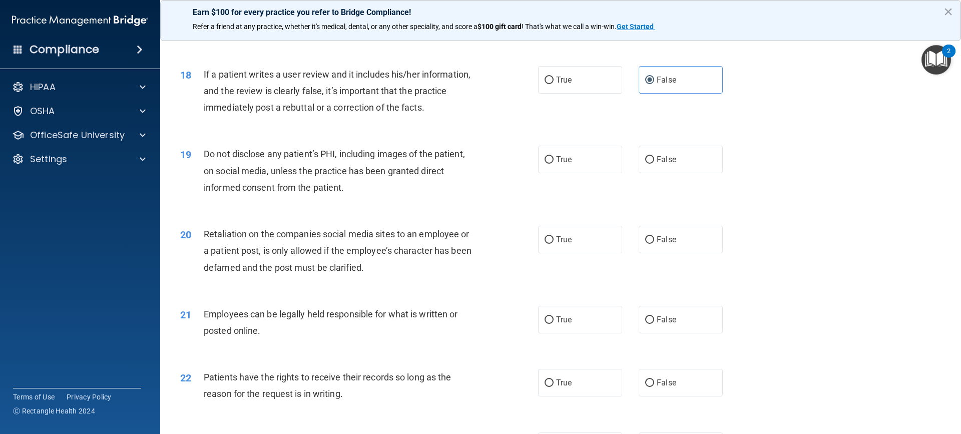
scroll to position [1502, 0]
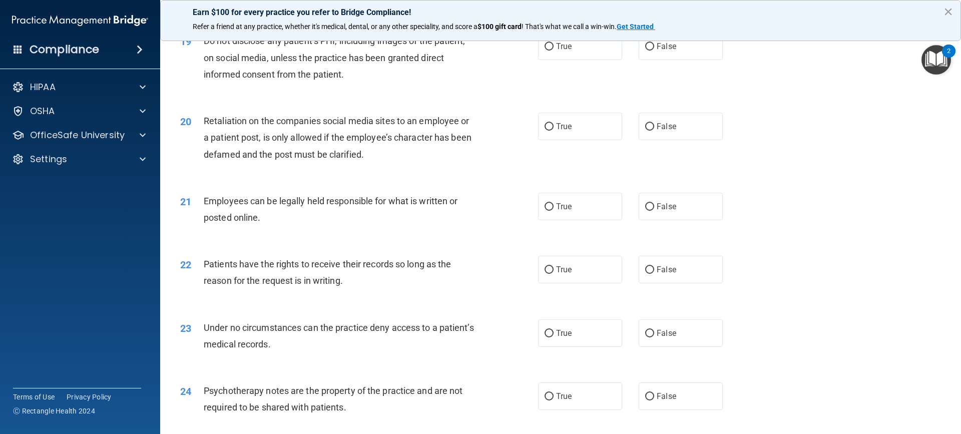
click at [566, 77] on div "19 Do not disclose any patient’s PHI, including images of the patient, on socia…" at bounding box center [561, 60] width 776 height 80
click at [560, 51] on span "True" at bounding box center [564, 47] width 16 height 10
click at [554, 51] on input "True" at bounding box center [549, 47] width 9 height 8
radio input "true"
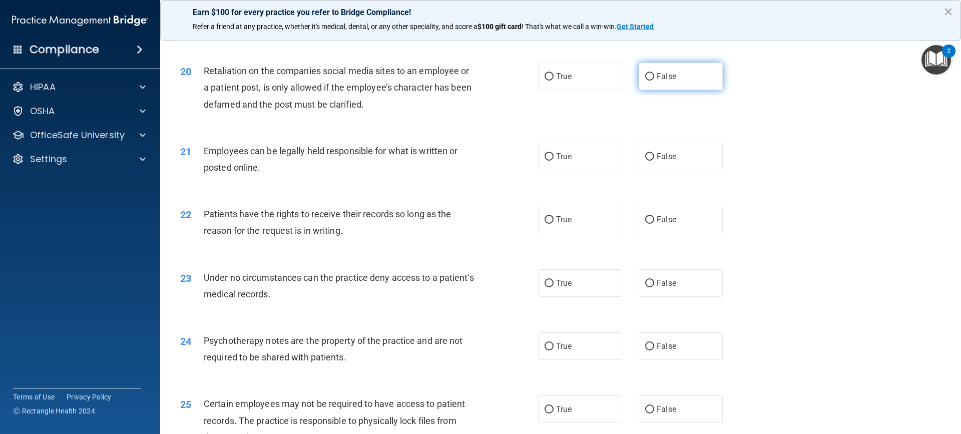
click at [665, 81] on span "False" at bounding box center [667, 77] width 20 height 10
click at [654, 81] on input "False" at bounding box center [649, 77] width 9 height 8
radio input "true"
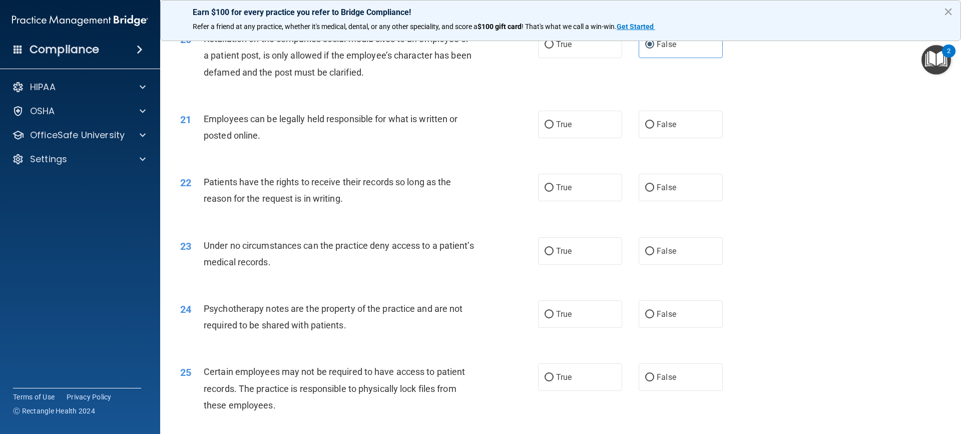
scroll to position [1602, 0]
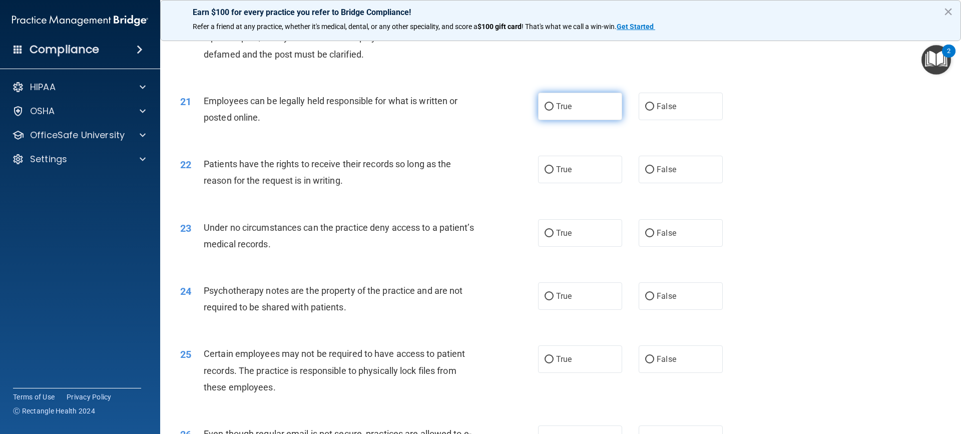
click at [579, 120] on label "True" at bounding box center [580, 107] width 84 height 28
click at [554, 111] on input "True" at bounding box center [549, 107] width 9 height 8
radio input "true"
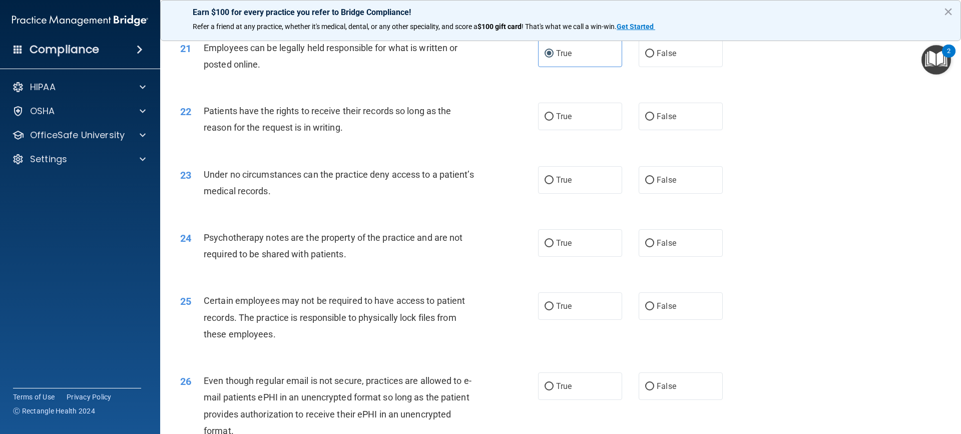
scroll to position [1652, 0]
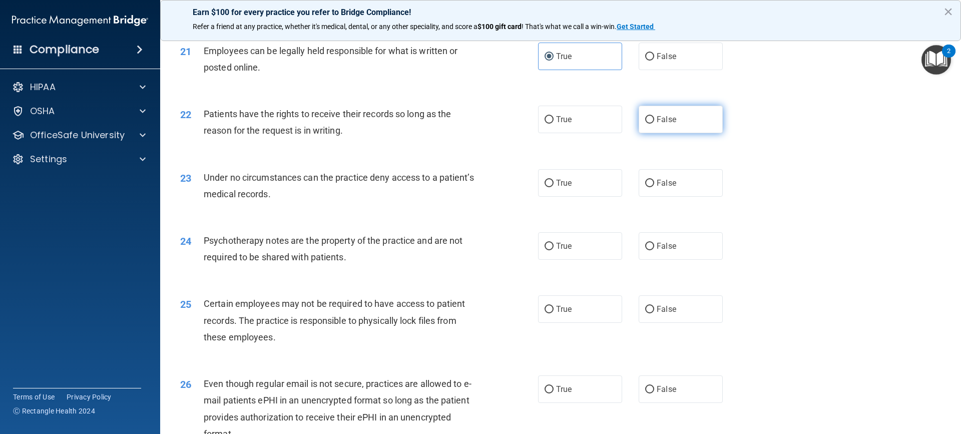
click at [674, 133] on label "False" at bounding box center [681, 120] width 84 height 28
click at [654, 124] on input "False" at bounding box center [649, 120] width 9 height 8
radio input "true"
click at [706, 188] on label "False" at bounding box center [681, 183] width 84 height 28
click at [654, 187] on input "False" at bounding box center [649, 184] width 9 height 8
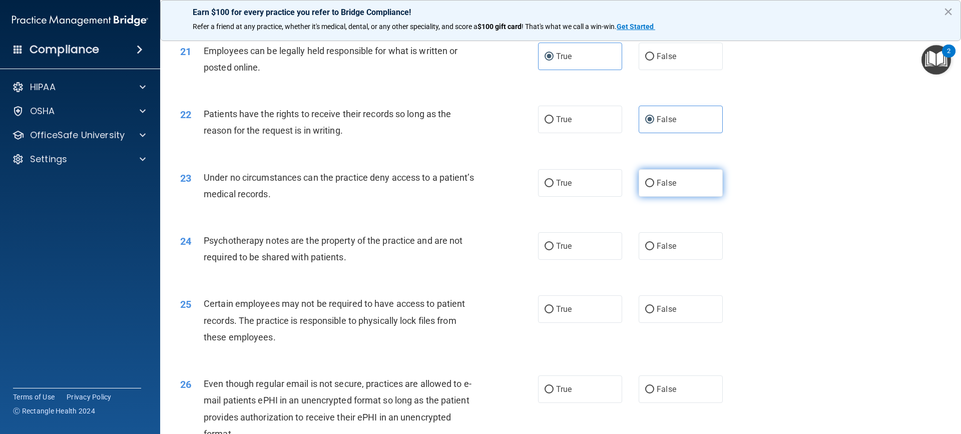
radio input "true"
click at [583, 260] on label "True" at bounding box center [580, 246] width 84 height 28
click at [554, 250] on input "True" at bounding box center [549, 247] width 9 height 8
radio input "true"
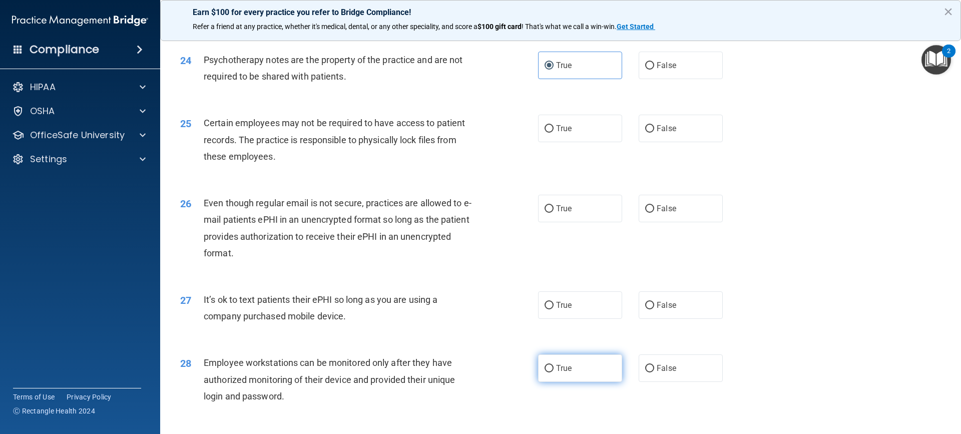
scroll to position [1902, 0]
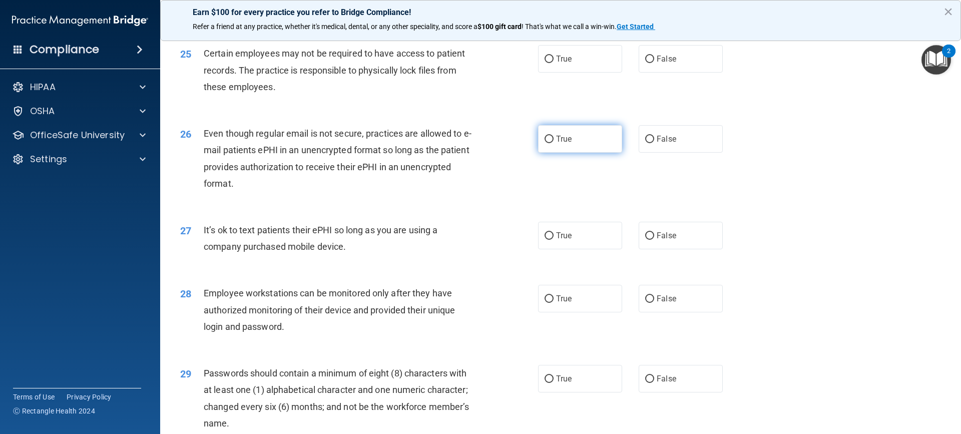
click at [557, 144] on span "True" at bounding box center [564, 139] width 16 height 10
click at [554, 143] on input "True" at bounding box center [549, 140] width 9 height 8
radio input "true"
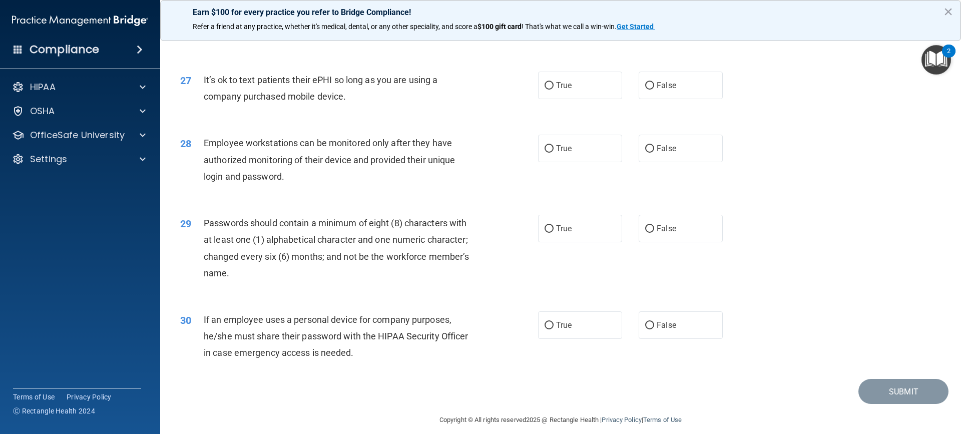
scroll to position [2079, 0]
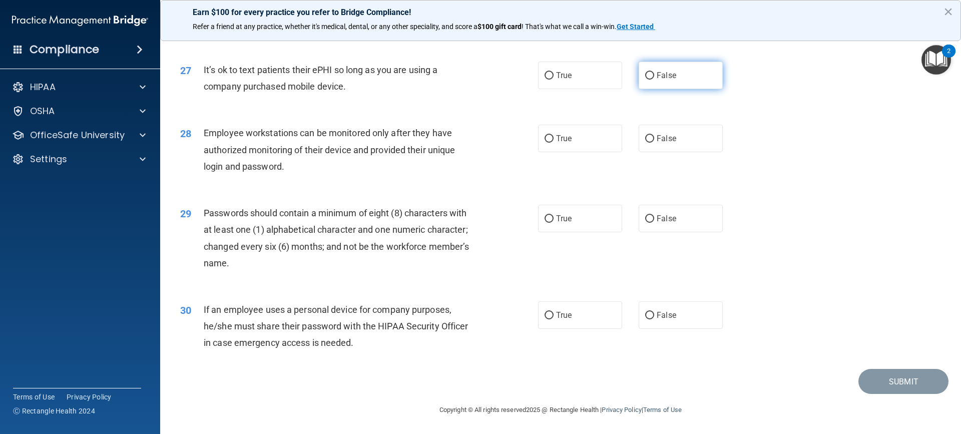
click at [645, 74] on input "False" at bounding box center [649, 76] width 9 height 8
radio input "true"
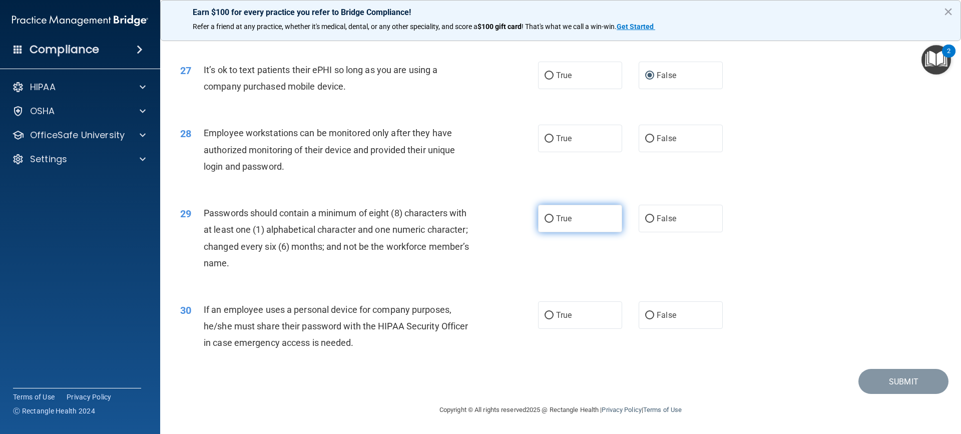
click at [559, 214] on span "True" at bounding box center [564, 219] width 16 height 10
click at [554, 215] on input "True" at bounding box center [549, 219] width 9 height 8
radio input "true"
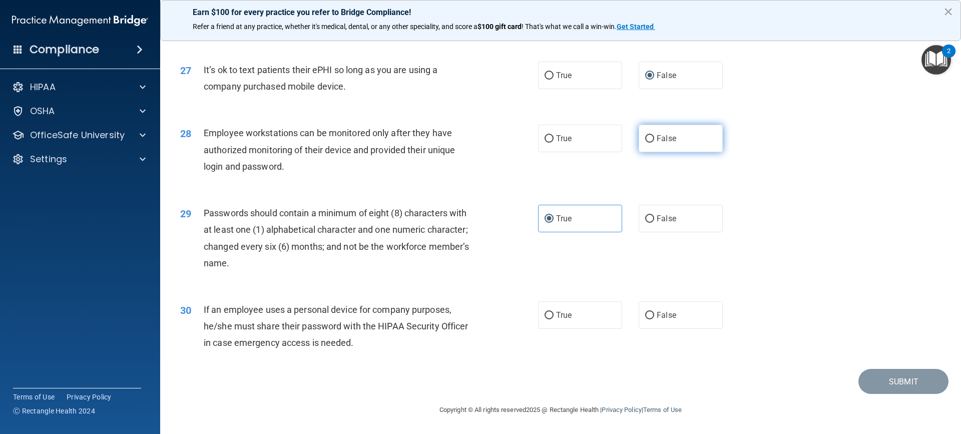
click at [652, 137] on label "False" at bounding box center [681, 139] width 84 height 28
click at [652, 137] on input "False" at bounding box center [649, 139] width 9 height 8
radio input "true"
click at [666, 324] on label "False" at bounding box center [681, 315] width 84 height 28
click at [654, 319] on input "False" at bounding box center [649, 316] width 9 height 8
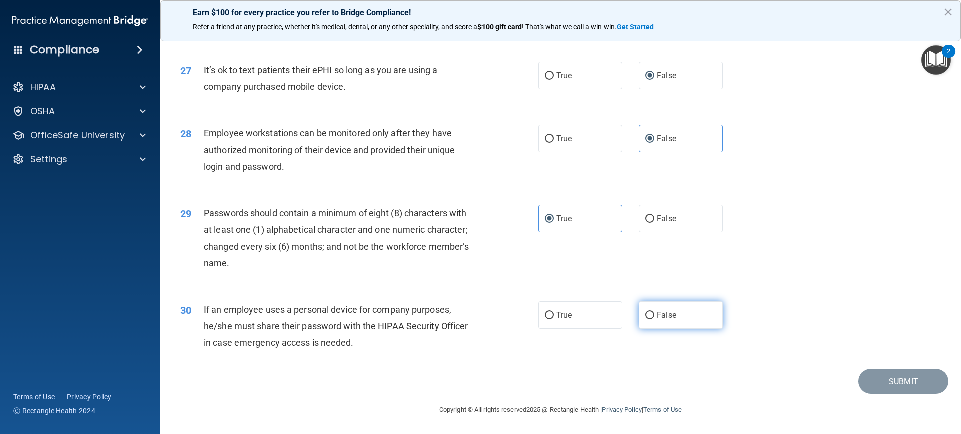
radio input "true"
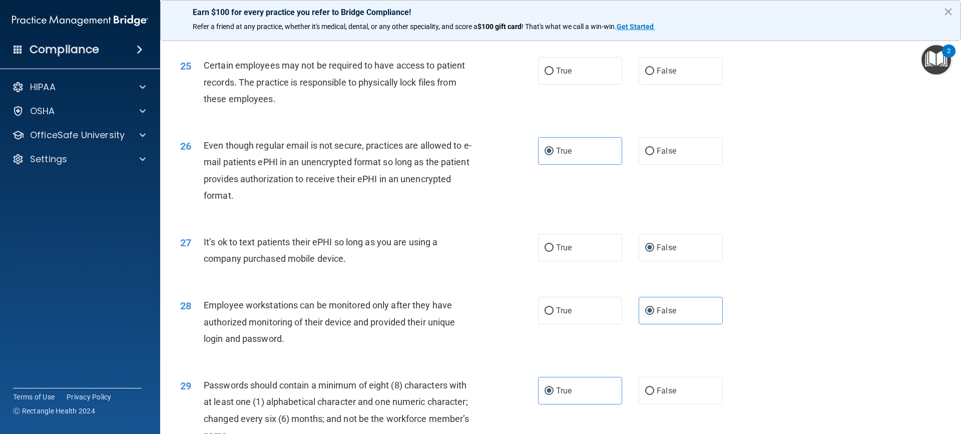
scroll to position [1928, 0]
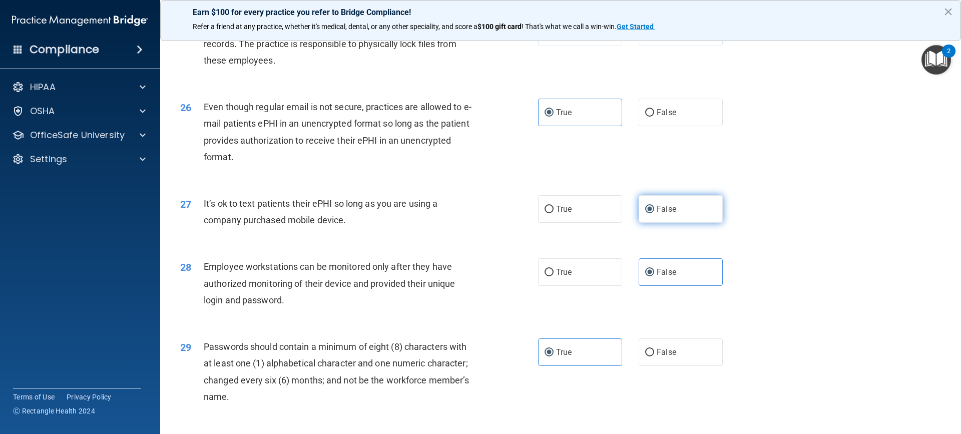
click at [675, 223] on label "False" at bounding box center [681, 209] width 84 height 28
click at [654, 213] on input "False" at bounding box center [649, 210] width 9 height 8
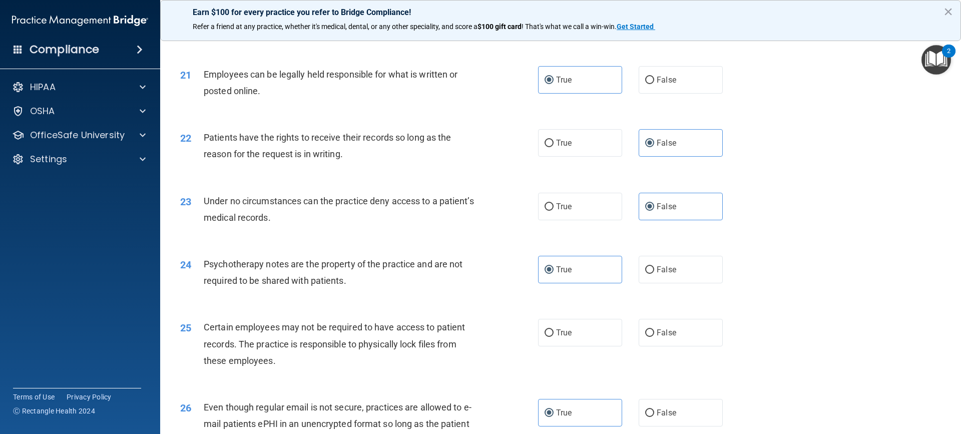
scroll to position [1678, 0]
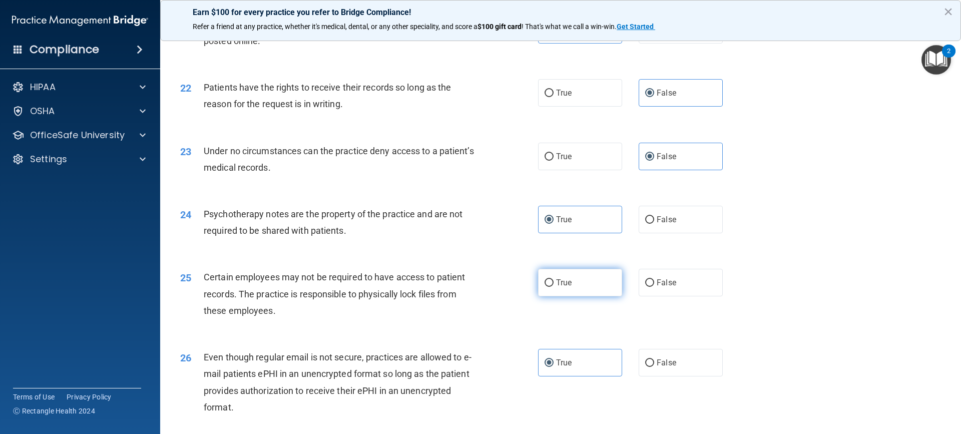
click at [611, 296] on label "True" at bounding box center [580, 283] width 84 height 28
click at [554, 287] on input "True" at bounding box center [549, 283] width 9 height 8
radio input "true"
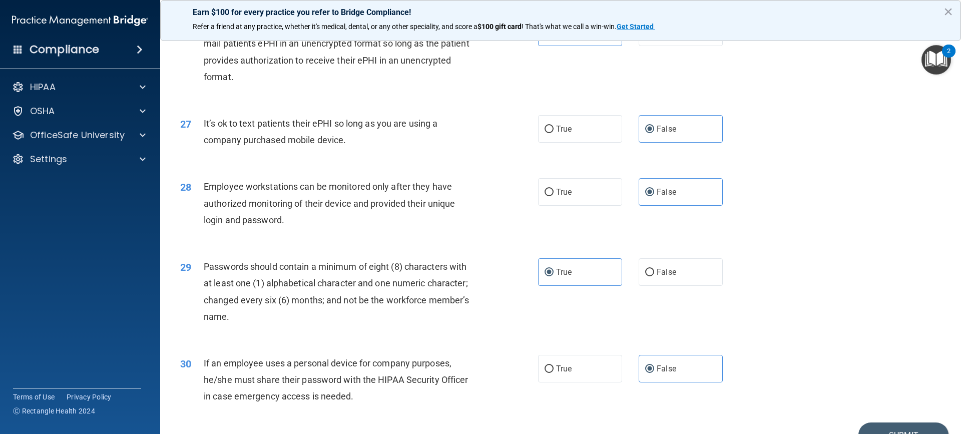
scroll to position [2079, 0]
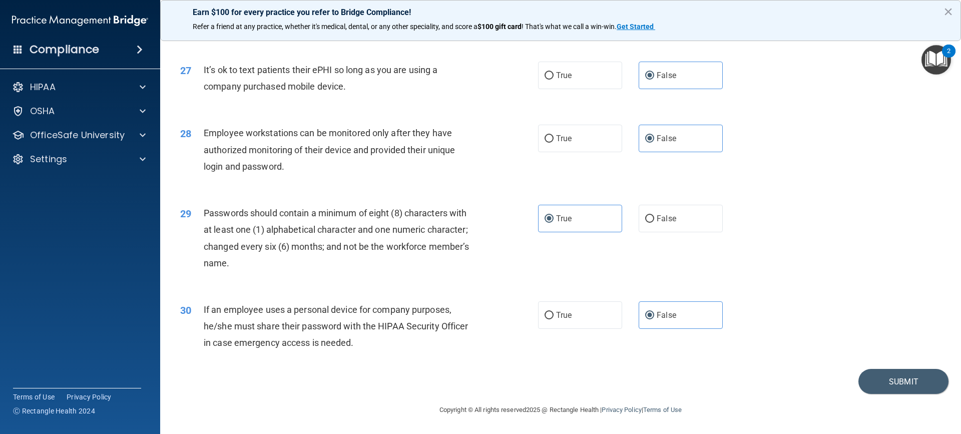
click at [886, 368] on div "30 If an employee uses a personal device for company purposes, he/she must shar…" at bounding box center [561, 329] width 776 height 80
click at [886, 382] on button "Submit" at bounding box center [903, 382] width 90 height 26
click at [922, 385] on button "Submit" at bounding box center [903, 382] width 90 height 26
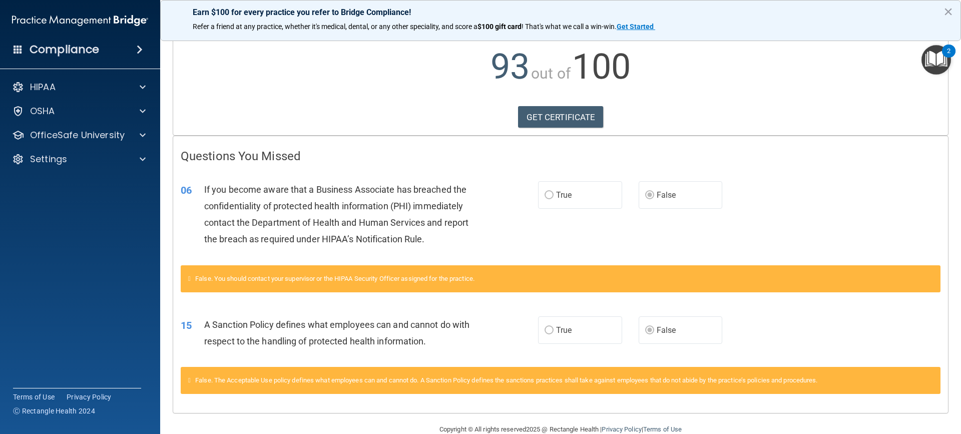
scroll to position [120, 0]
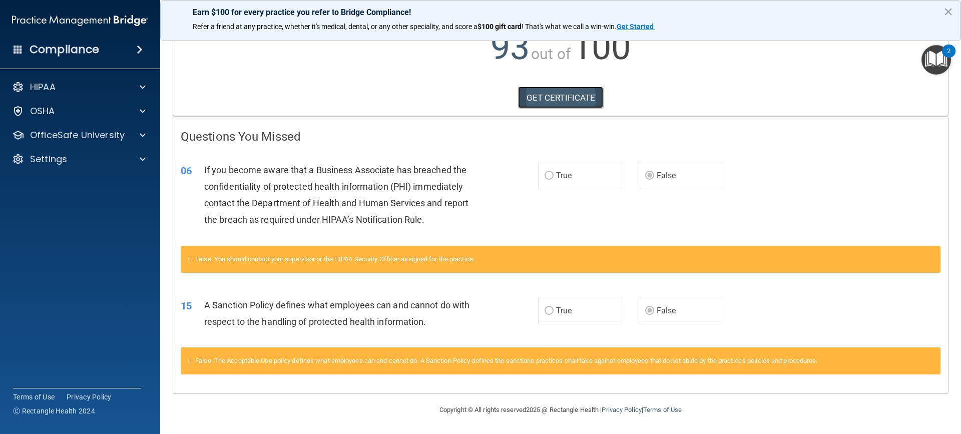
click at [593, 95] on link "GET CERTIFICATE" at bounding box center [561, 98] width 86 height 22
click at [122, 130] on p "OfficeSafe University" at bounding box center [77, 135] width 95 height 12
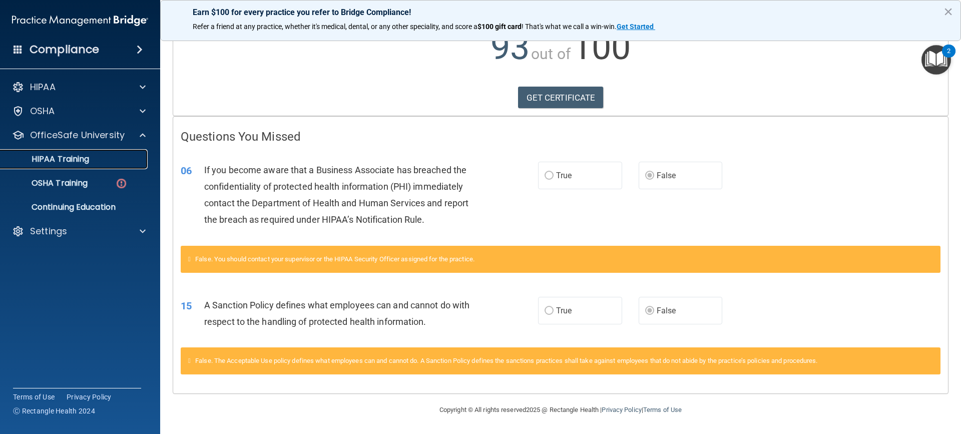
click at [106, 158] on div "HIPAA Training" at bounding box center [75, 159] width 137 height 10
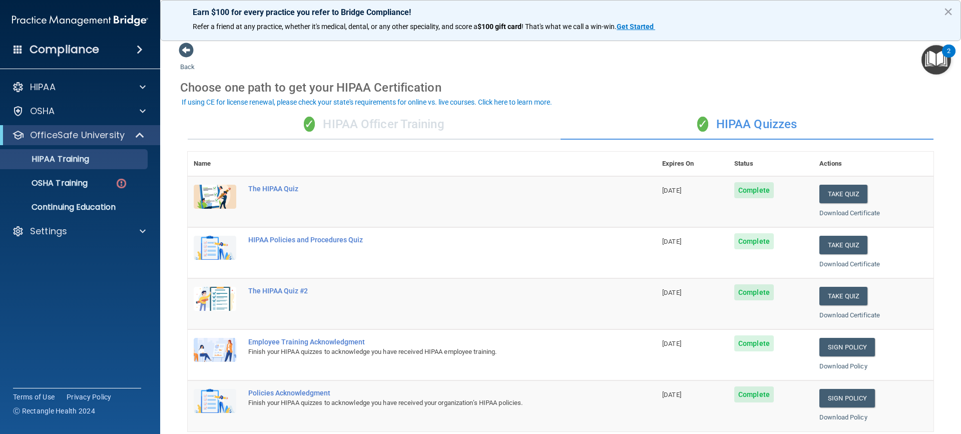
click at [355, 126] on div "✓ HIPAA Officer Training" at bounding box center [374, 125] width 373 height 30
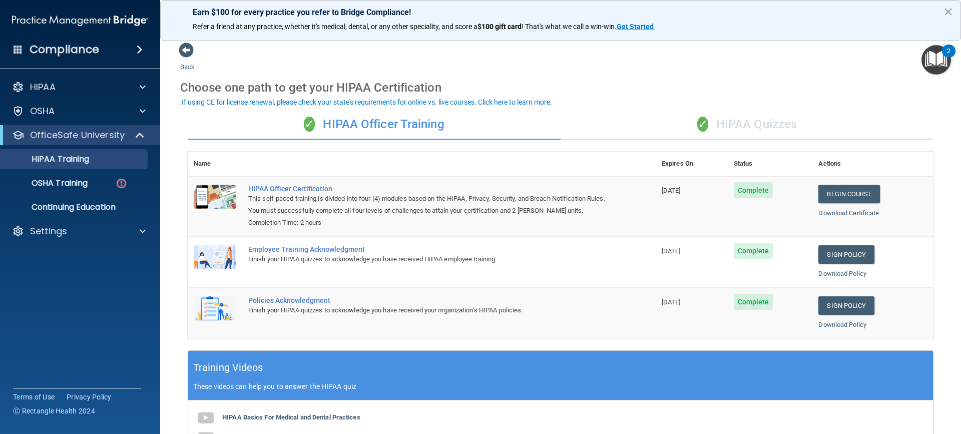
click at [773, 123] on div "✓ HIPAA Quizzes" at bounding box center [747, 125] width 373 height 30
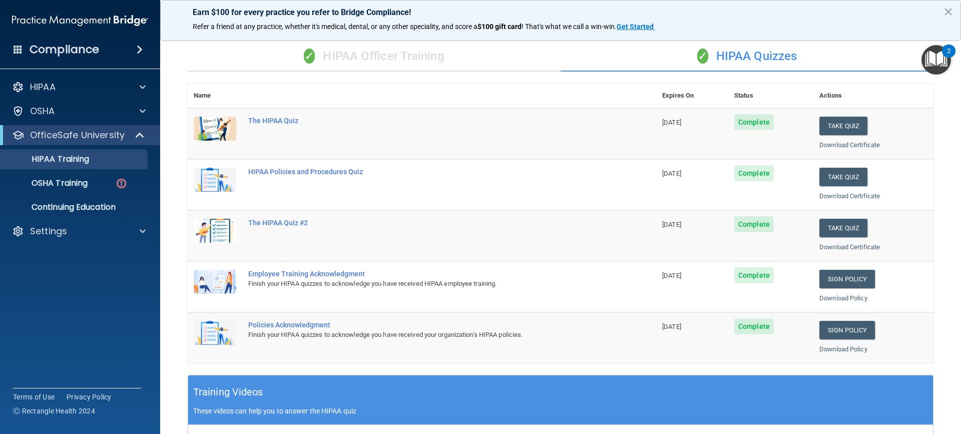
scroll to position [20, 0]
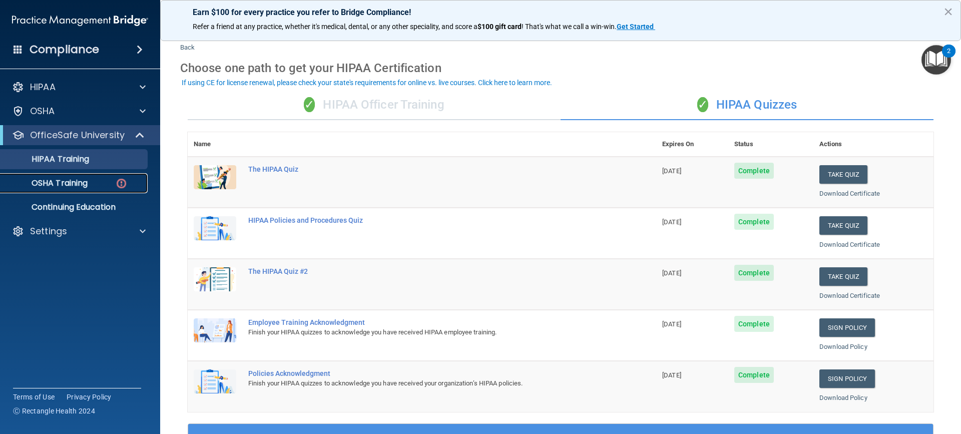
click at [53, 179] on p "OSHA Training" at bounding box center [47, 183] width 81 height 10
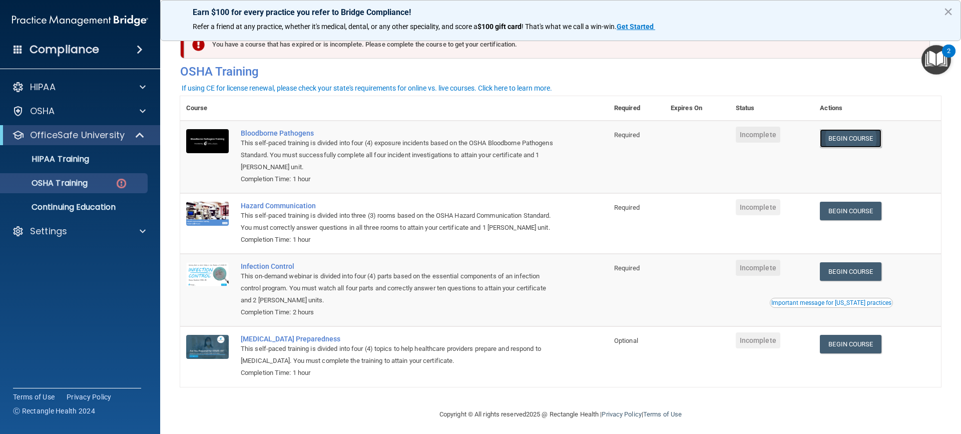
click at [867, 136] on link "Begin Course" at bounding box center [850, 138] width 61 height 19
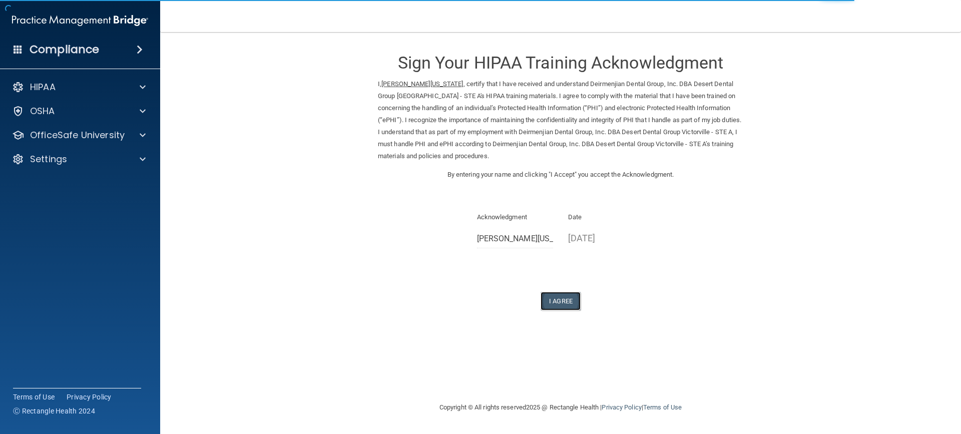
click at [564, 296] on button "I Agree" at bounding box center [561, 301] width 40 height 19
click at [563, 300] on button "I Agree" at bounding box center [561, 301] width 40 height 19
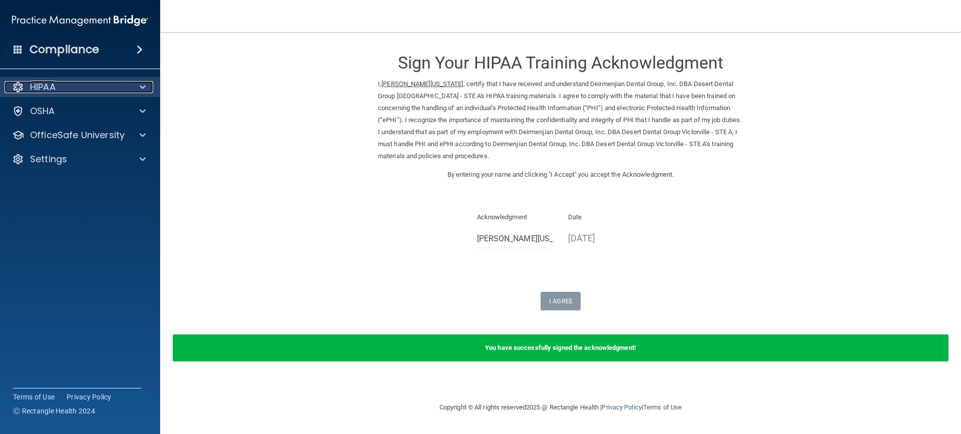
click at [42, 82] on p "HIPAA" at bounding box center [43, 87] width 26 height 12
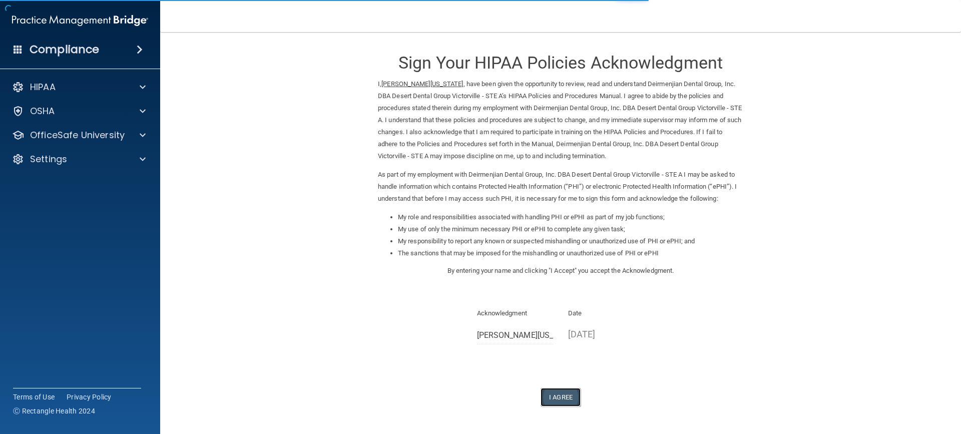
click at [549, 397] on button "I Agree" at bounding box center [561, 397] width 40 height 19
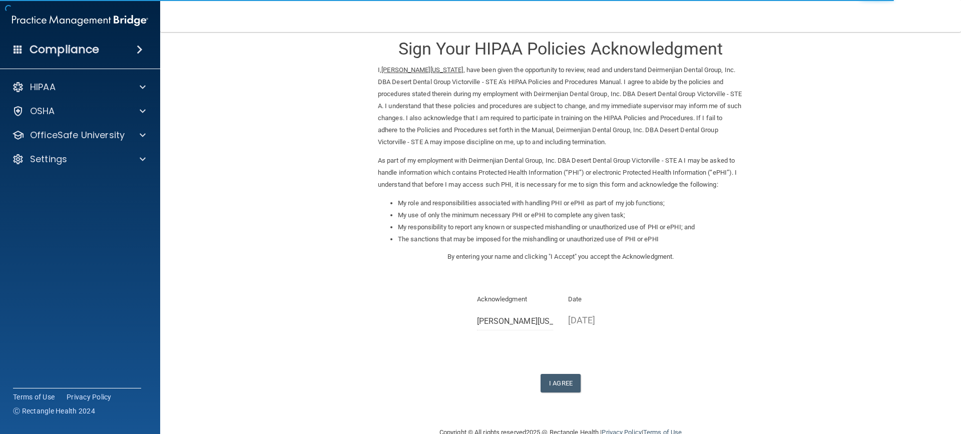
scroll to position [37, 0]
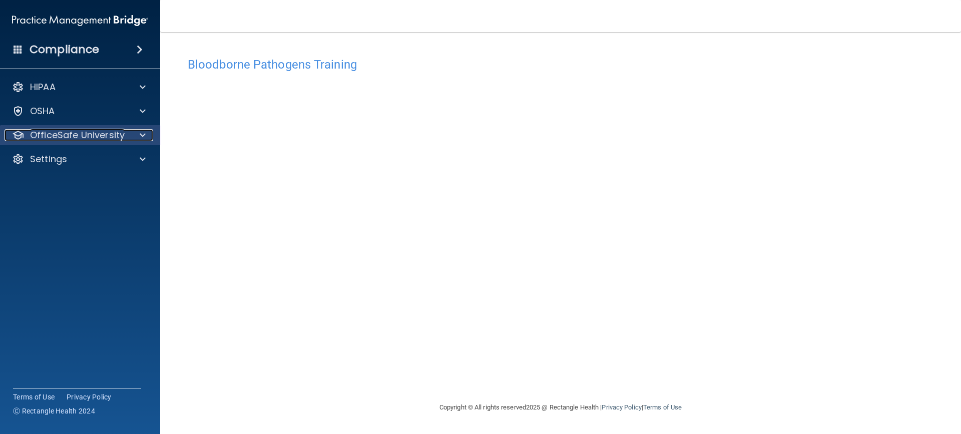
click at [78, 138] on p "OfficeSafe University" at bounding box center [77, 135] width 95 height 12
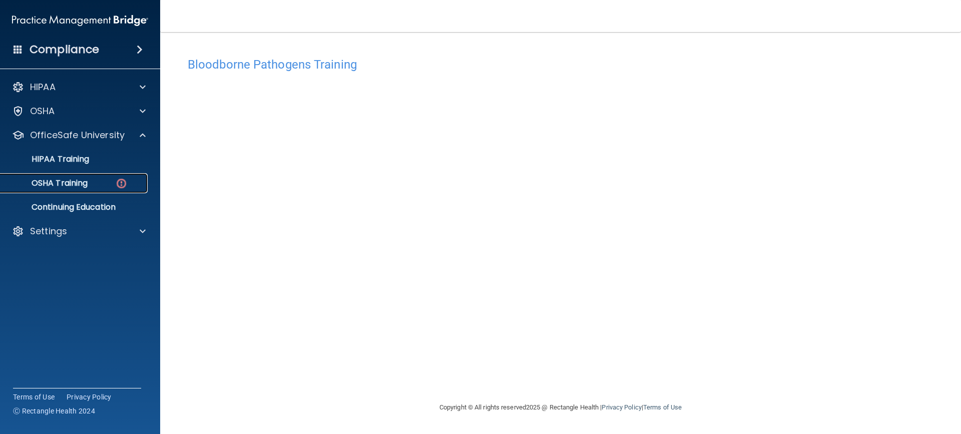
click at [67, 181] on p "OSHA Training" at bounding box center [47, 183] width 81 height 10
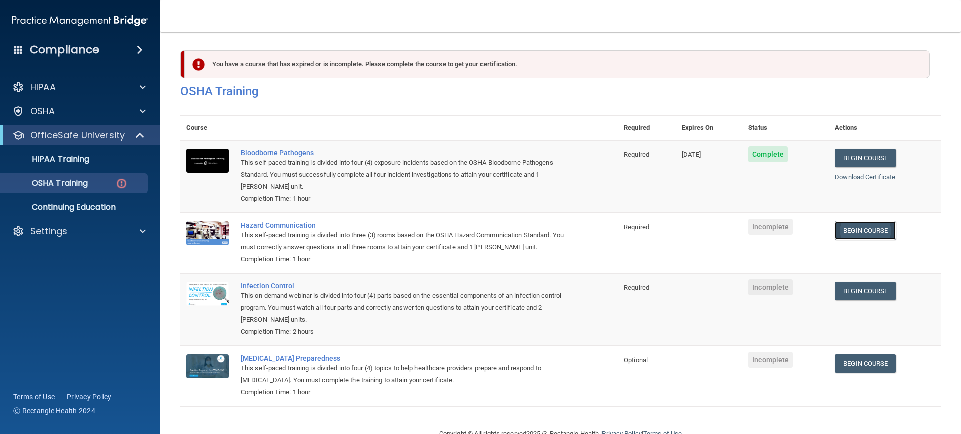
click at [867, 227] on link "Begin Course" at bounding box center [865, 230] width 61 height 19
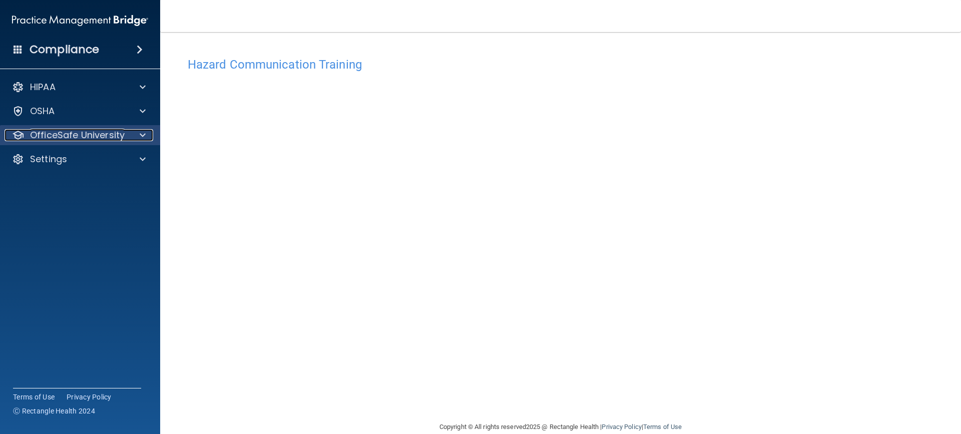
click at [81, 141] on p "OfficeSafe University" at bounding box center [77, 135] width 95 height 12
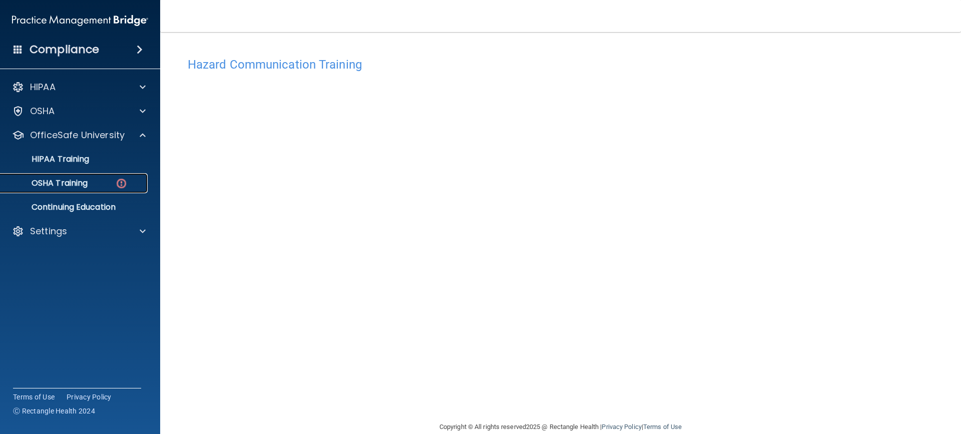
click at [106, 184] on div "OSHA Training" at bounding box center [75, 183] width 137 height 10
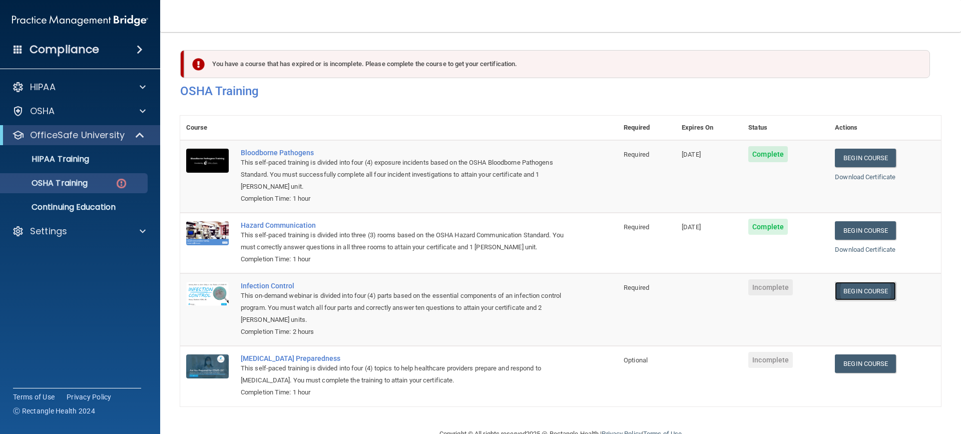
click at [880, 298] on link "Begin Course" at bounding box center [865, 291] width 61 height 19
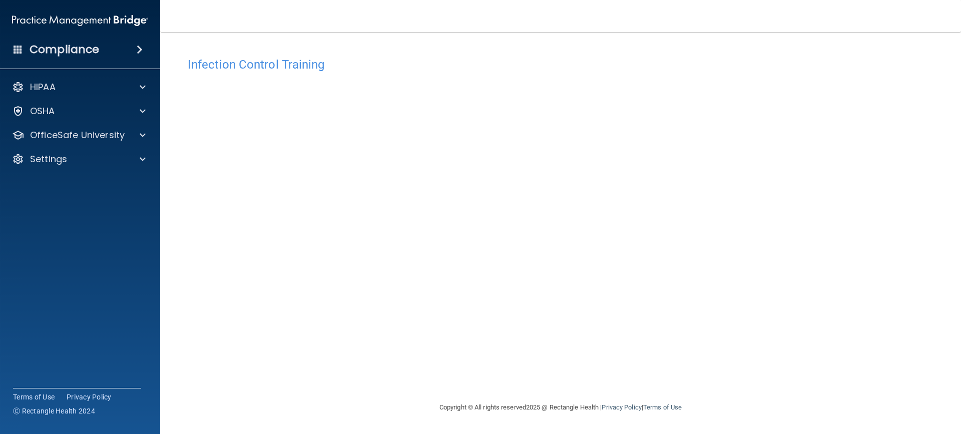
click at [867, 219] on div "Infection Control Training This course doesn’t expire until . Are you sure you …" at bounding box center [560, 226] width 761 height 349
click at [913, 316] on div "Infection Control Training This course doesn’t expire until . Are you sure you …" at bounding box center [560, 226] width 761 height 349
click at [125, 135] on div "OfficeSafe University" at bounding box center [67, 135] width 124 height 12
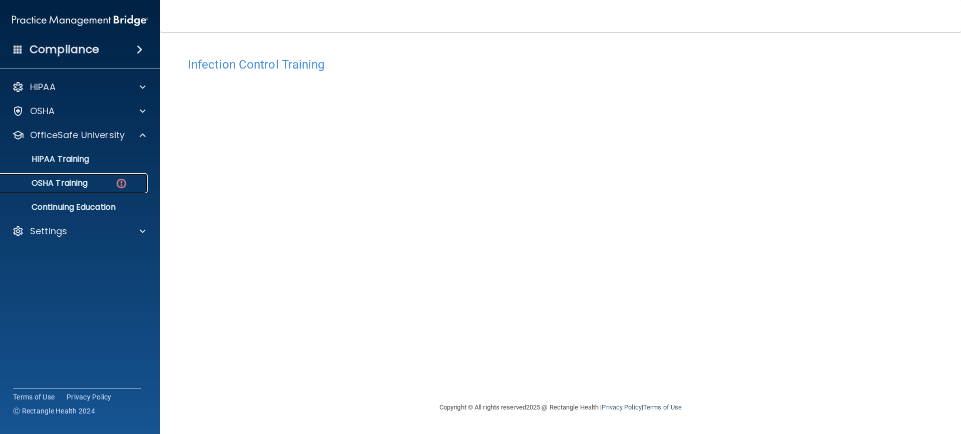
click at [114, 185] on div "OSHA Training" at bounding box center [75, 183] width 137 height 10
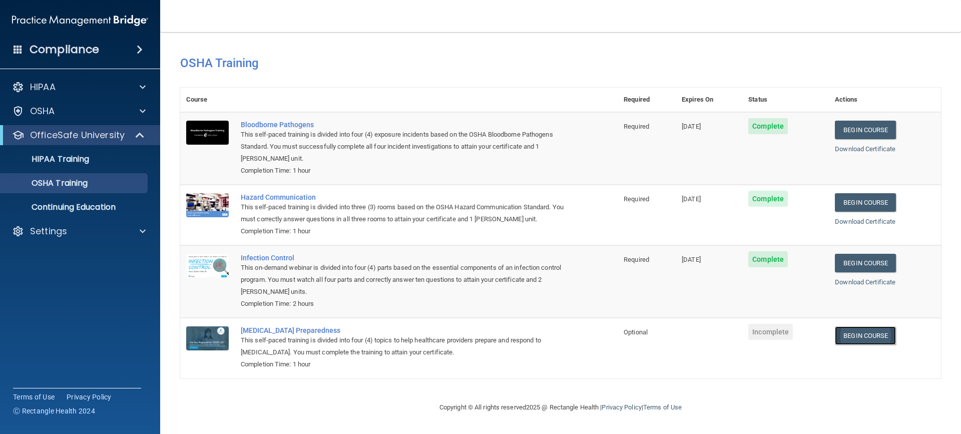
click at [890, 337] on link "Begin Course" at bounding box center [865, 335] width 61 height 19
click at [112, 132] on p "OfficeSafe University" at bounding box center [77, 135] width 95 height 12
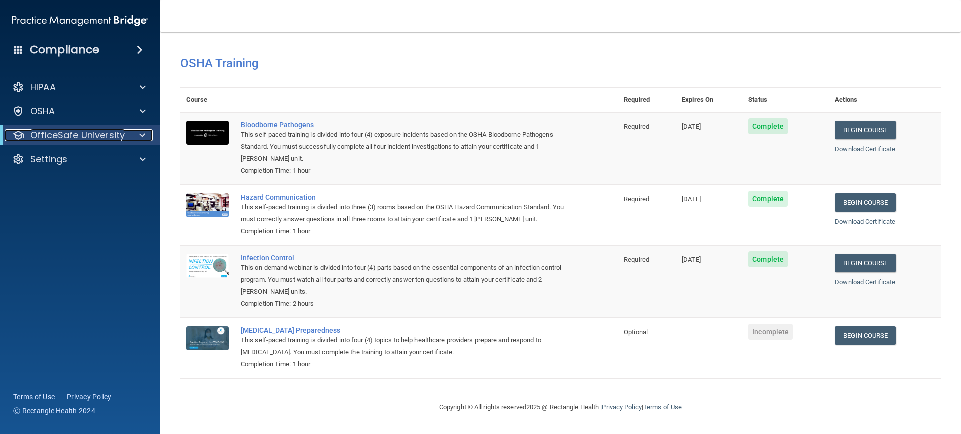
click at [113, 135] on p "OfficeSafe University" at bounding box center [77, 135] width 95 height 12
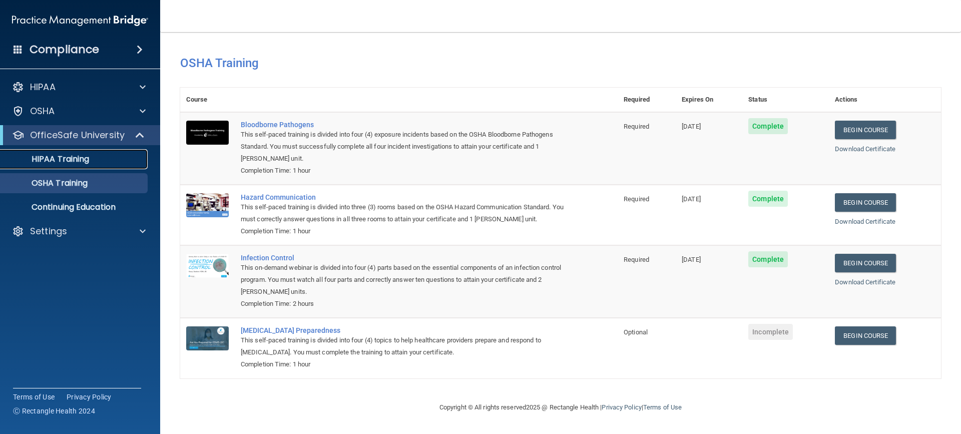
click at [110, 159] on div "HIPAA Training" at bounding box center [75, 159] width 137 height 10
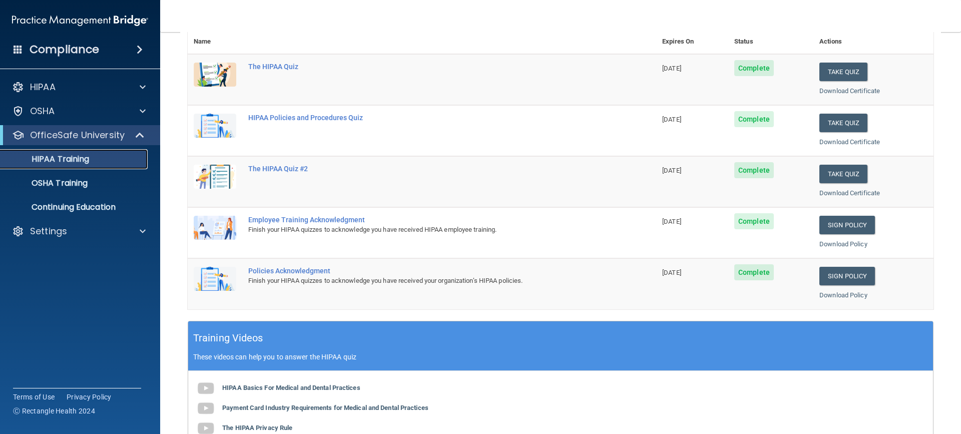
scroll to position [50, 0]
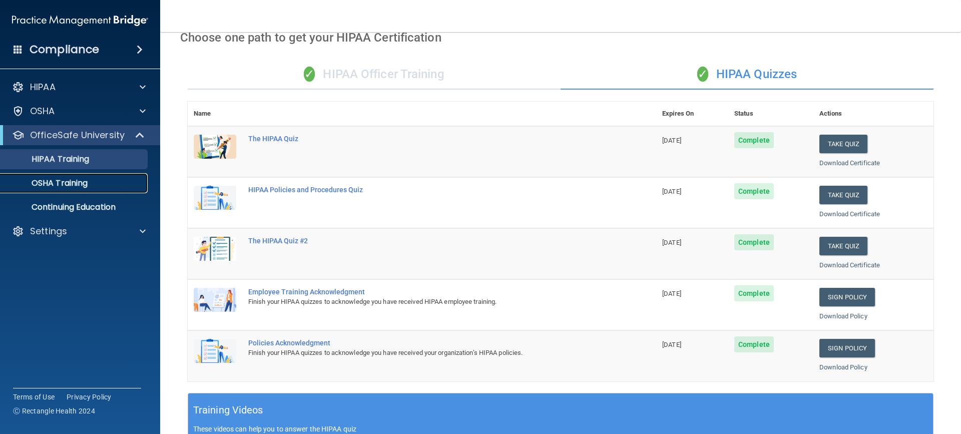
click at [56, 180] on p "OSHA Training" at bounding box center [47, 183] width 81 height 10
